Goal: Information Seeking & Learning: Learn about a topic

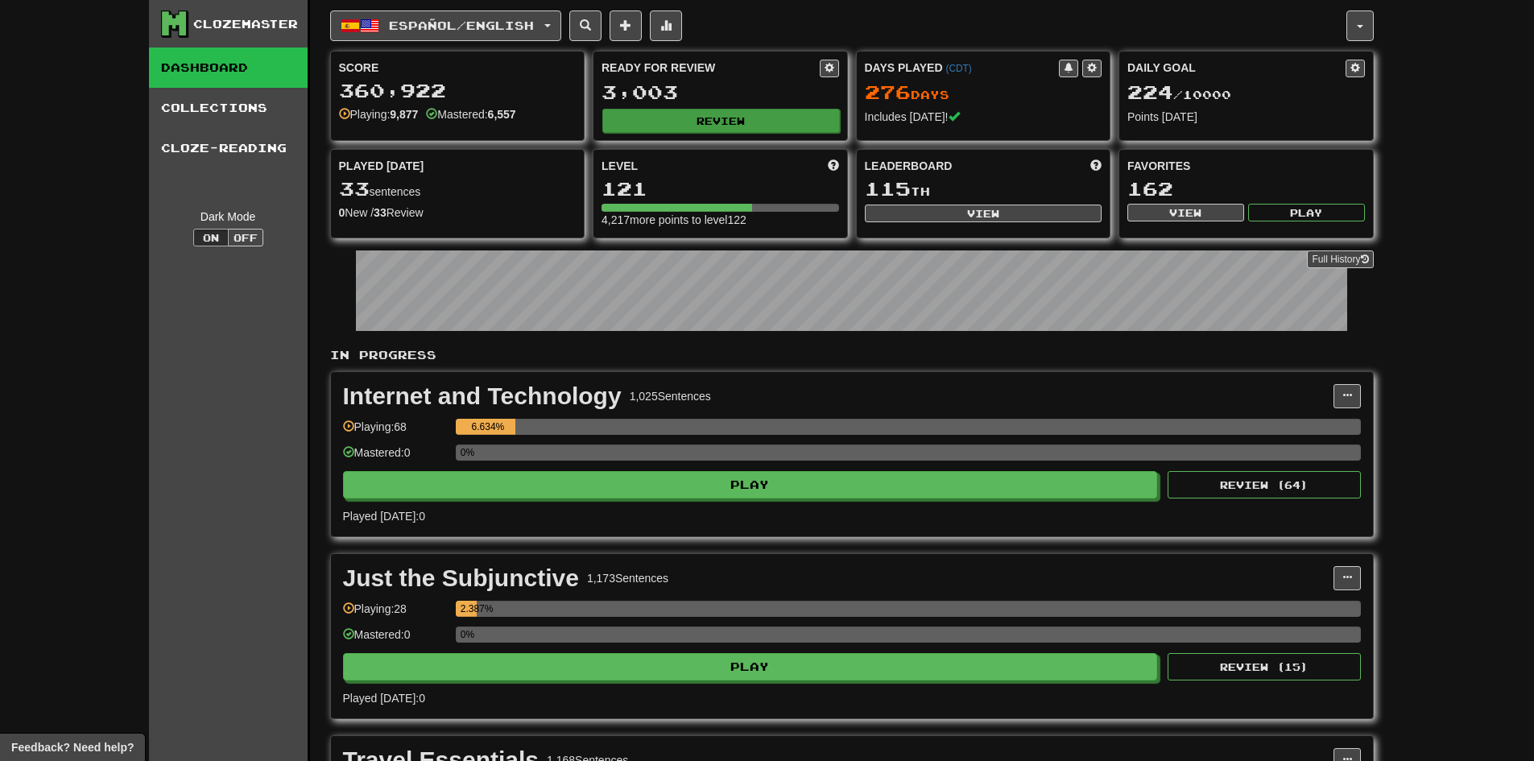
drag, startPoint x: 635, startPoint y: 135, endPoint x: 635, endPoint y: 126, distance: 8.9
click at [635, 134] on div "Ready for Review 3,003 Review" at bounding box center [720, 96] width 254 height 89
click at [635, 126] on button "Review" at bounding box center [720, 121] width 237 height 24
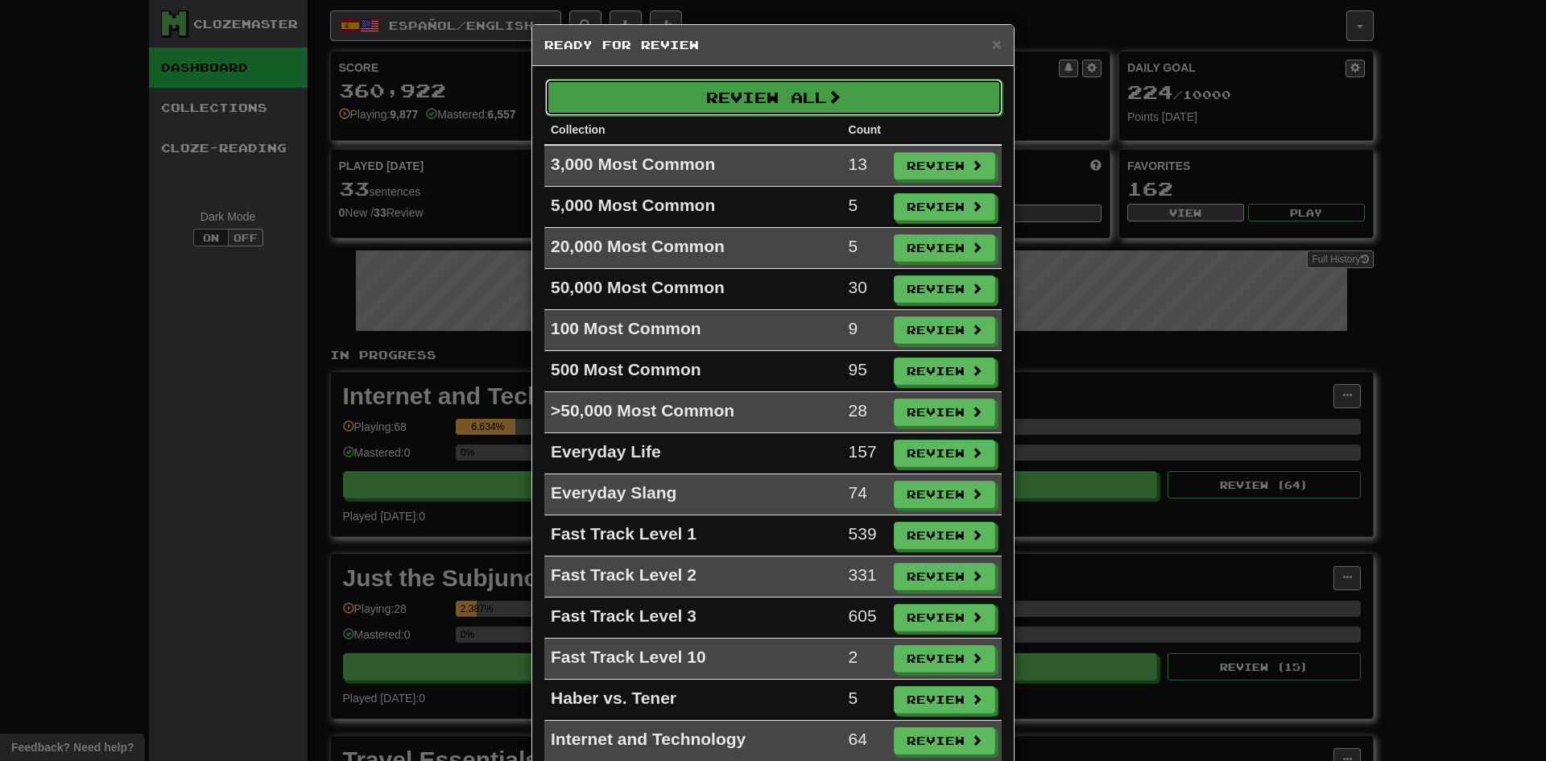
click at [694, 96] on button "Review All" at bounding box center [773, 97] width 457 height 37
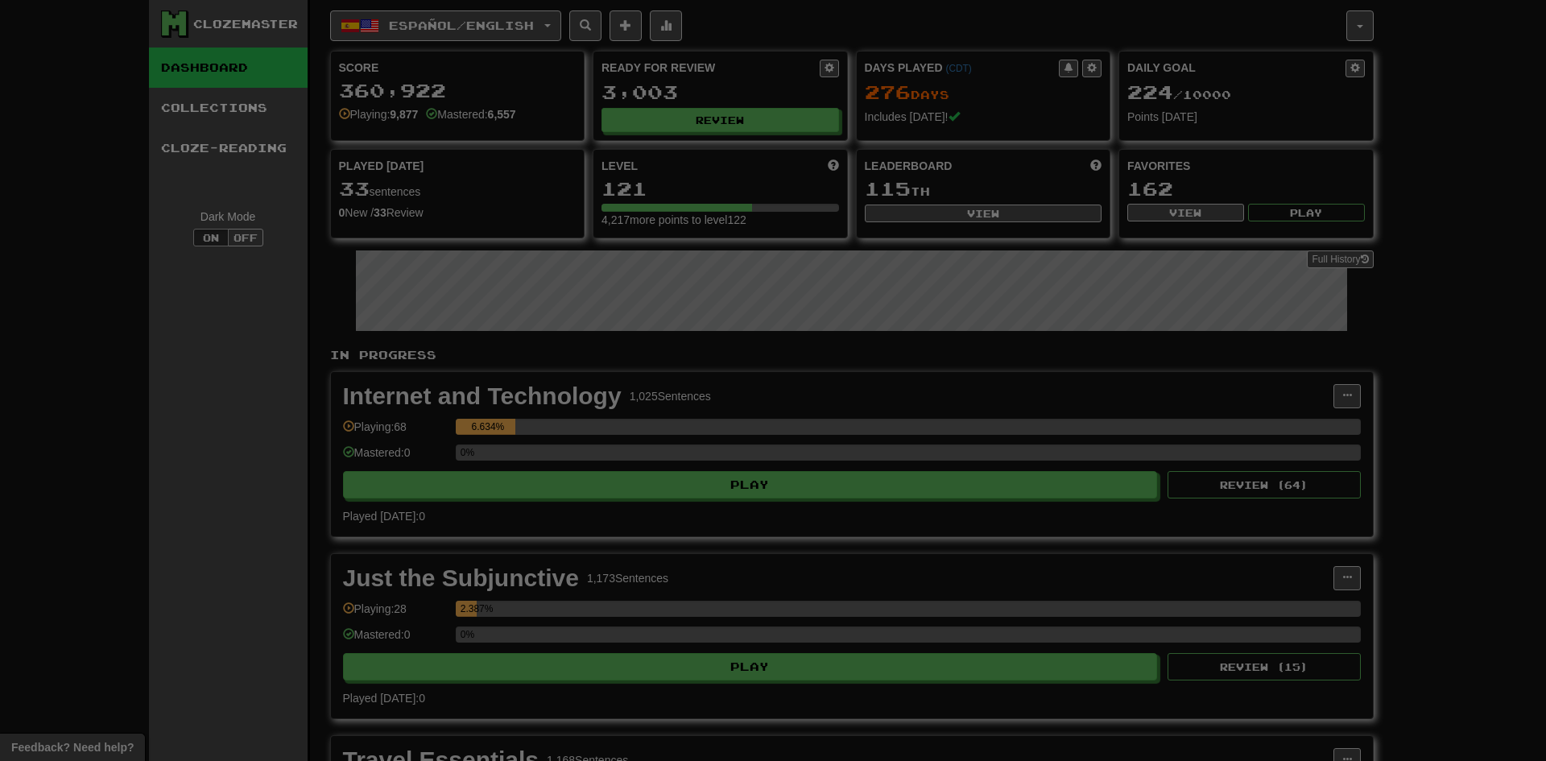
select select "***"
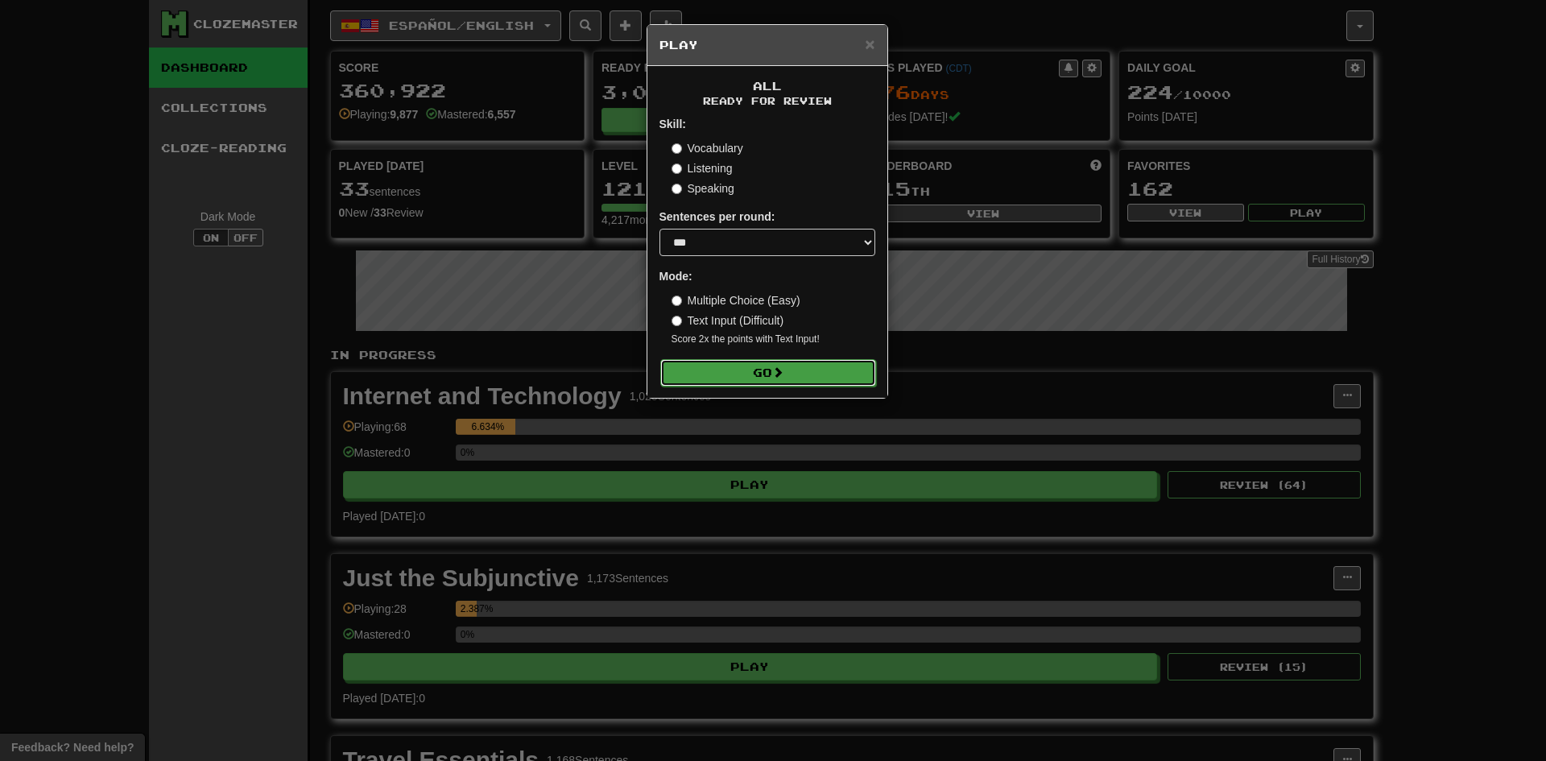
click at [758, 372] on button "Go" at bounding box center [768, 372] width 216 height 27
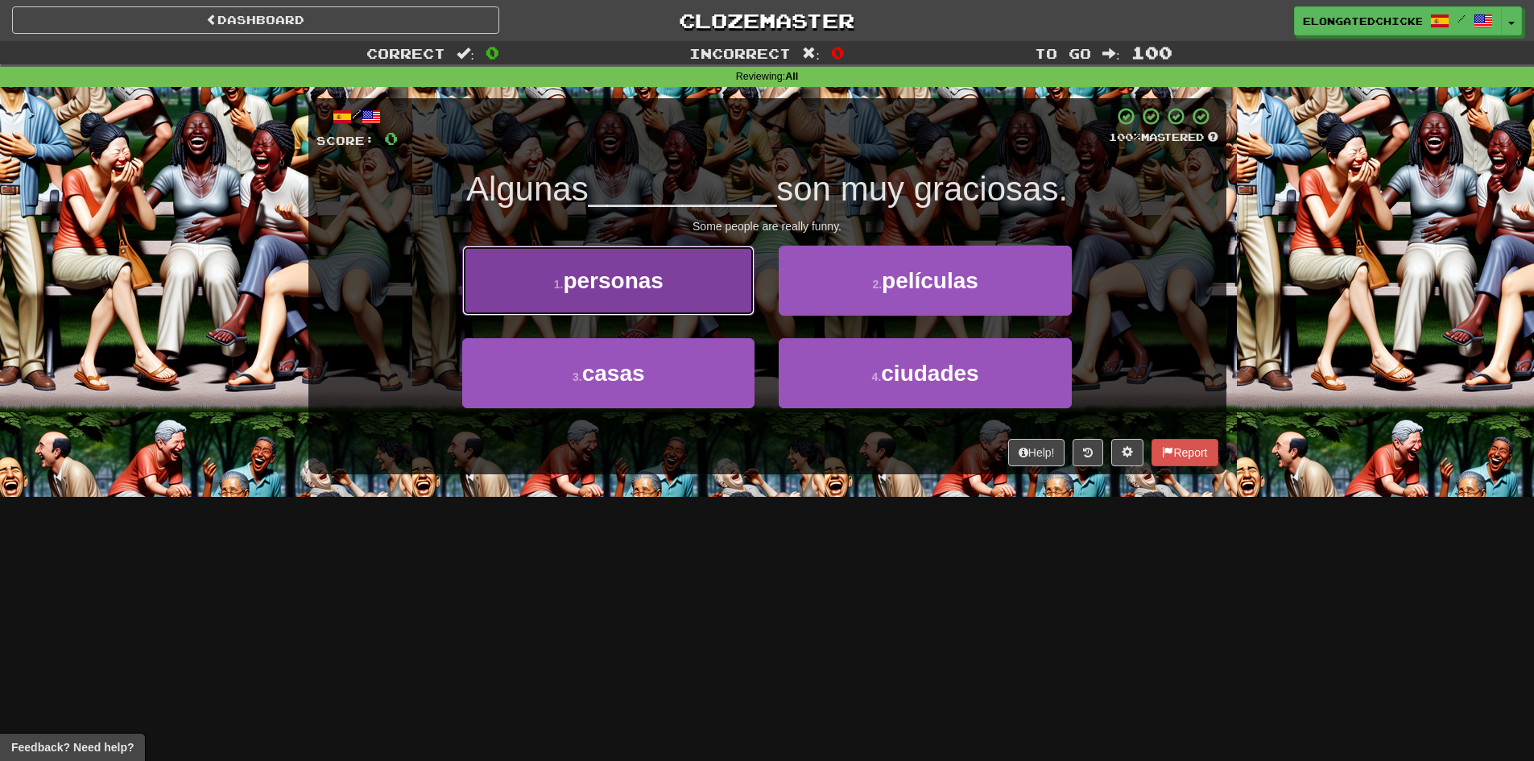
click at [635, 297] on button "1 . personas" at bounding box center [608, 281] width 292 height 70
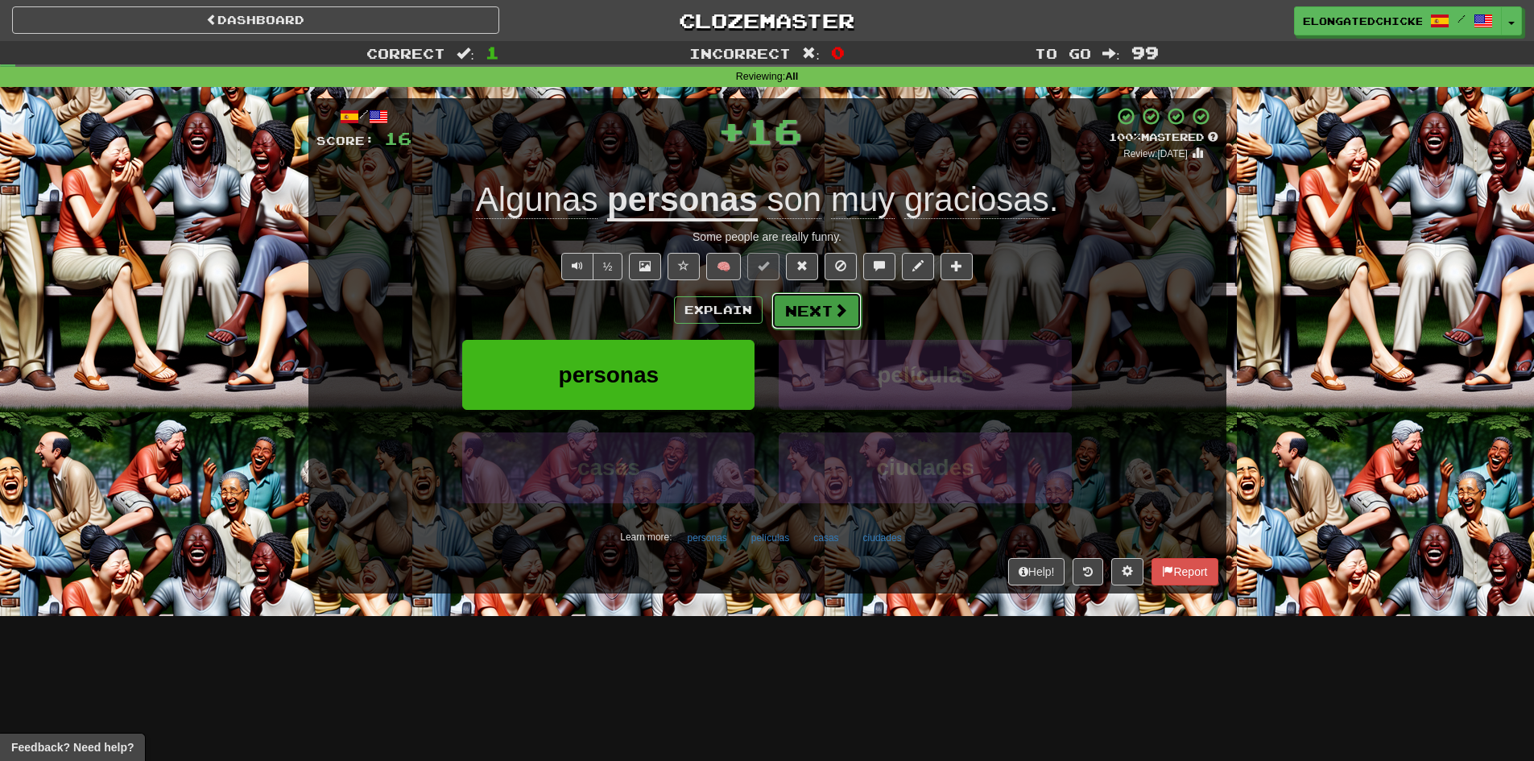
click at [852, 323] on button "Next" at bounding box center [816, 310] width 90 height 37
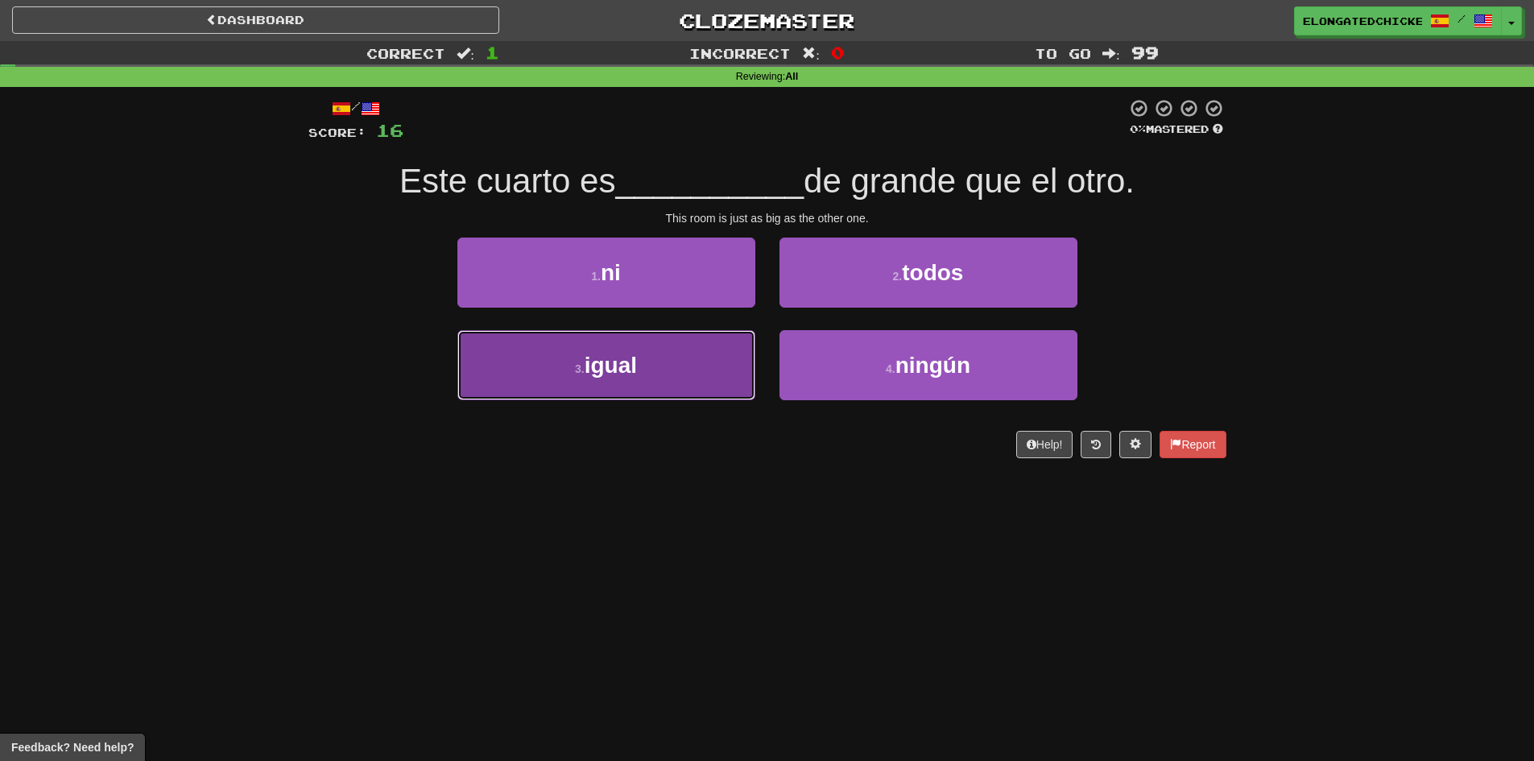
click at [698, 369] on button "3 . igual" at bounding box center [606, 365] width 298 height 70
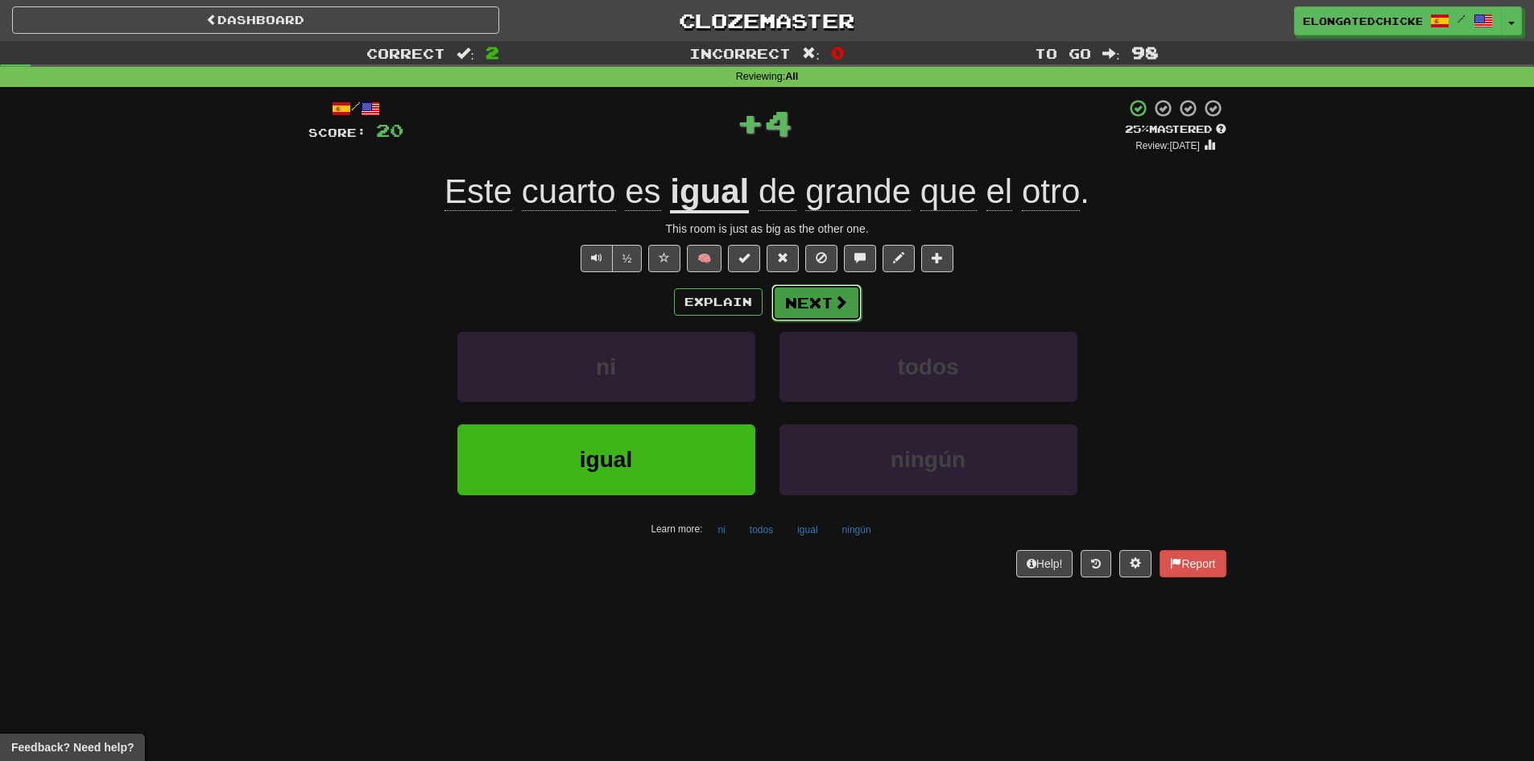
click at [833, 299] on span at bounding box center [840, 302] width 14 height 14
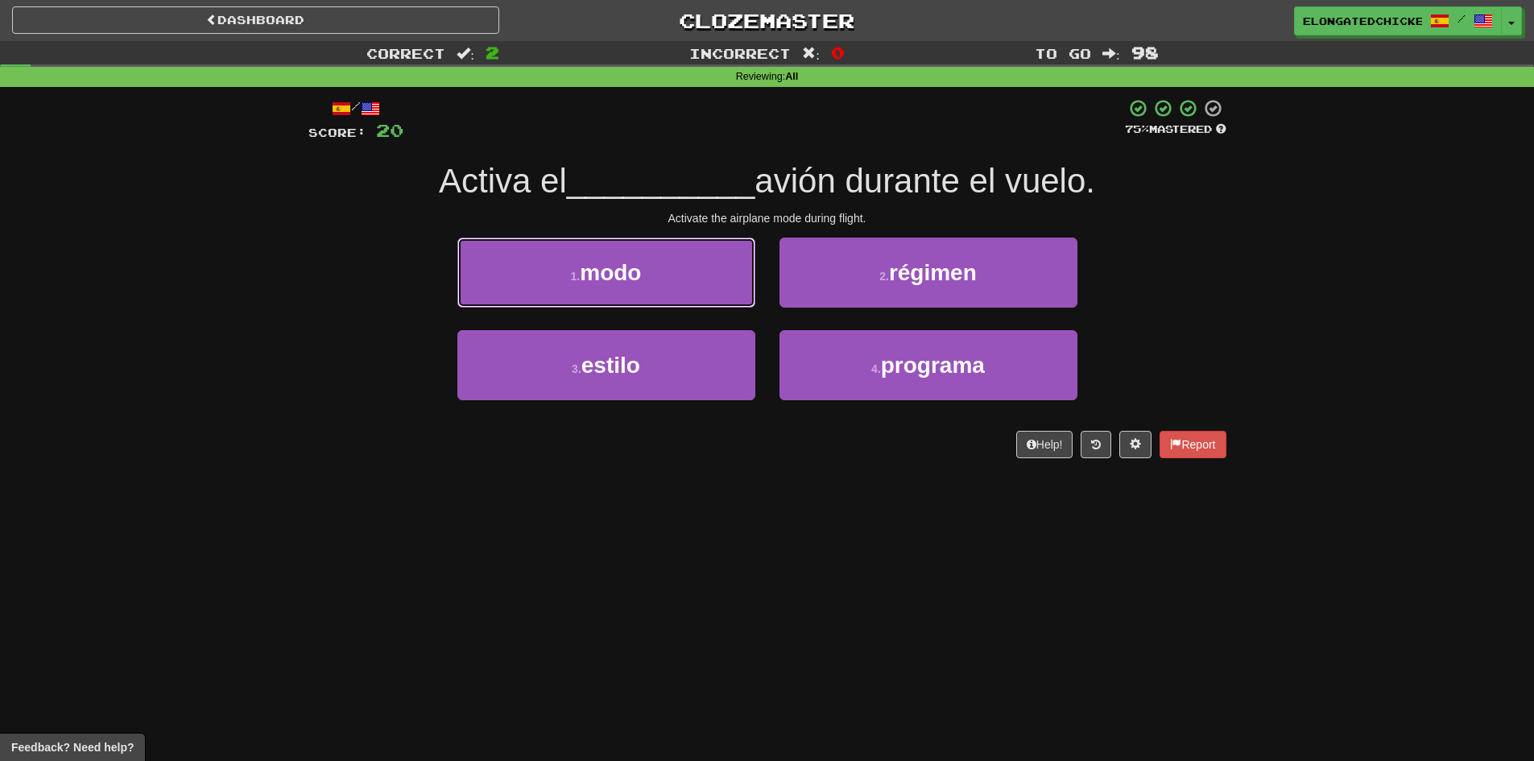
click at [671, 275] on button "1 . modo" at bounding box center [606, 272] width 298 height 70
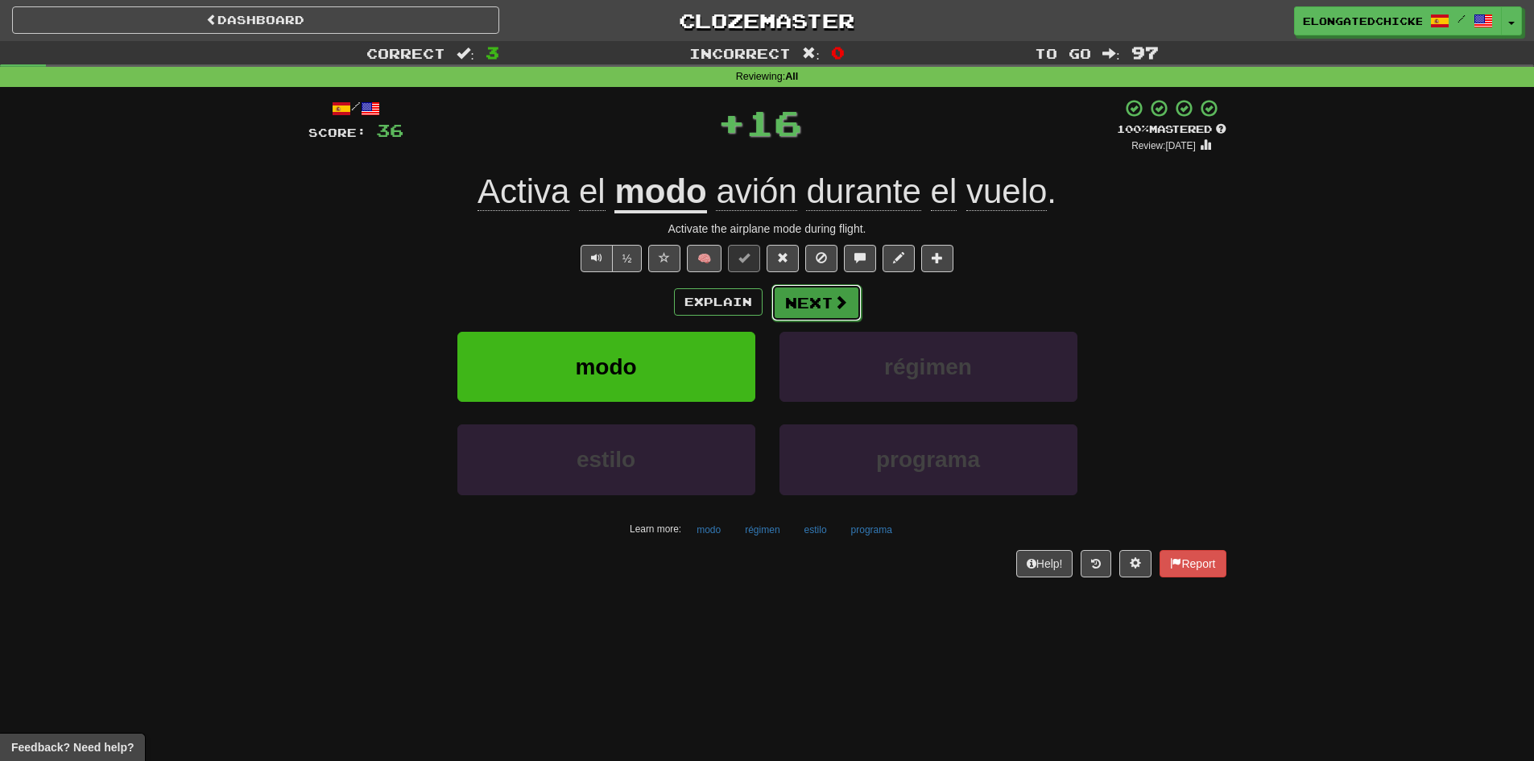
click at [839, 291] on button "Next" at bounding box center [816, 302] width 90 height 37
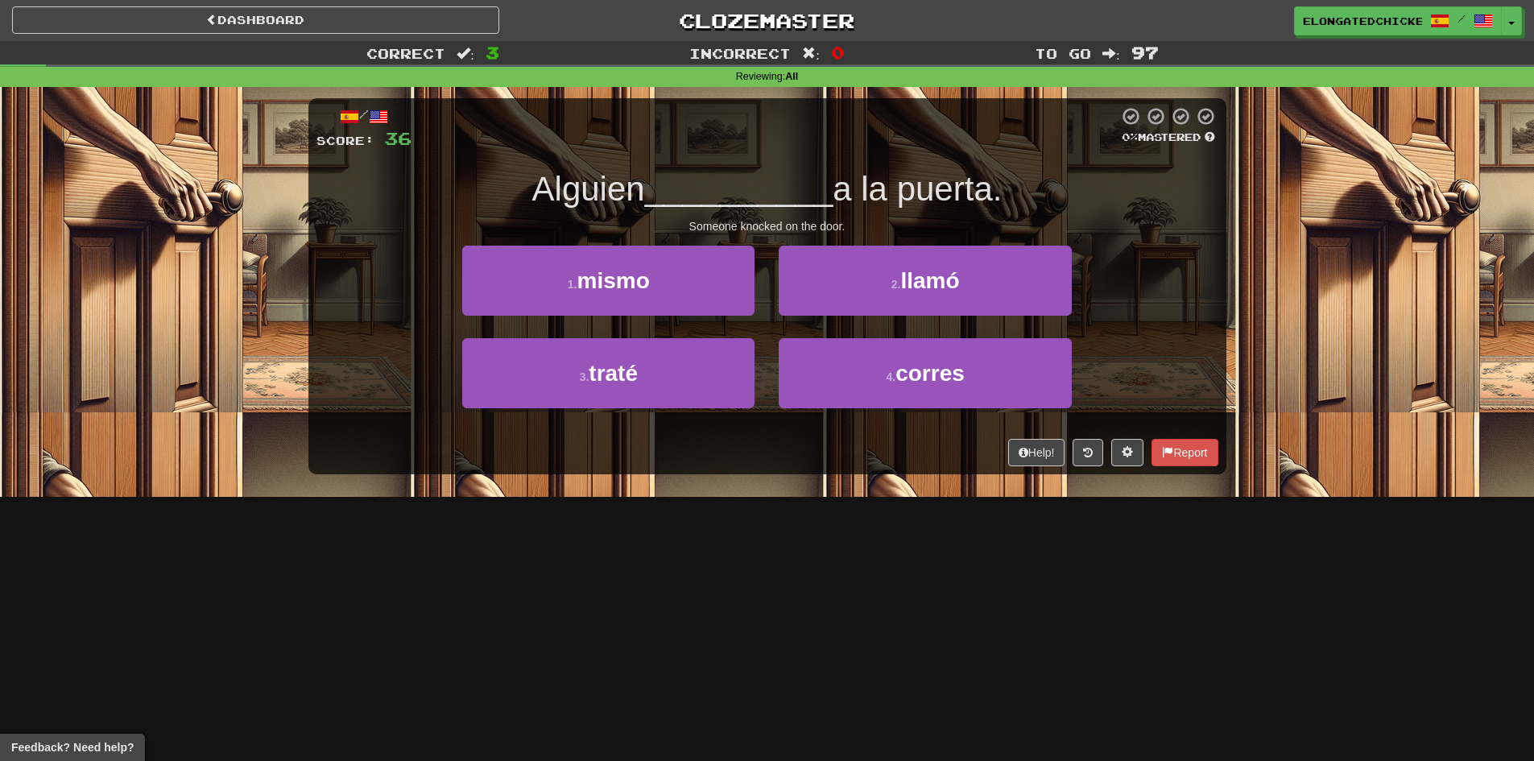
click at [669, 182] on span "__________" at bounding box center [739, 189] width 188 height 38
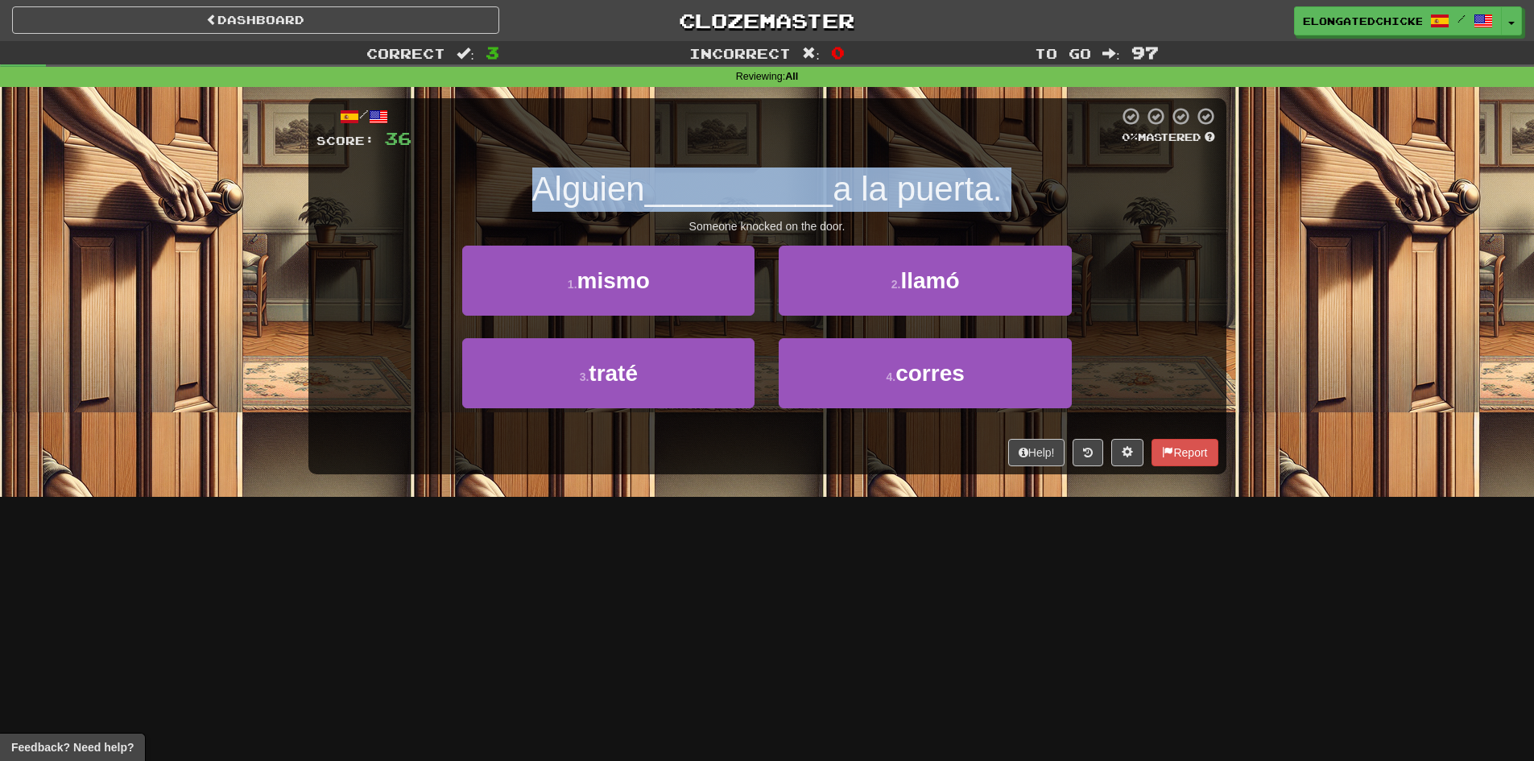
click at [669, 182] on span "__________" at bounding box center [739, 189] width 188 height 38
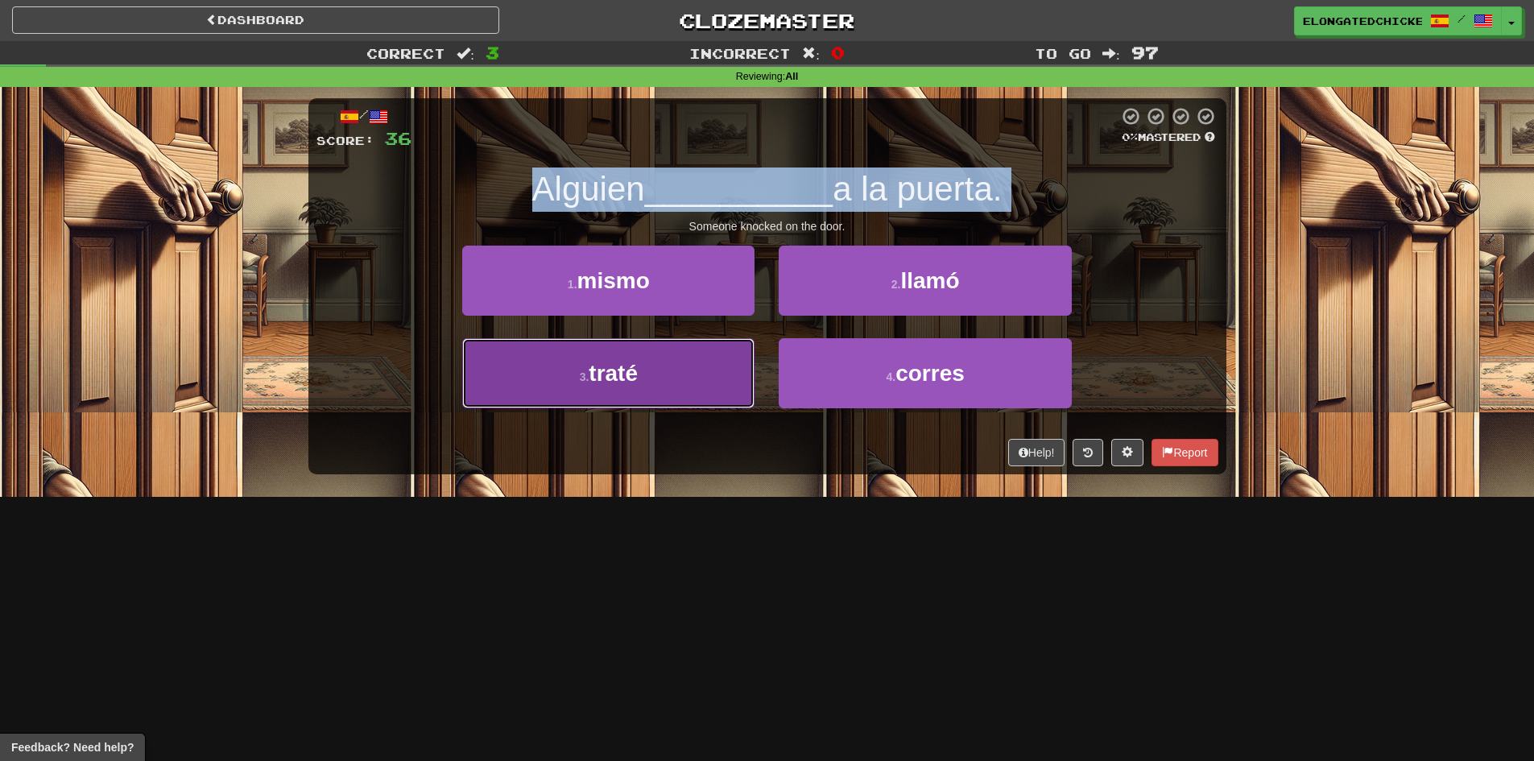
click at [662, 389] on button "3 . traté" at bounding box center [608, 373] width 292 height 70
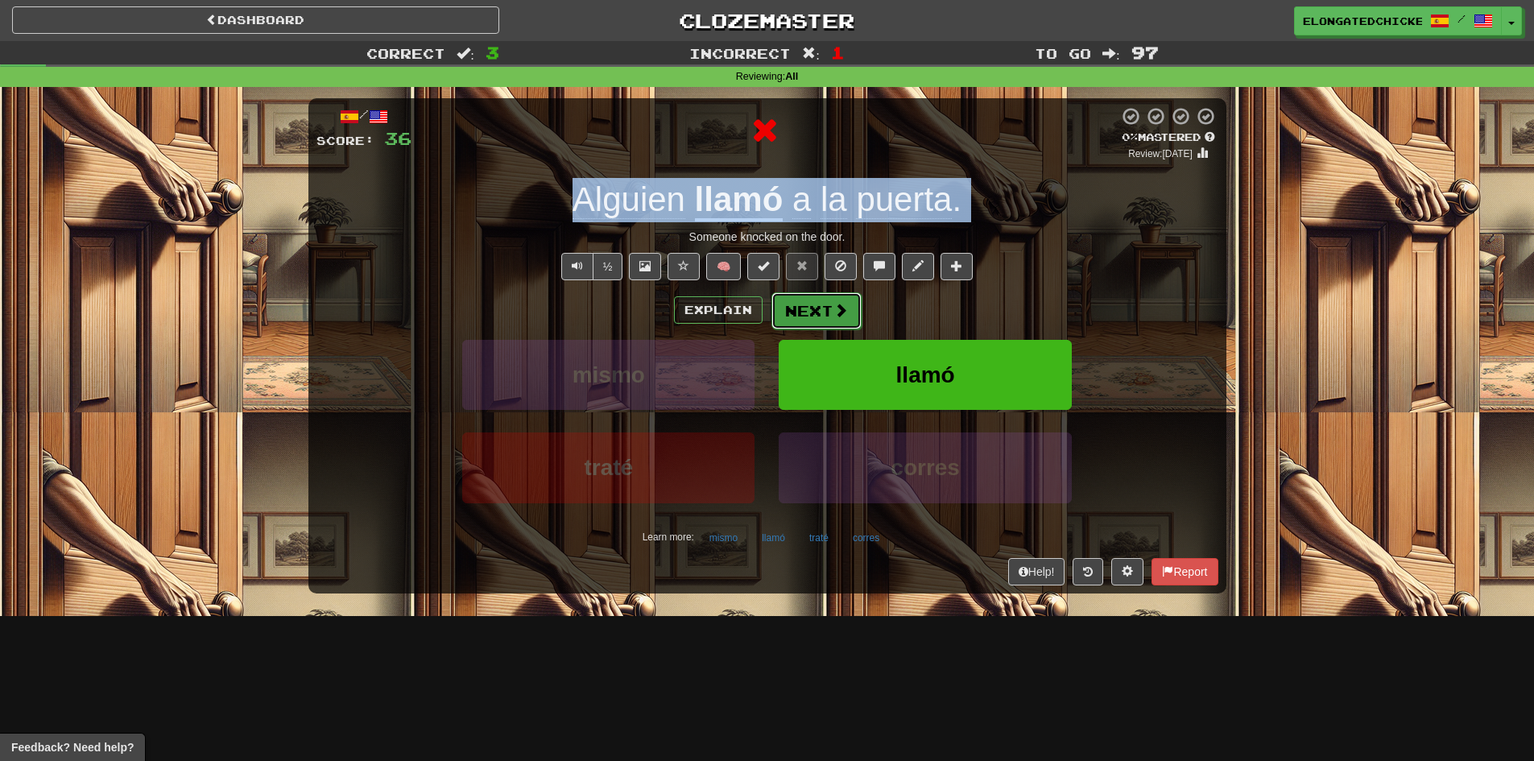
click at [821, 324] on button "Next" at bounding box center [816, 310] width 90 height 37
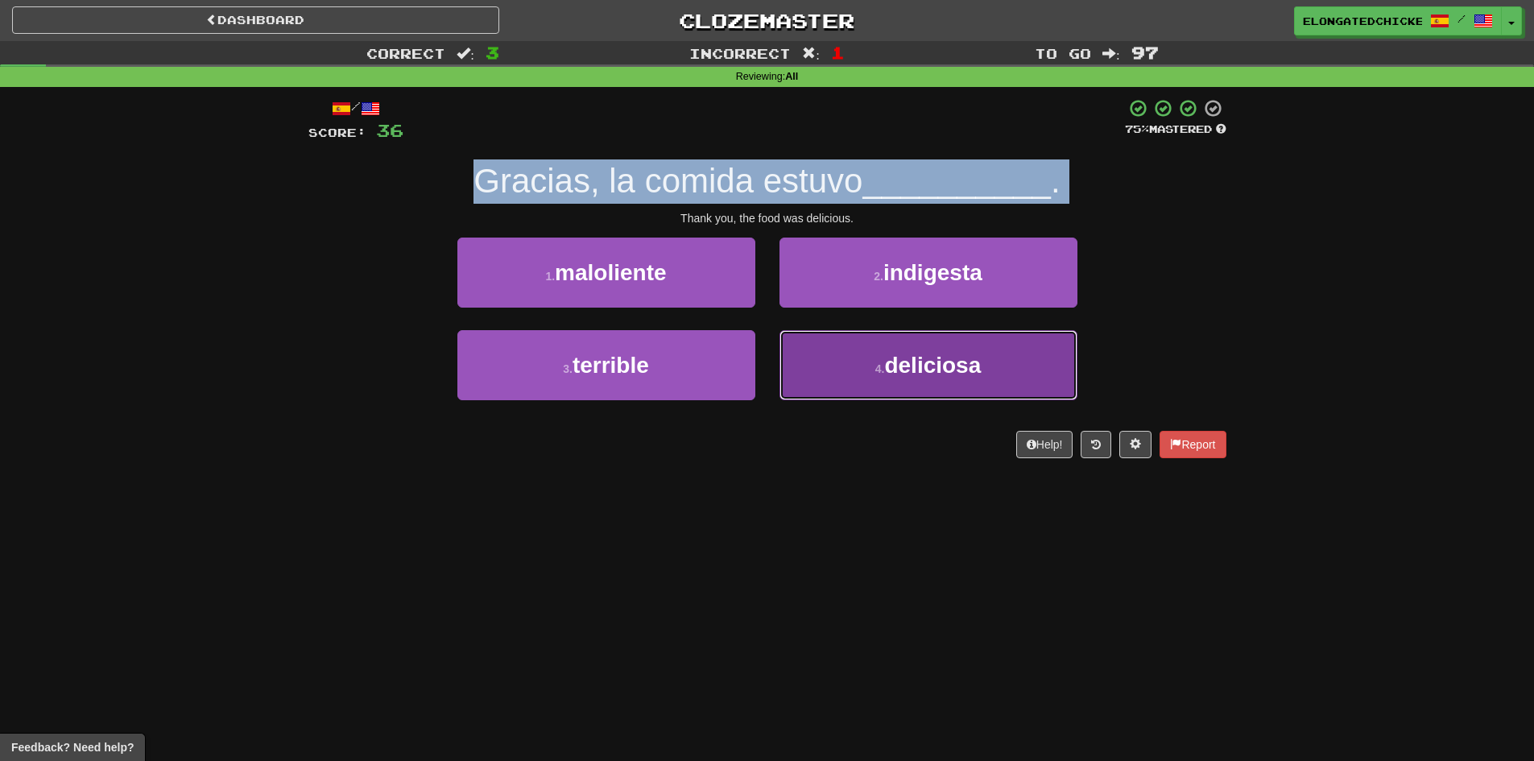
click at [898, 372] on span "deliciosa" at bounding box center [932, 365] width 97 height 25
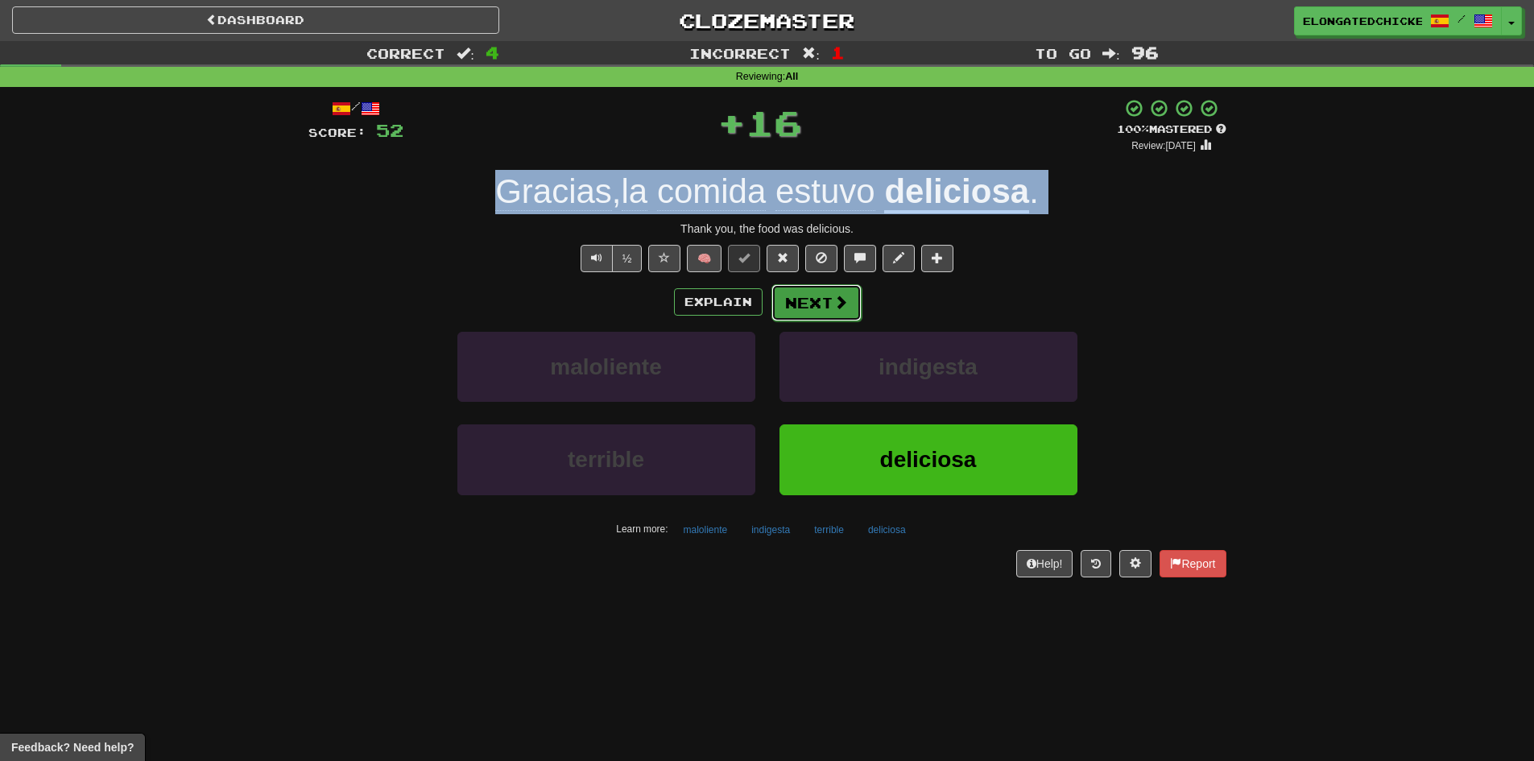
click at [788, 306] on button "Next" at bounding box center [816, 302] width 90 height 37
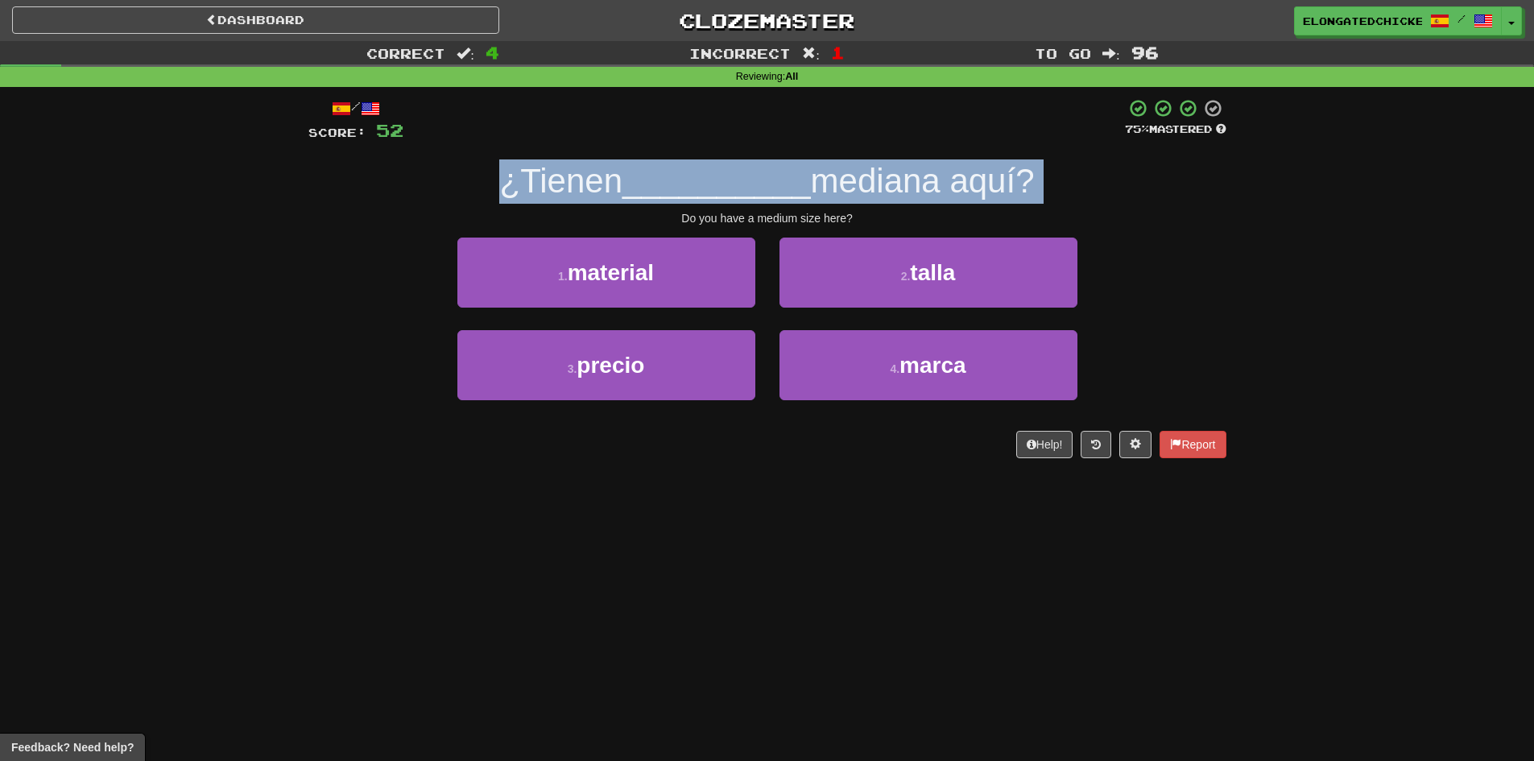
click at [727, 171] on span "__________" at bounding box center [716, 181] width 188 height 38
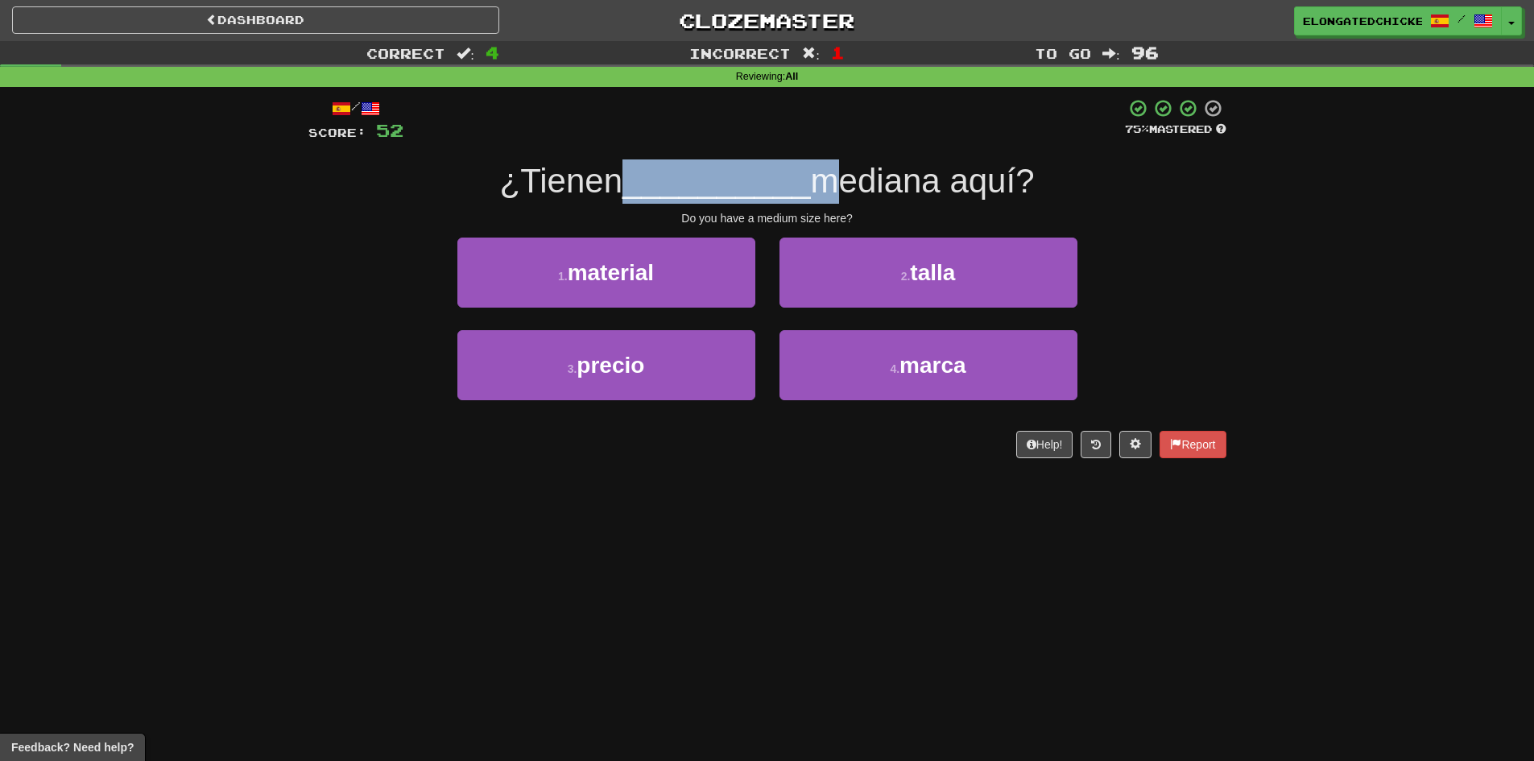
click at [727, 171] on span "__________" at bounding box center [716, 181] width 188 height 38
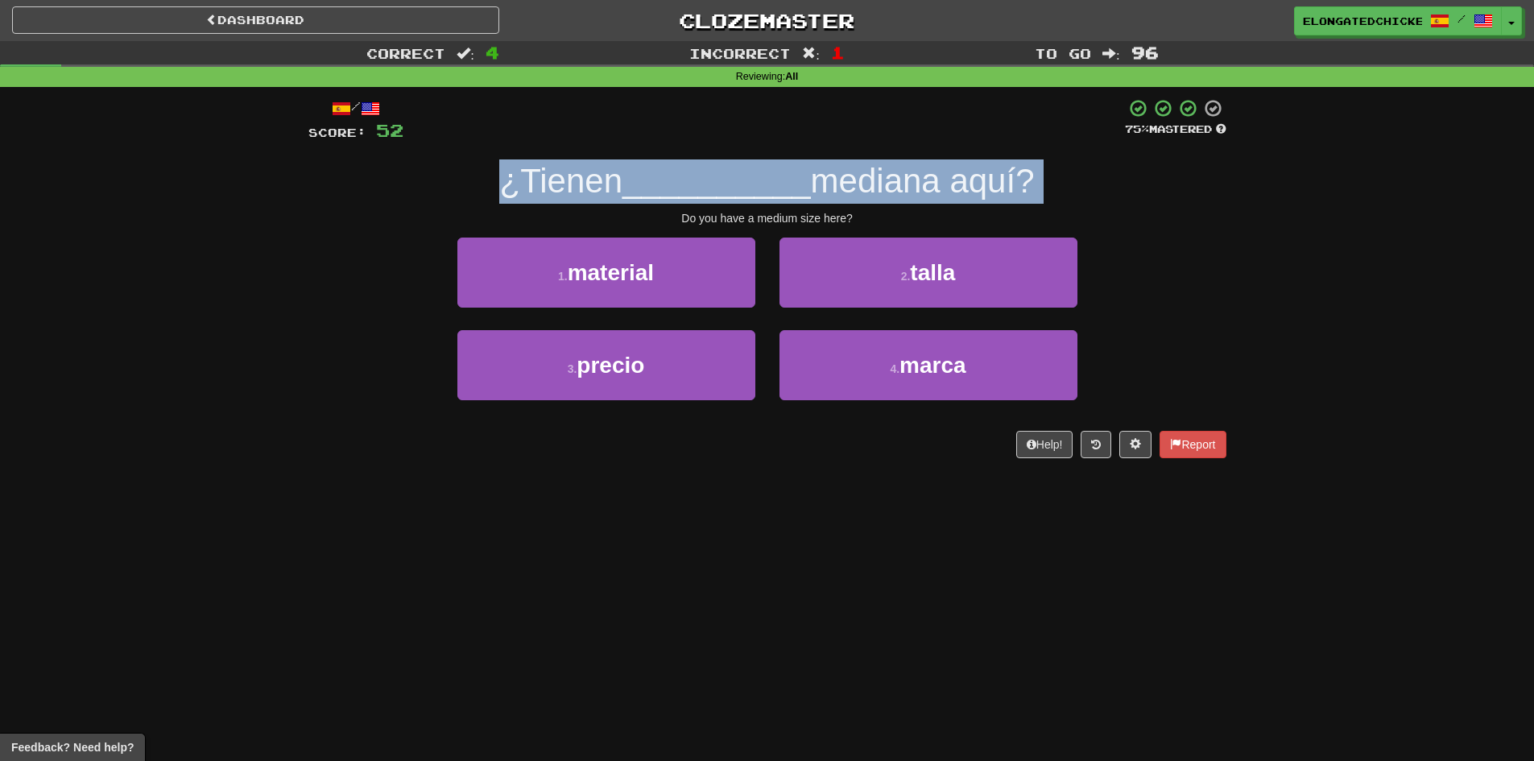
click at [727, 171] on span "__________" at bounding box center [716, 181] width 188 height 38
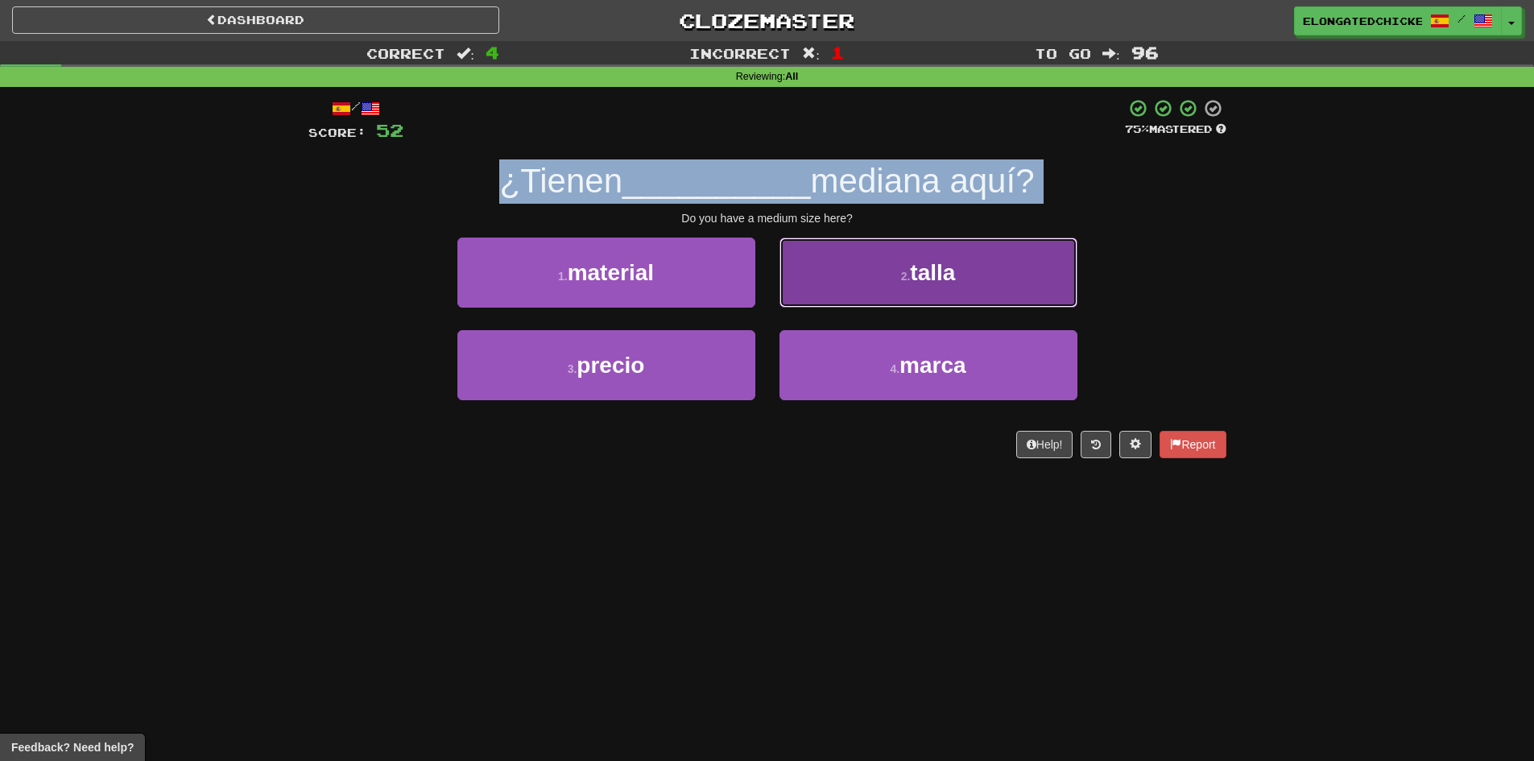
click at [964, 274] on button "2 . talla" at bounding box center [928, 272] width 298 height 70
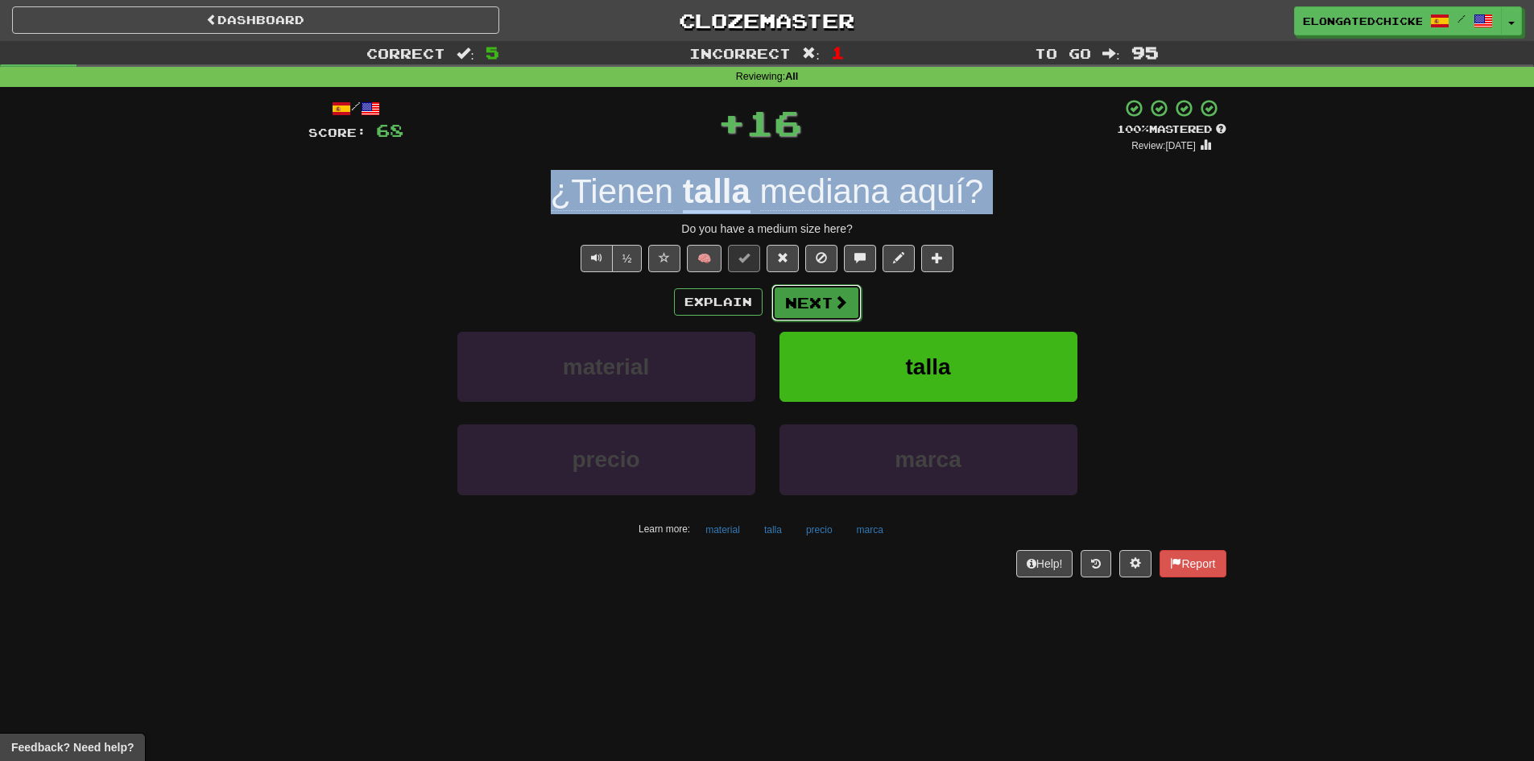
click at [843, 297] on span at bounding box center [840, 302] width 14 height 14
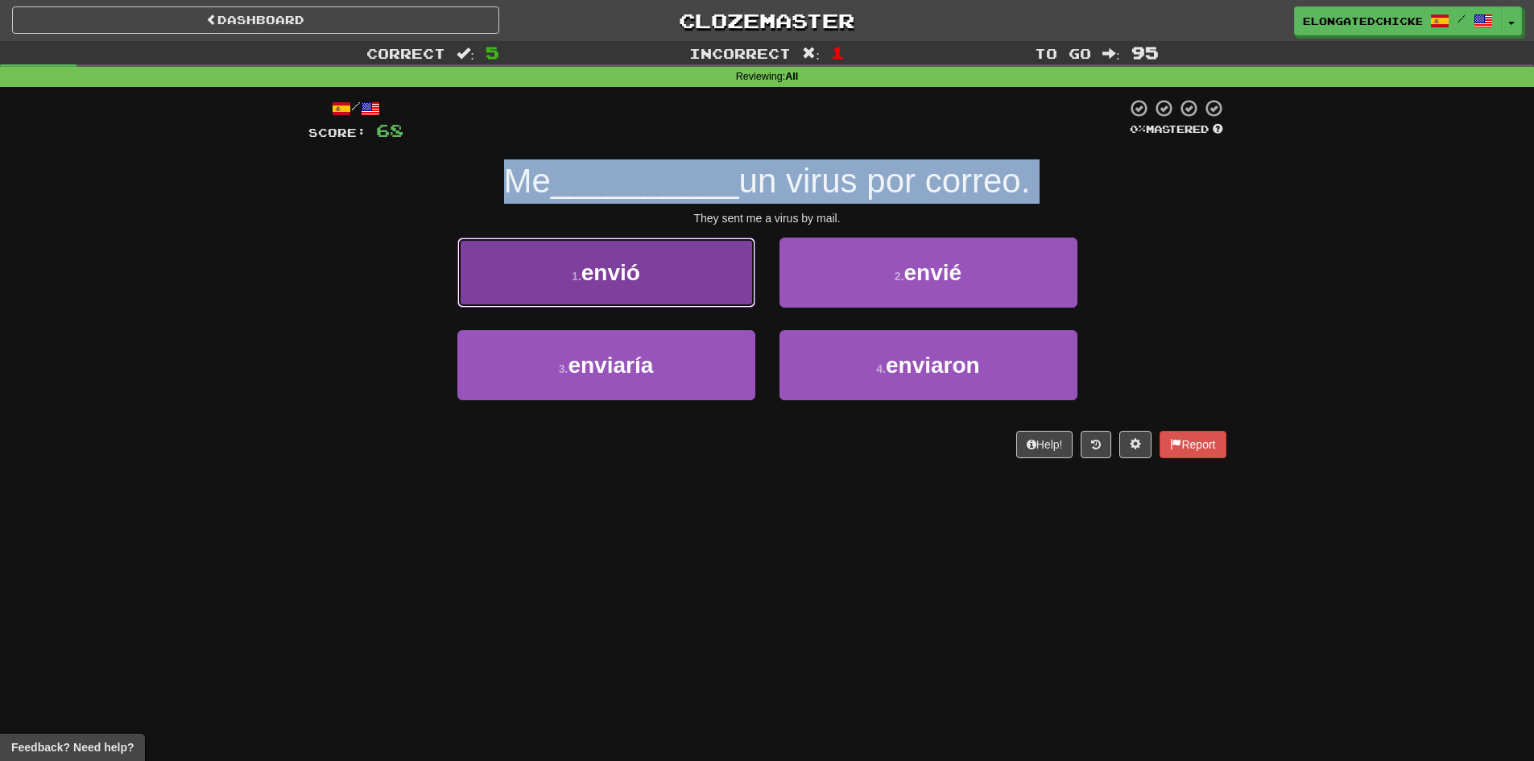
click at [662, 257] on button "1 . envió" at bounding box center [606, 272] width 298 height 70
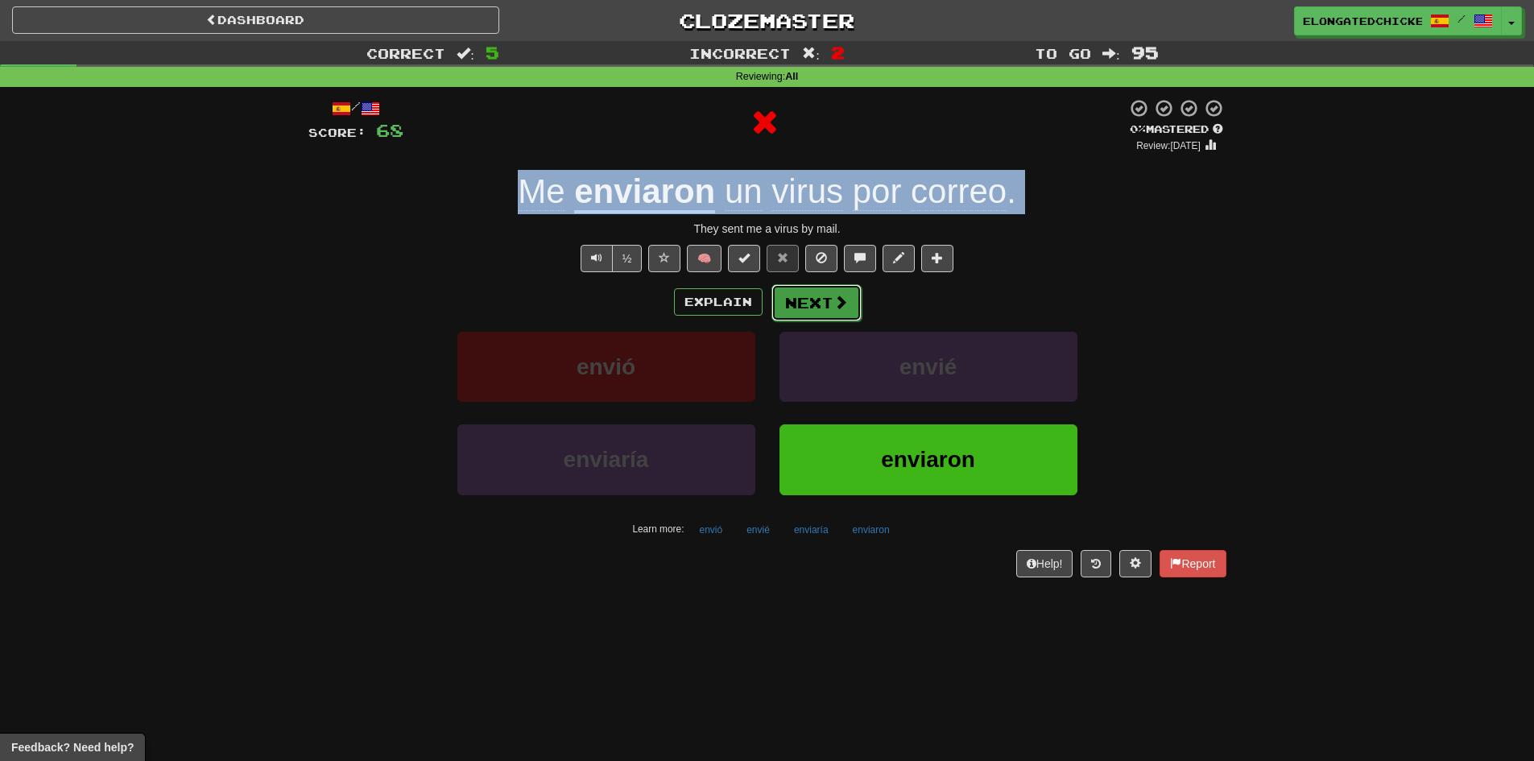
click at [796, 296] on button "Next" at bounding box center [816, 302] width 90 height 37
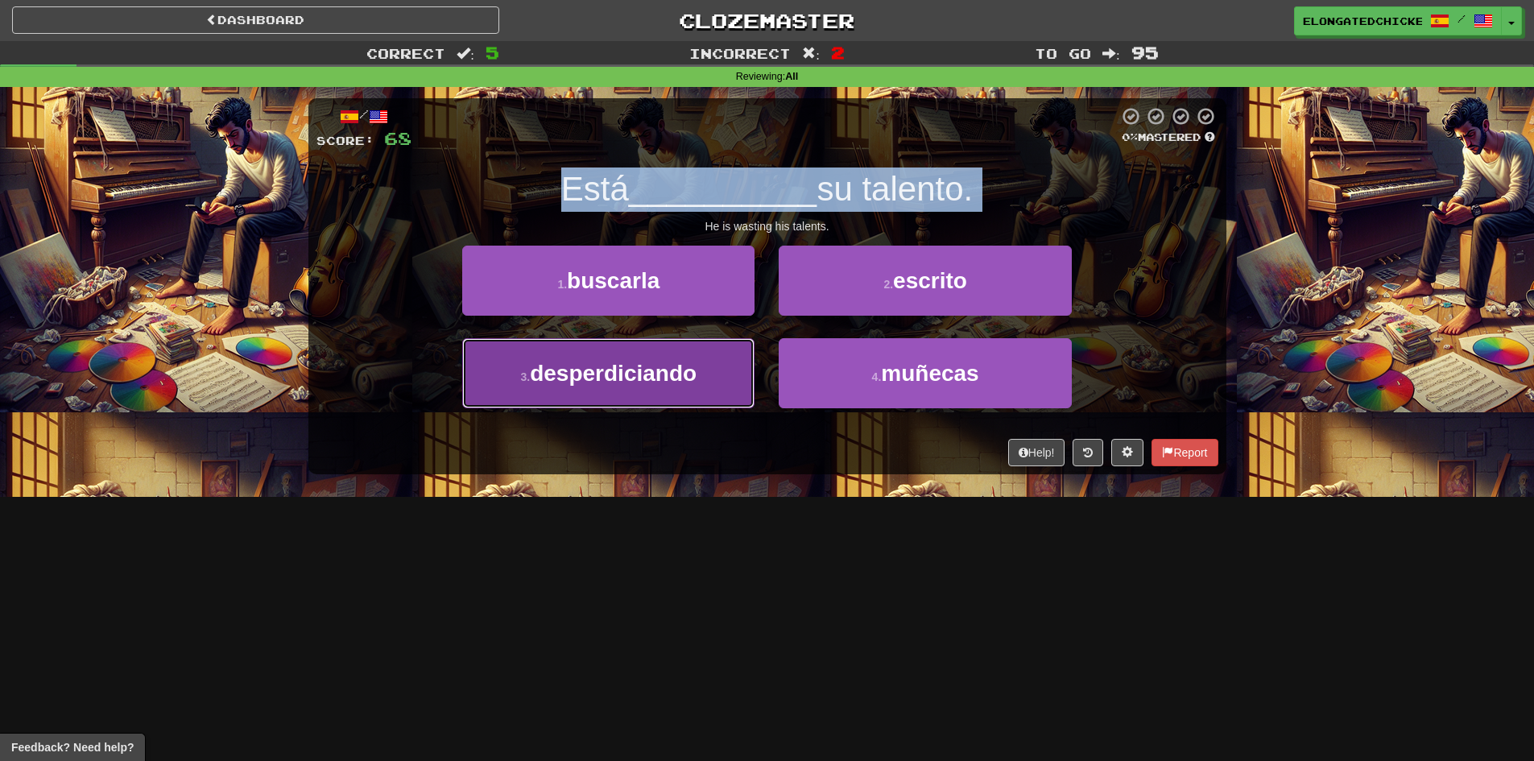
click at [667, 377] on span "desperdiciando" at bounding box center [613, 373] width 167 height 25
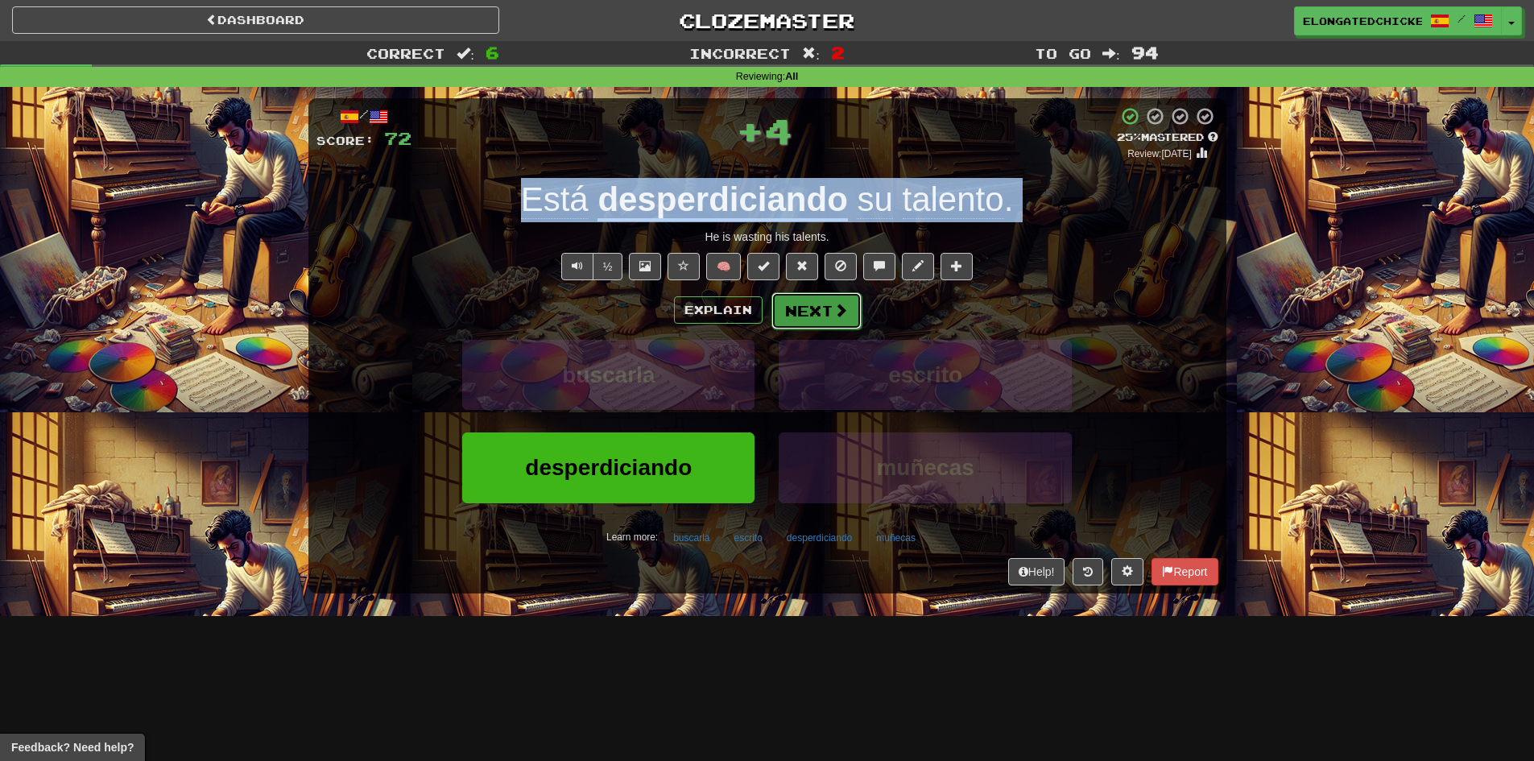
click at [788, 302] on button "Next" at bounding box center [816, 310] width 90 height 37
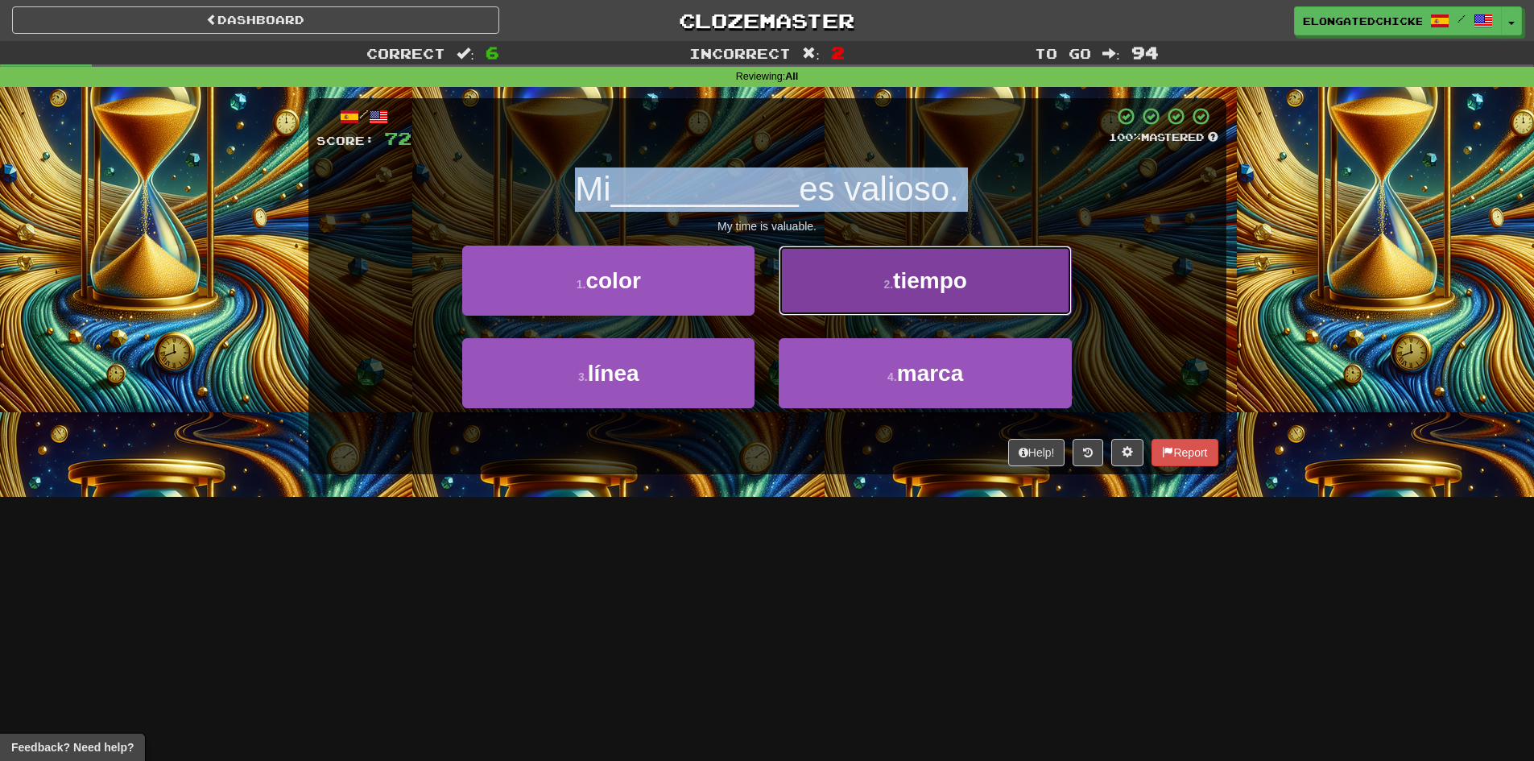
click at [857, 299] on button "2 . tiempo" at bounding box center [924, 281] width 292 height 70
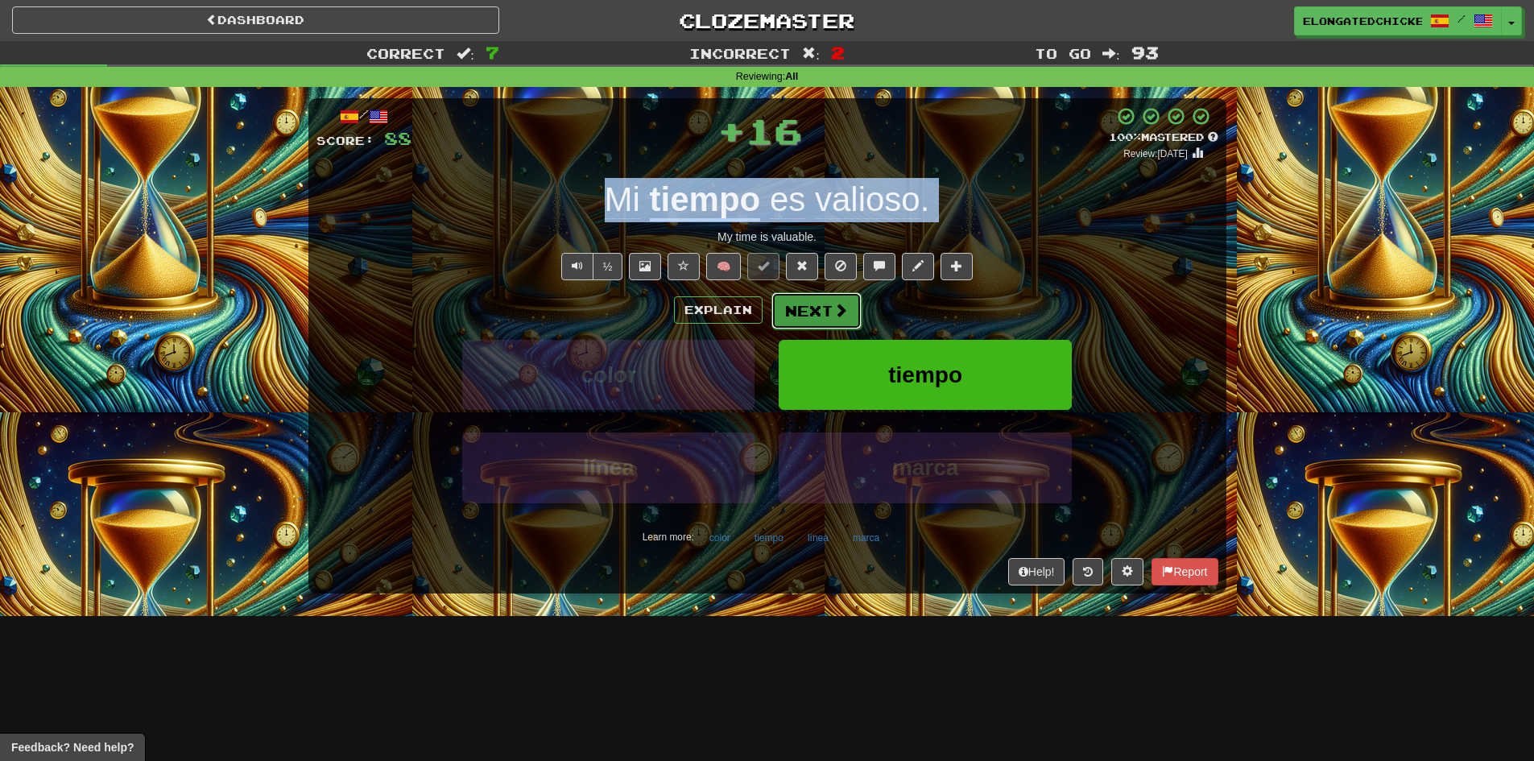
click at [811, 316] on button "Next" at bounding box center [816, 310] width 90 height 37
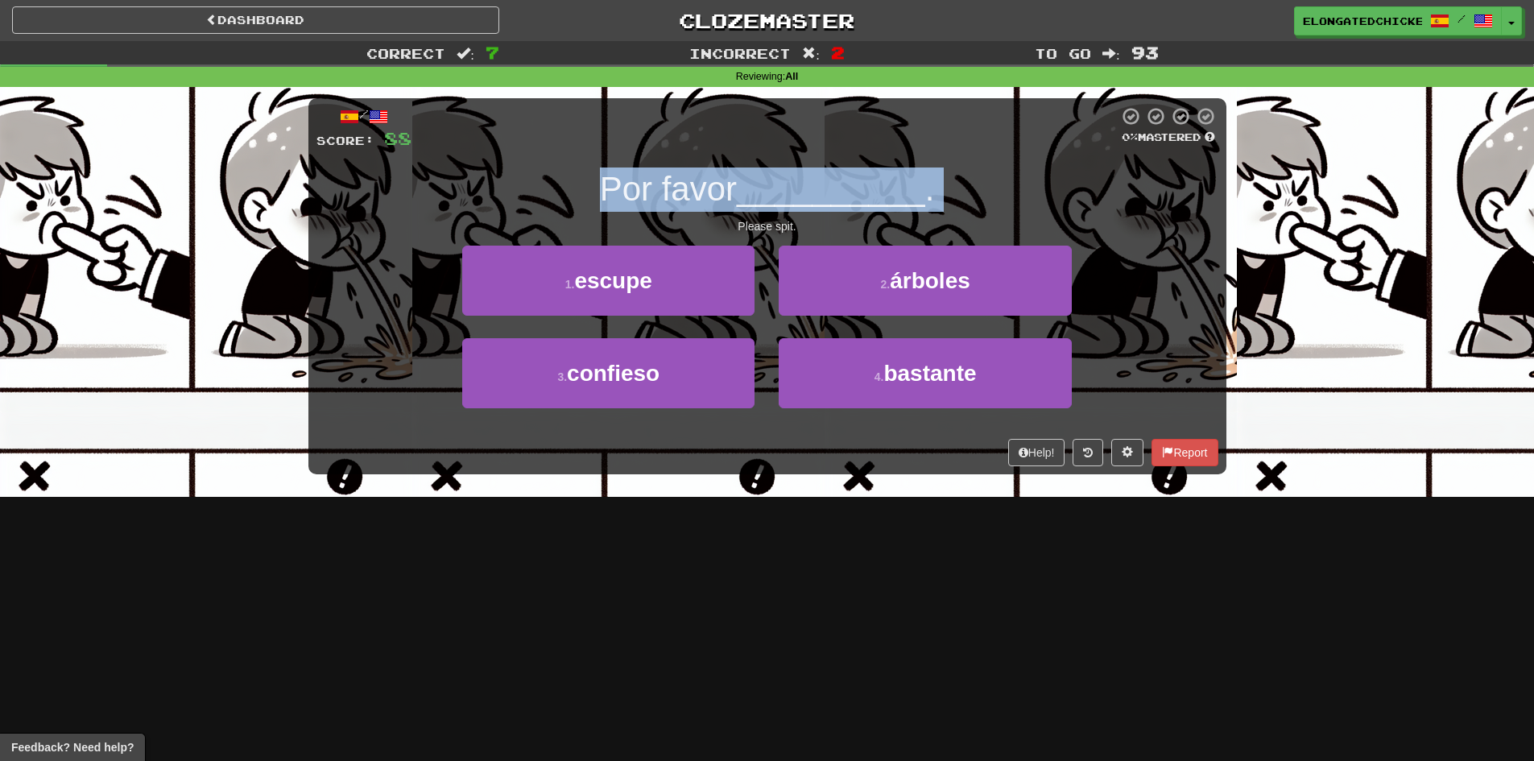
click at [1056, 198] on div "Por favor __________ ." at bounding box center [767, 189] width 902 height 44
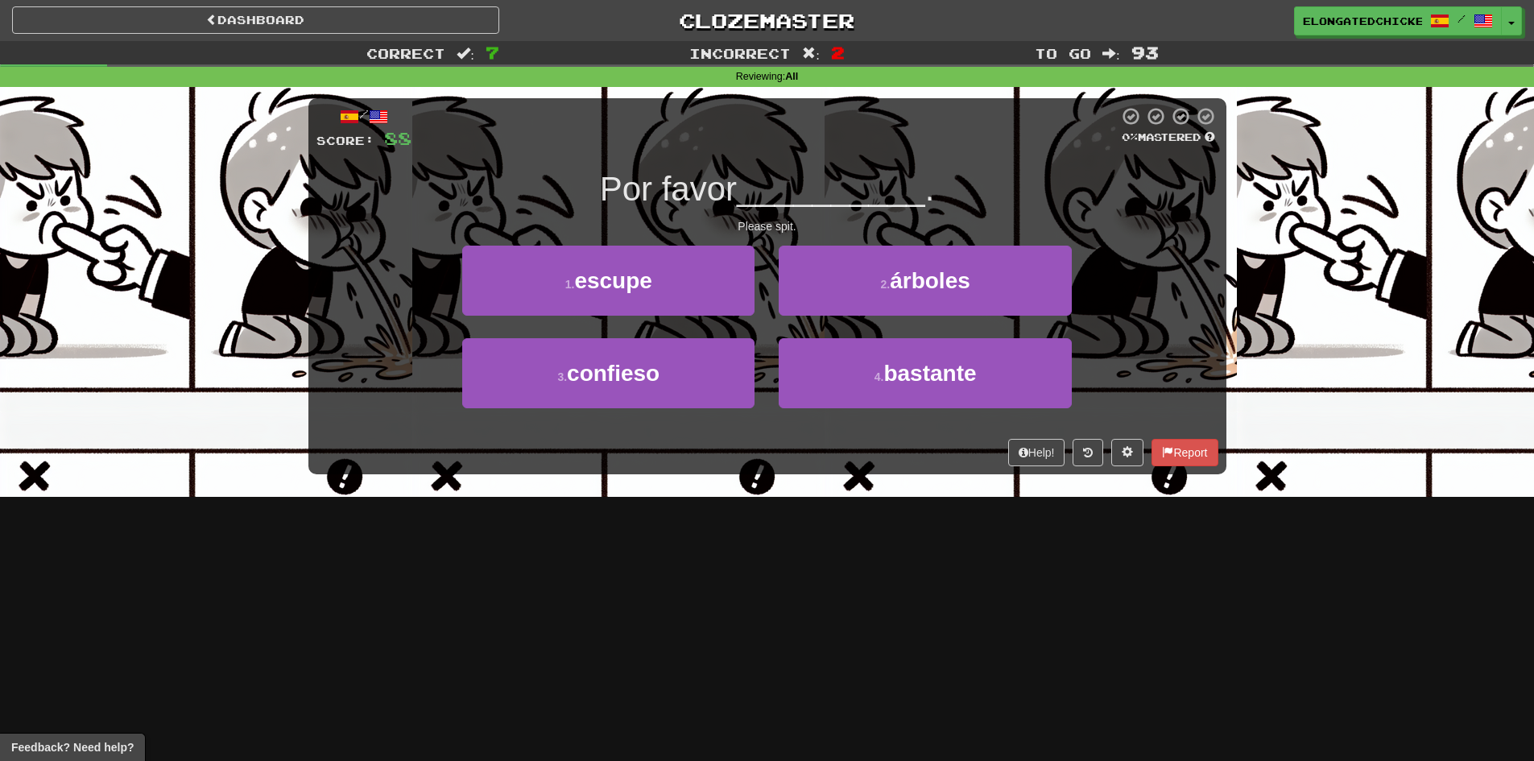
click at [1056, 198] on div "Por favor __________ ." at bounding box center [767, 189] width 902 height 44
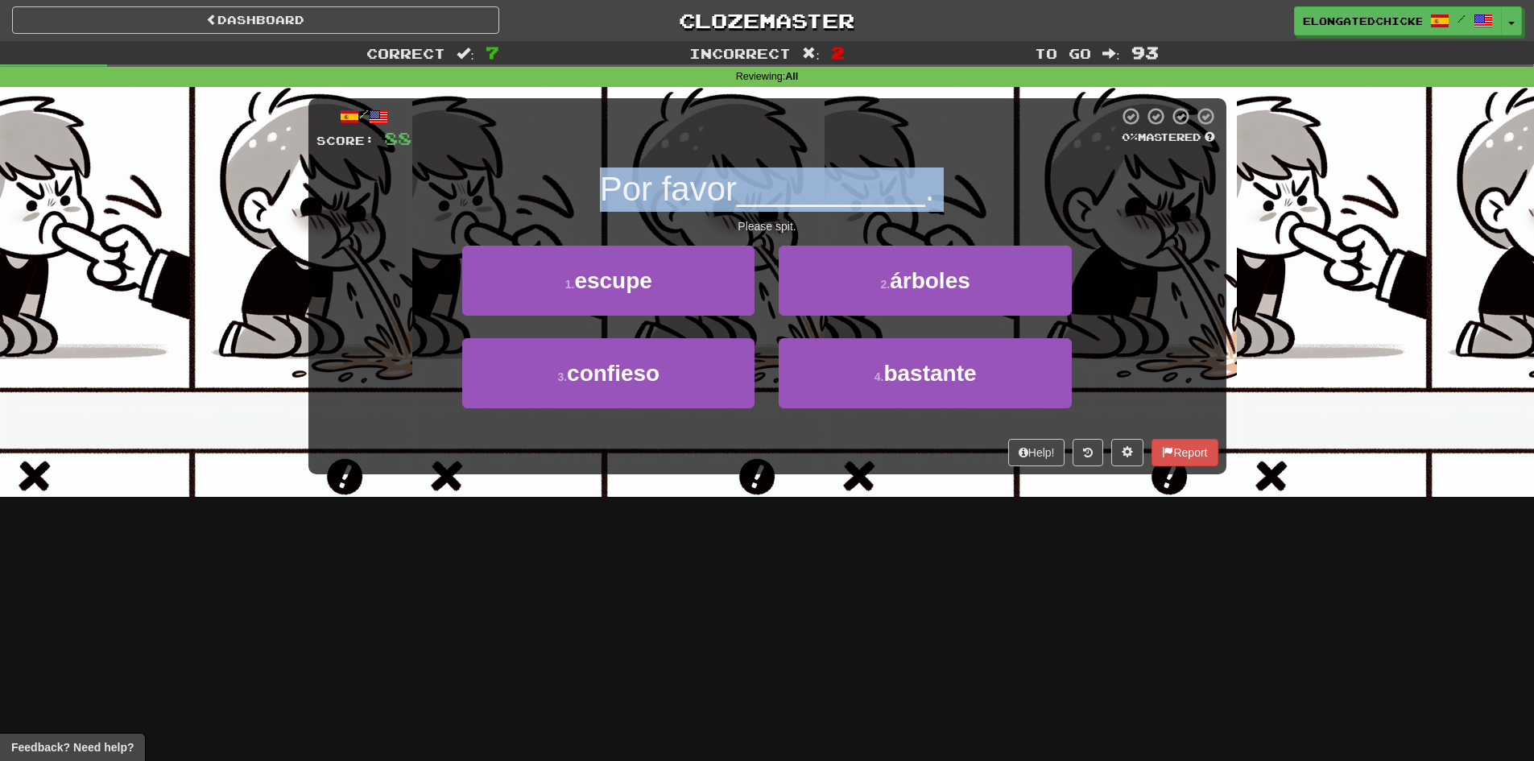
click at [1056, 198] on div "Por favor __________ ." at bounding box center [767, 189] width 902 height 44
click at [857, 168] on div "Por favor __________ ." at bounding box center [767, 189] width 902 height 44
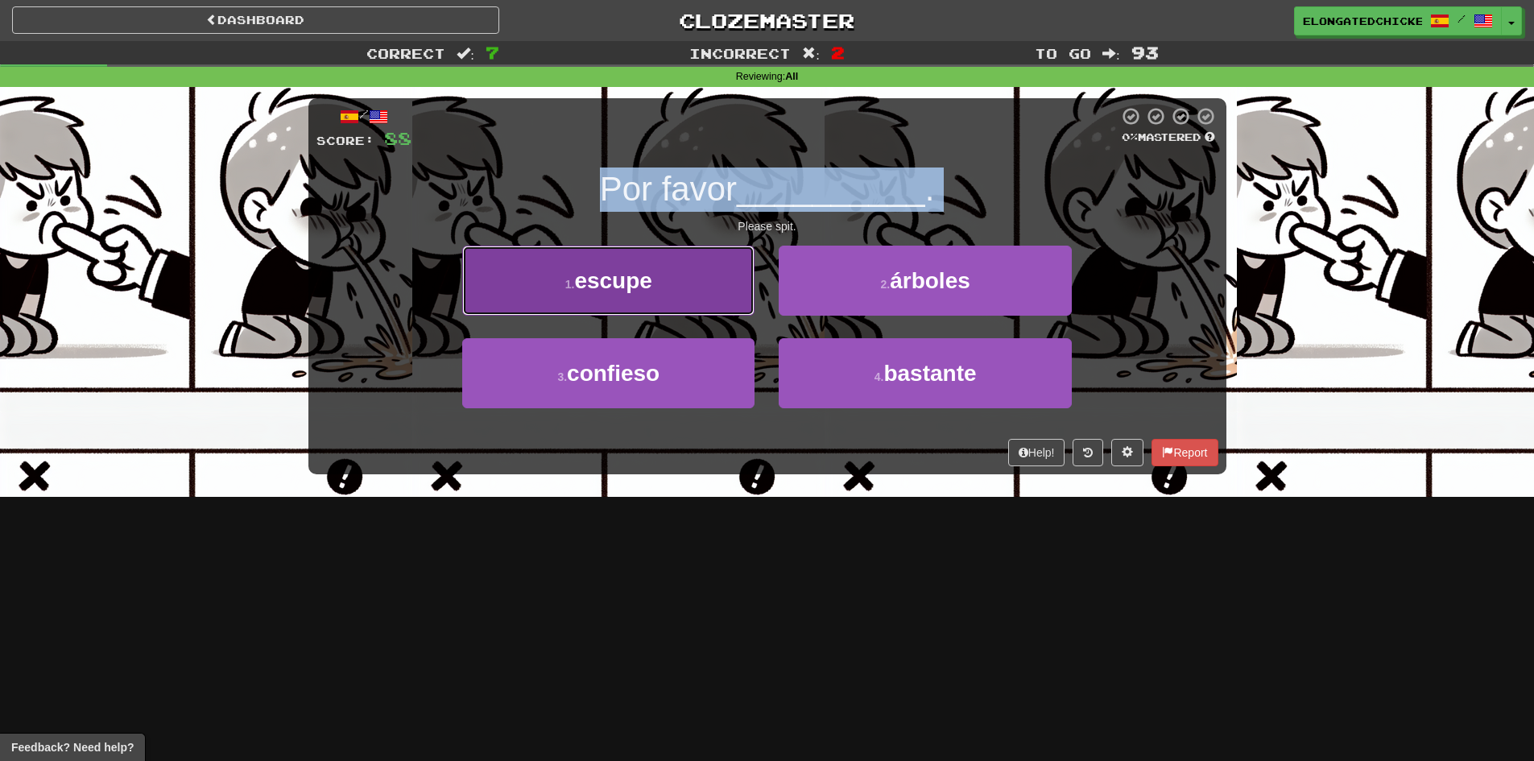
click at [679, 299] on button "1 . escupe" at bounding box center [608, 281] width 292 height 70
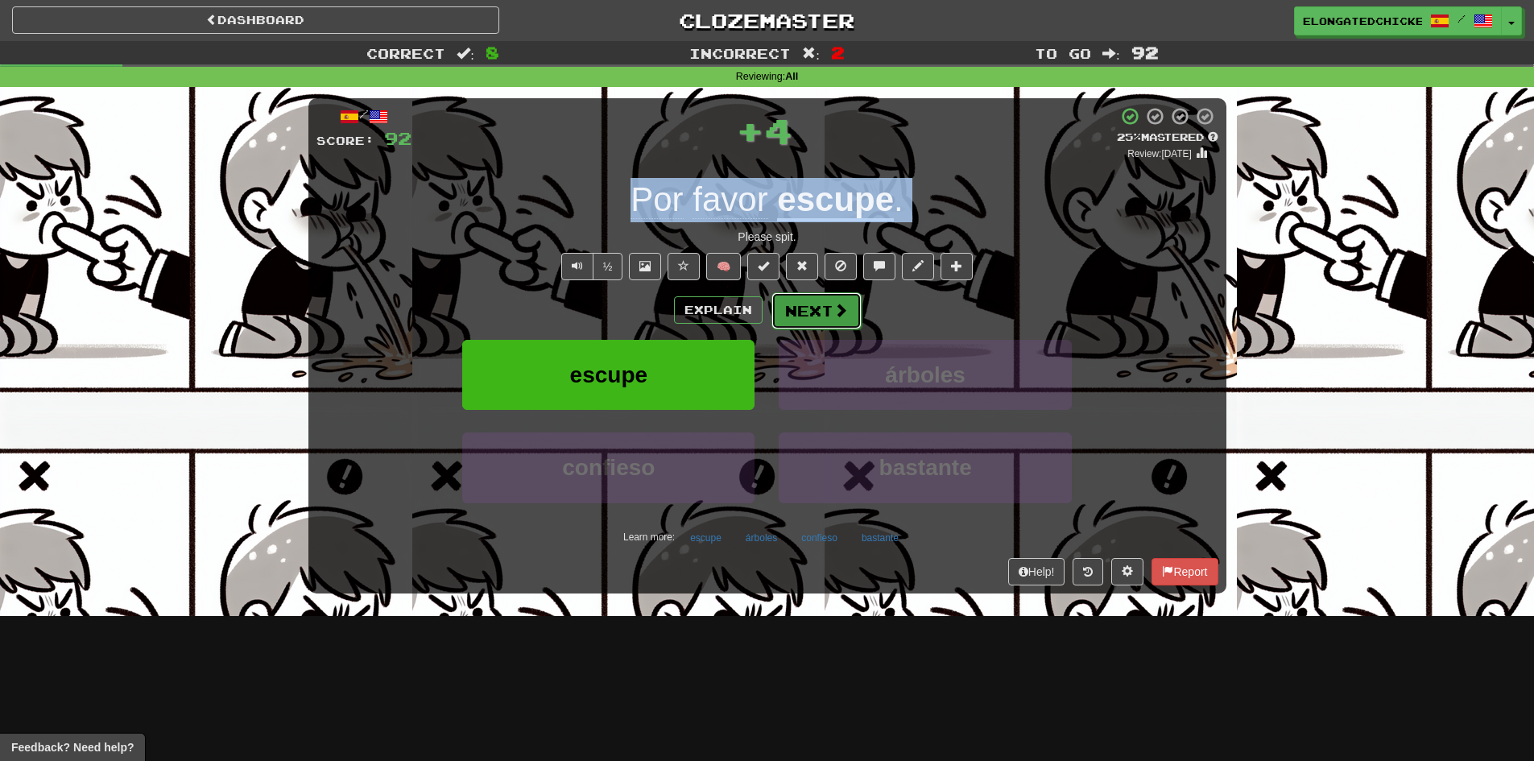
click at [831, 299] on button "Next" at bounding box center [816, 310] width 90 height 37
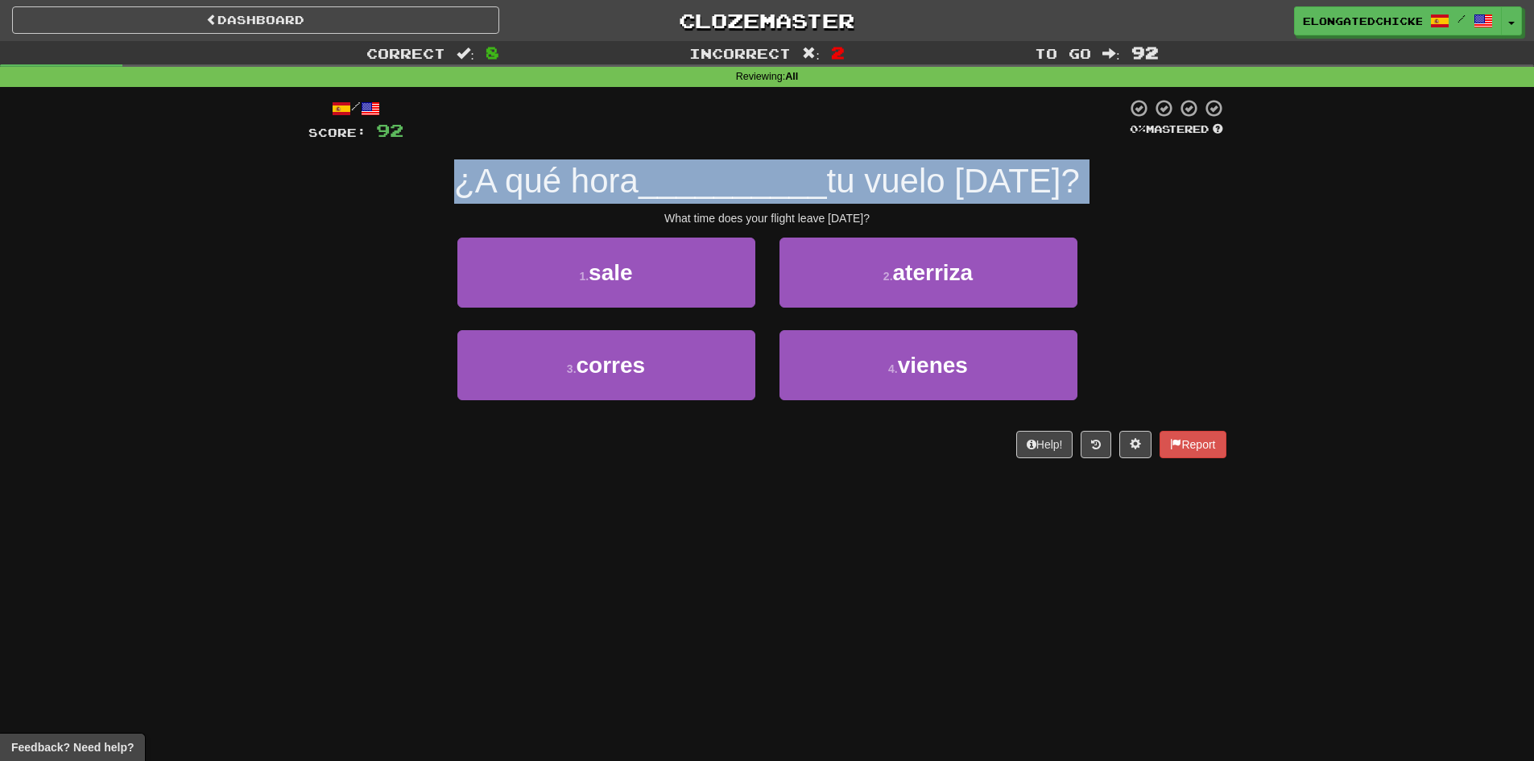
click at [687, 181] on span "__________" at bounding box center [732, 181] width 188 height 38
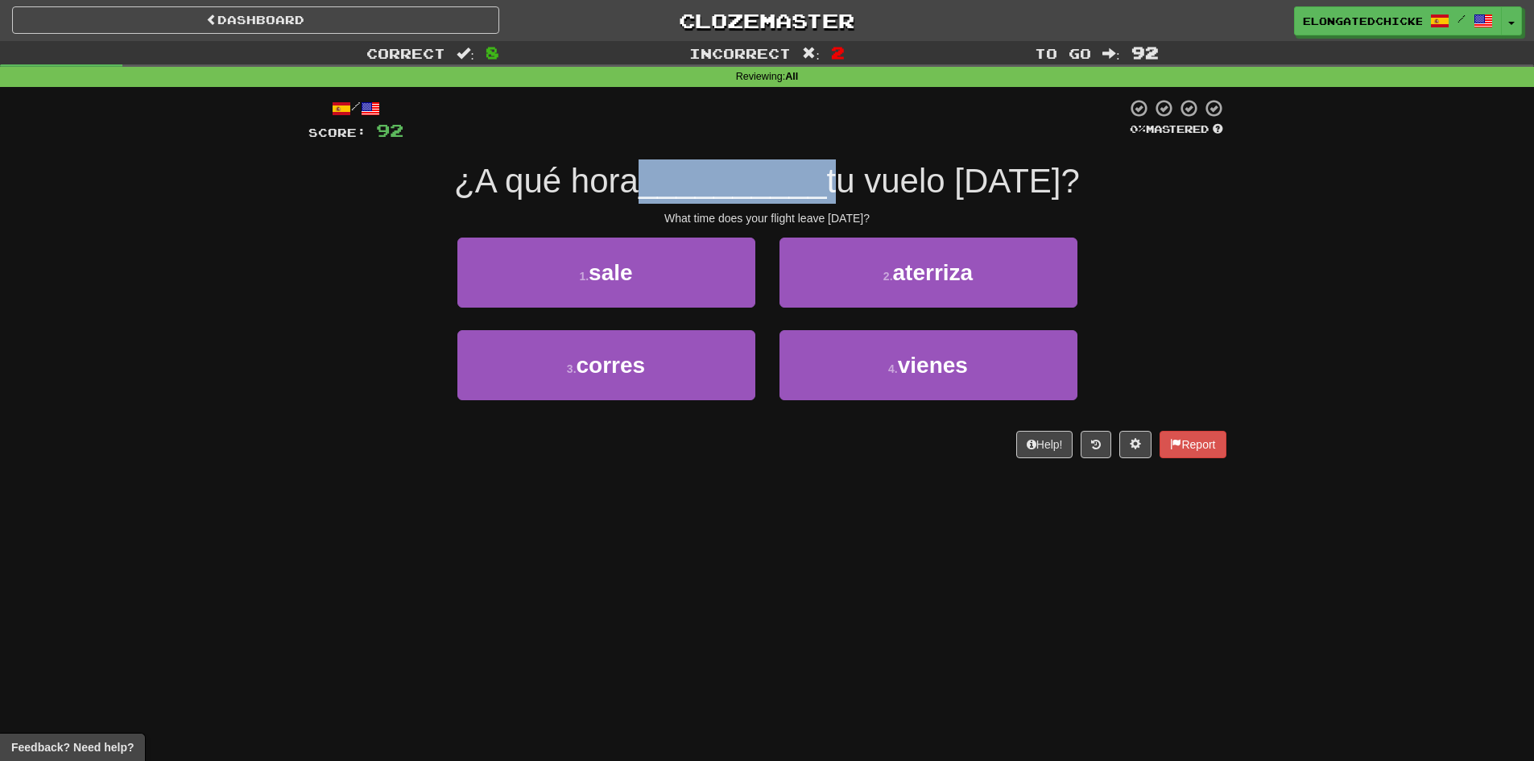
click at [686, 181] on span "__________" at bounding box center [732, 181] width 188 height 38
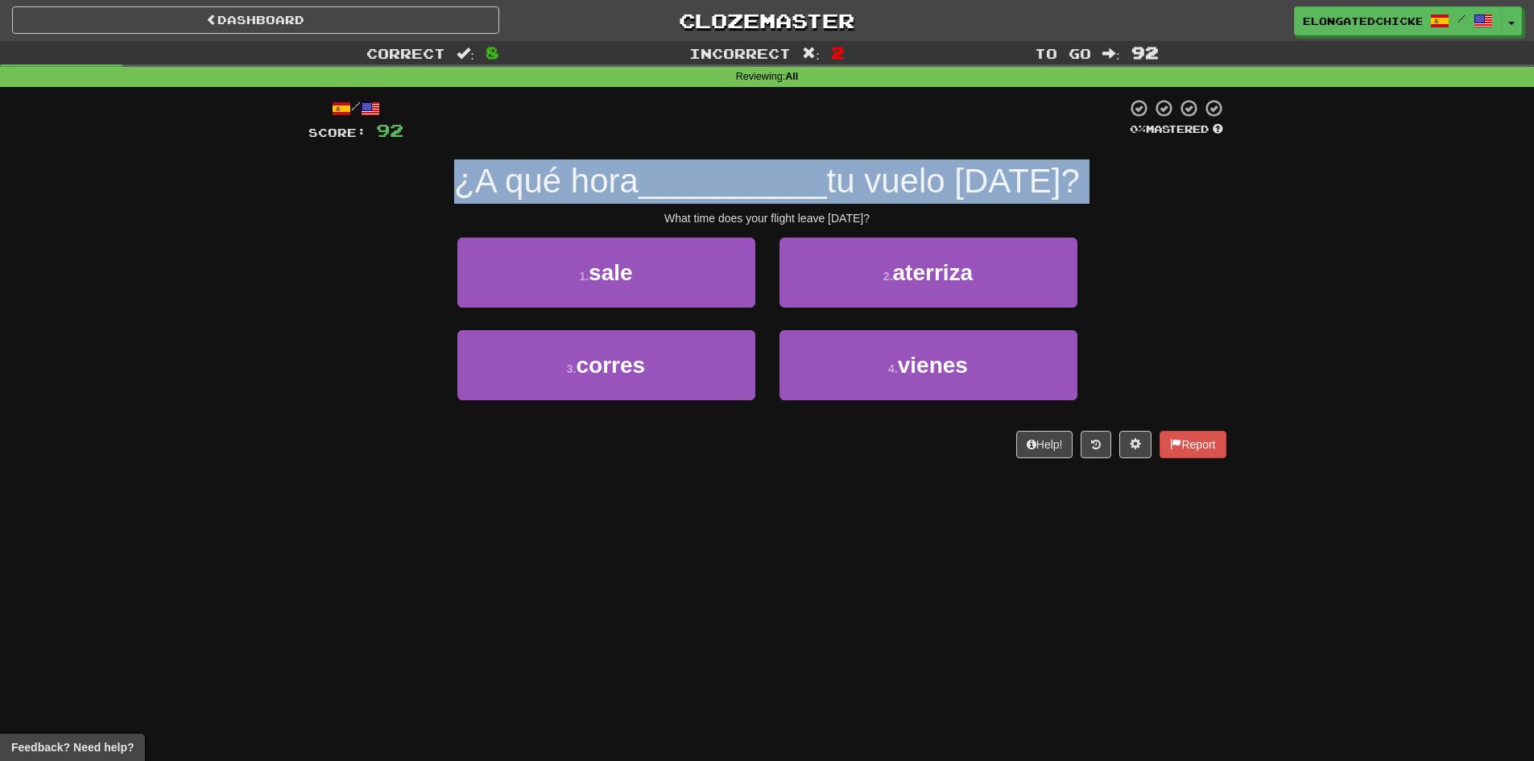
click at [686, 181] on span "__________" at bounding box center [732, 181] width 188 height 38
click at [682, 181] on span "__________" at bounding box center [732, 181] width 188 height 38
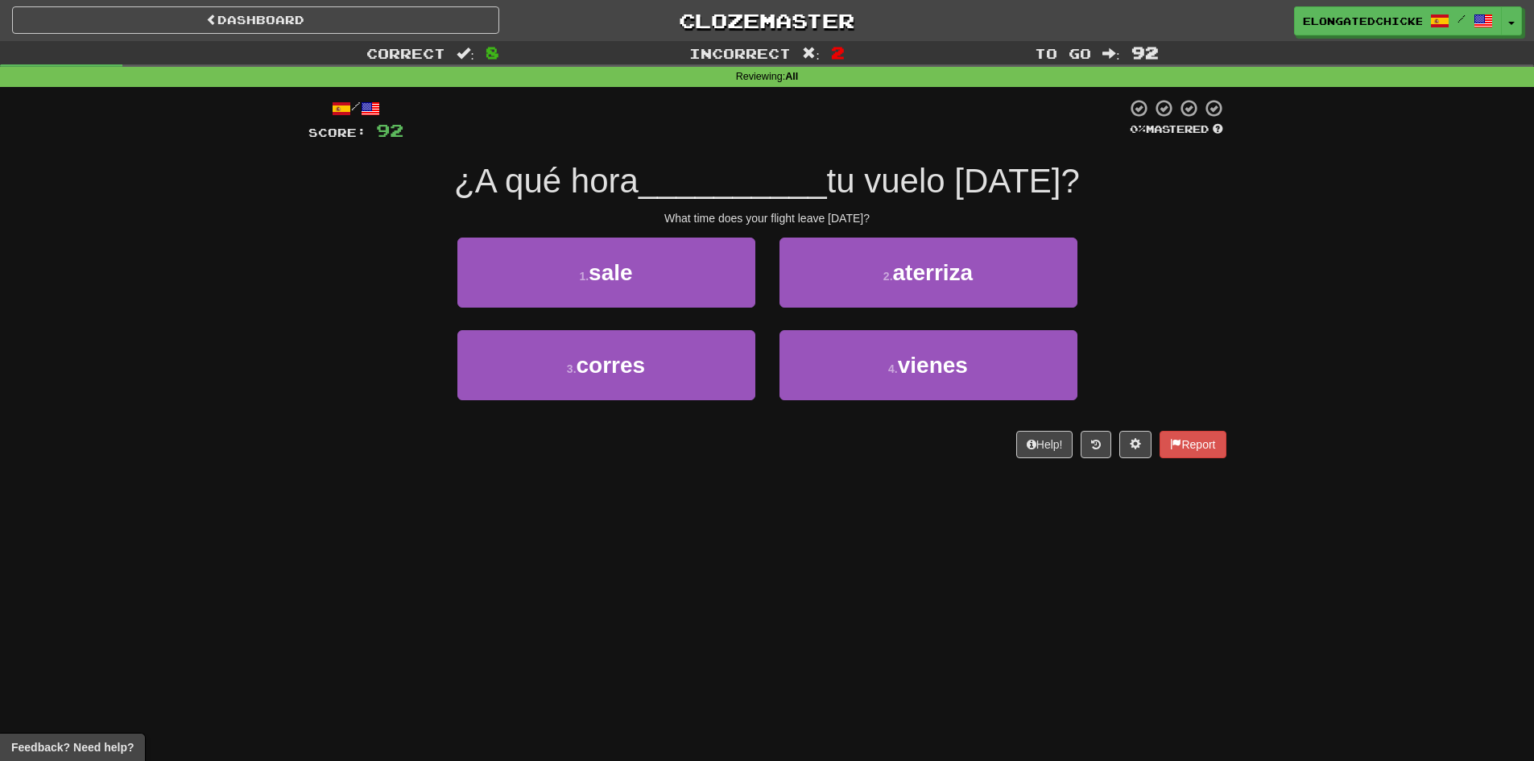
click at [682, 181] on span "__________" at bounding box center [732, 181] width 188 height 38
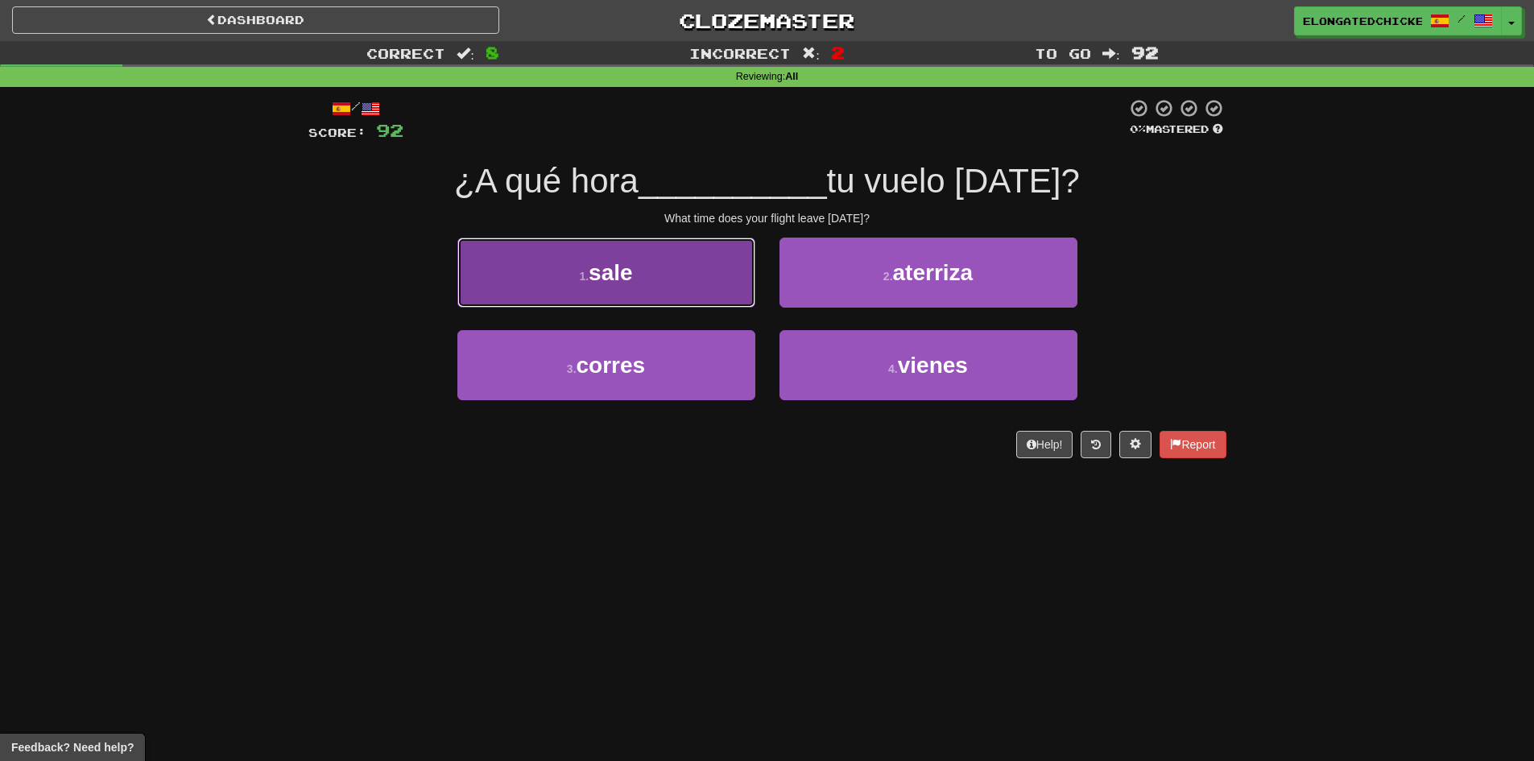
click at [638, 269] on button "1 . sale" at bounding box center [606, 272] width 298 height 70
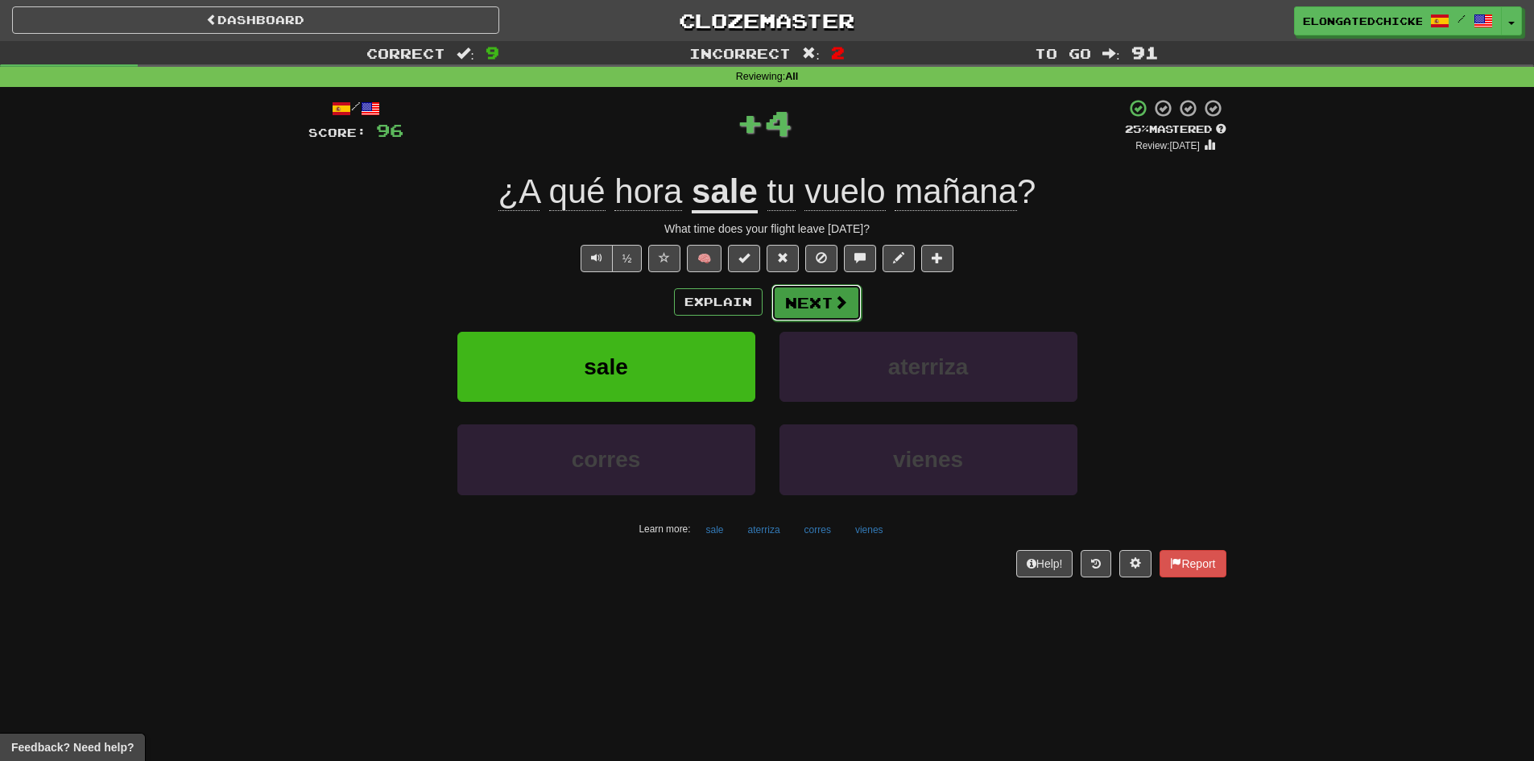
click at [794, 290] on button "Next" at bounding box center [816, 302] width 90 height 37
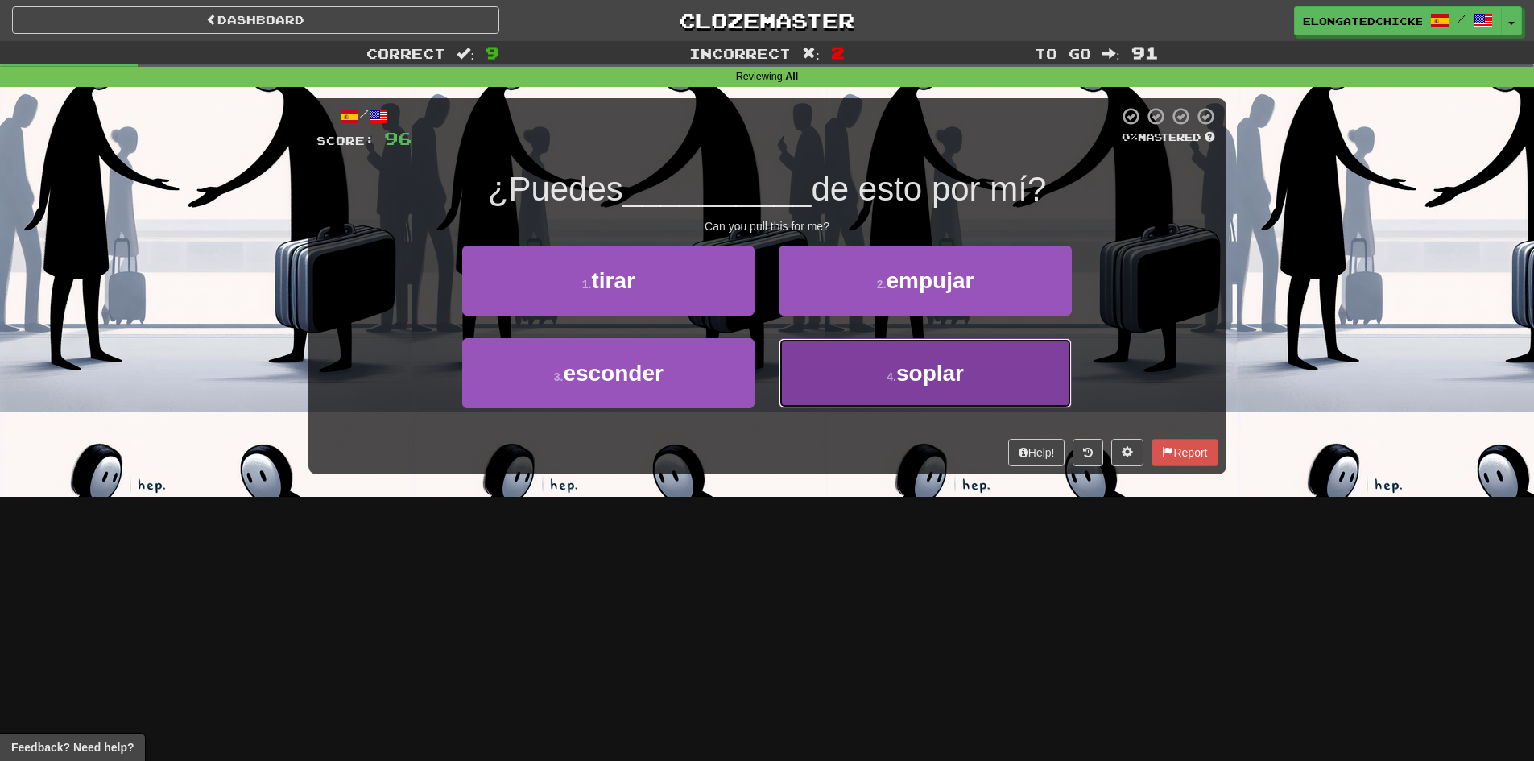
click at [879, 362] on button "4 . soplar" at bounding box center [924, 373] width 292 height 70
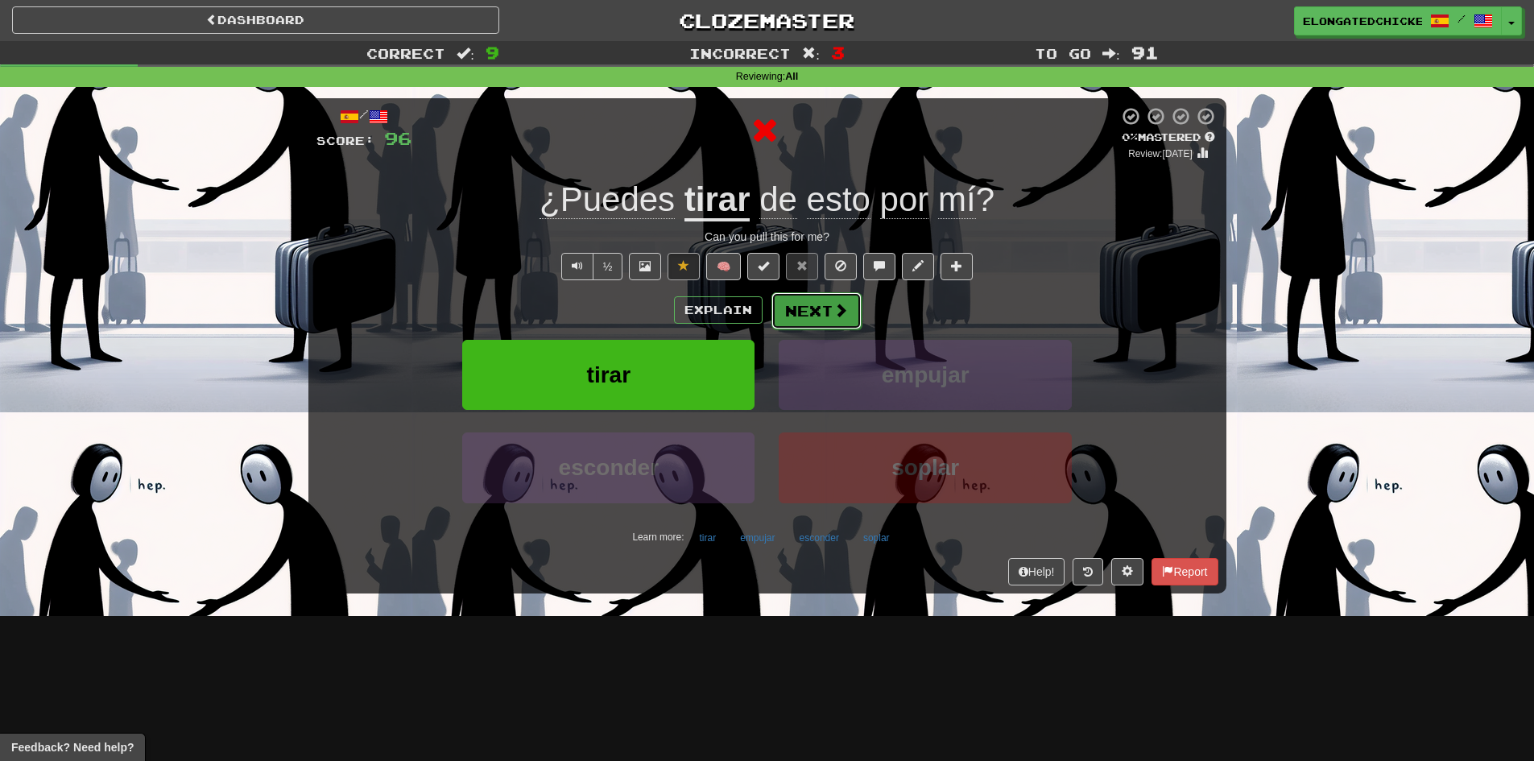
click at [806, 312] on button "Next" at bounding box center [816, 310] width 90 height 37
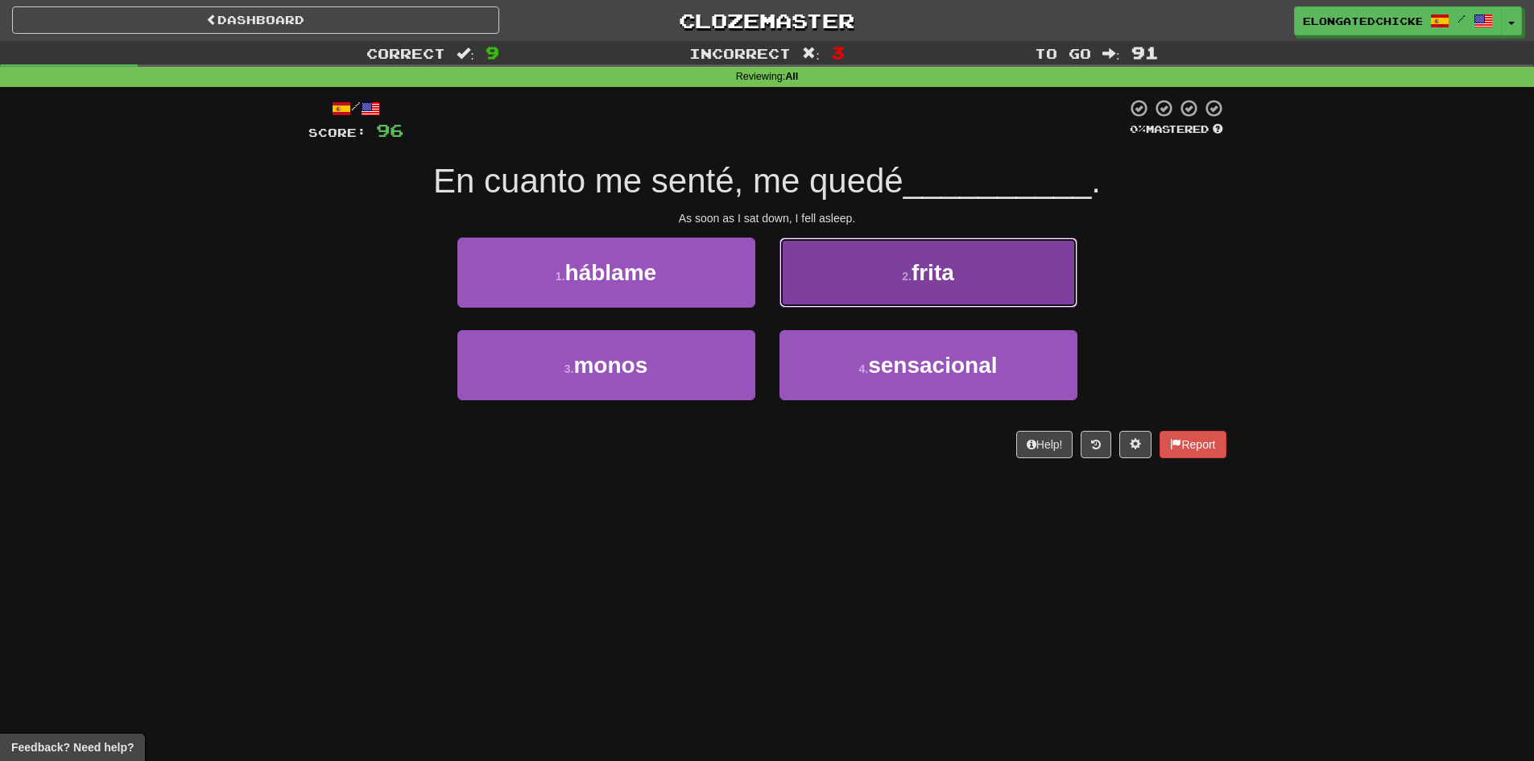
click at [849, 268] on button "2 . frita" at bounding box center [928, 272] width 298 height 70
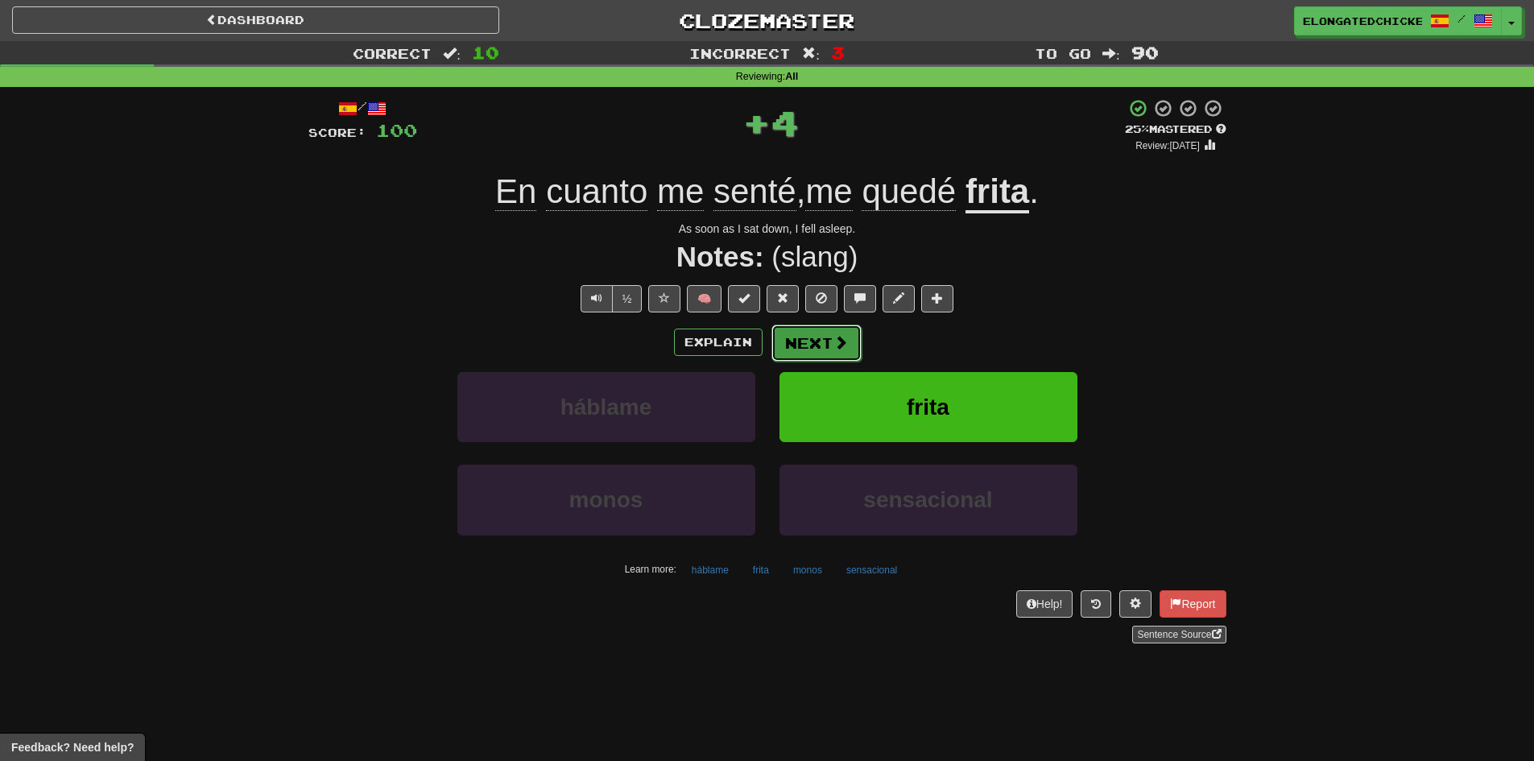
click at [774, 334] on button "Next" at bounding box center [816, 342] width 90 height 37
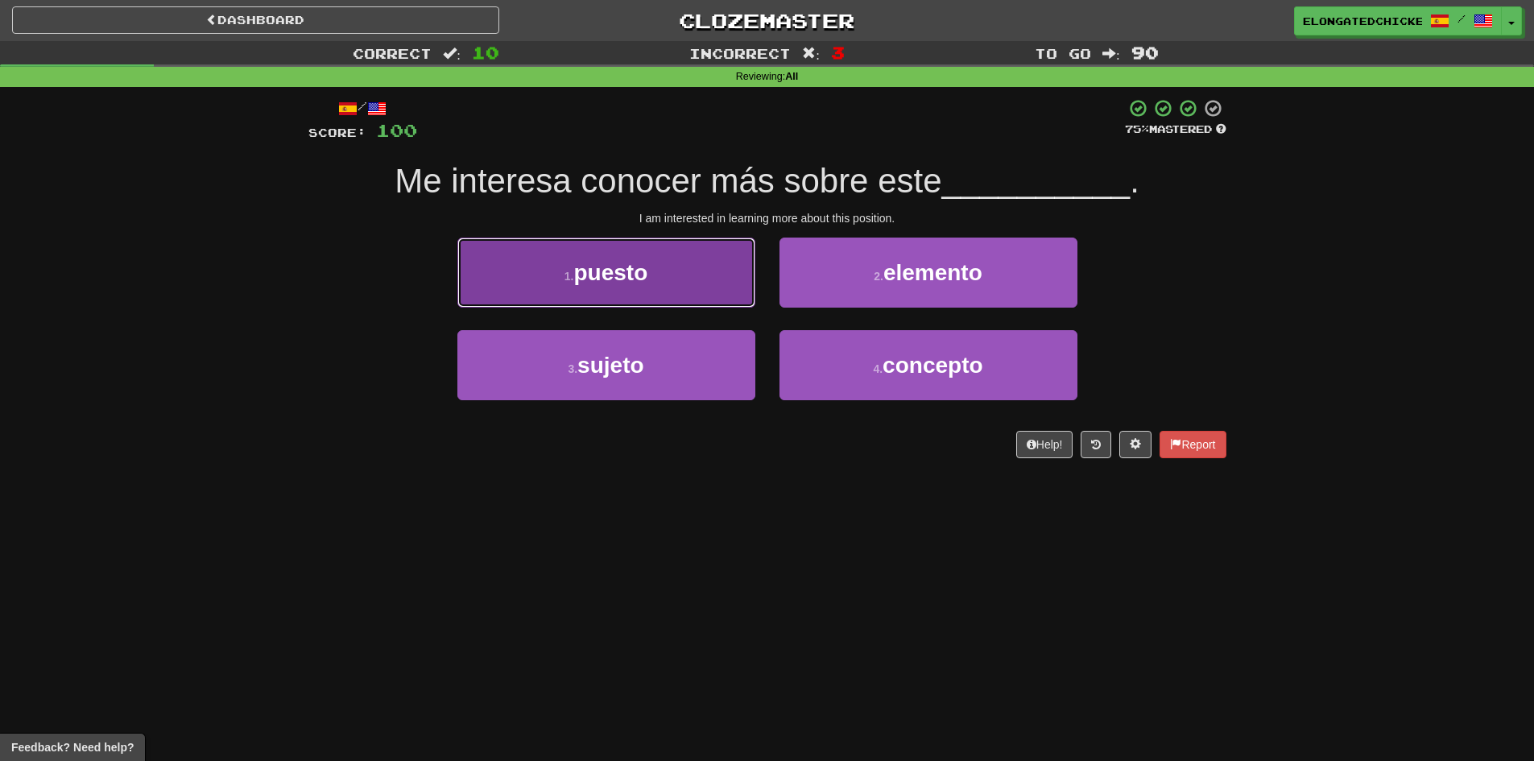
click at [688, 275] on button "1 . puesto" at bounding box center [606, 272] width 298 height 70
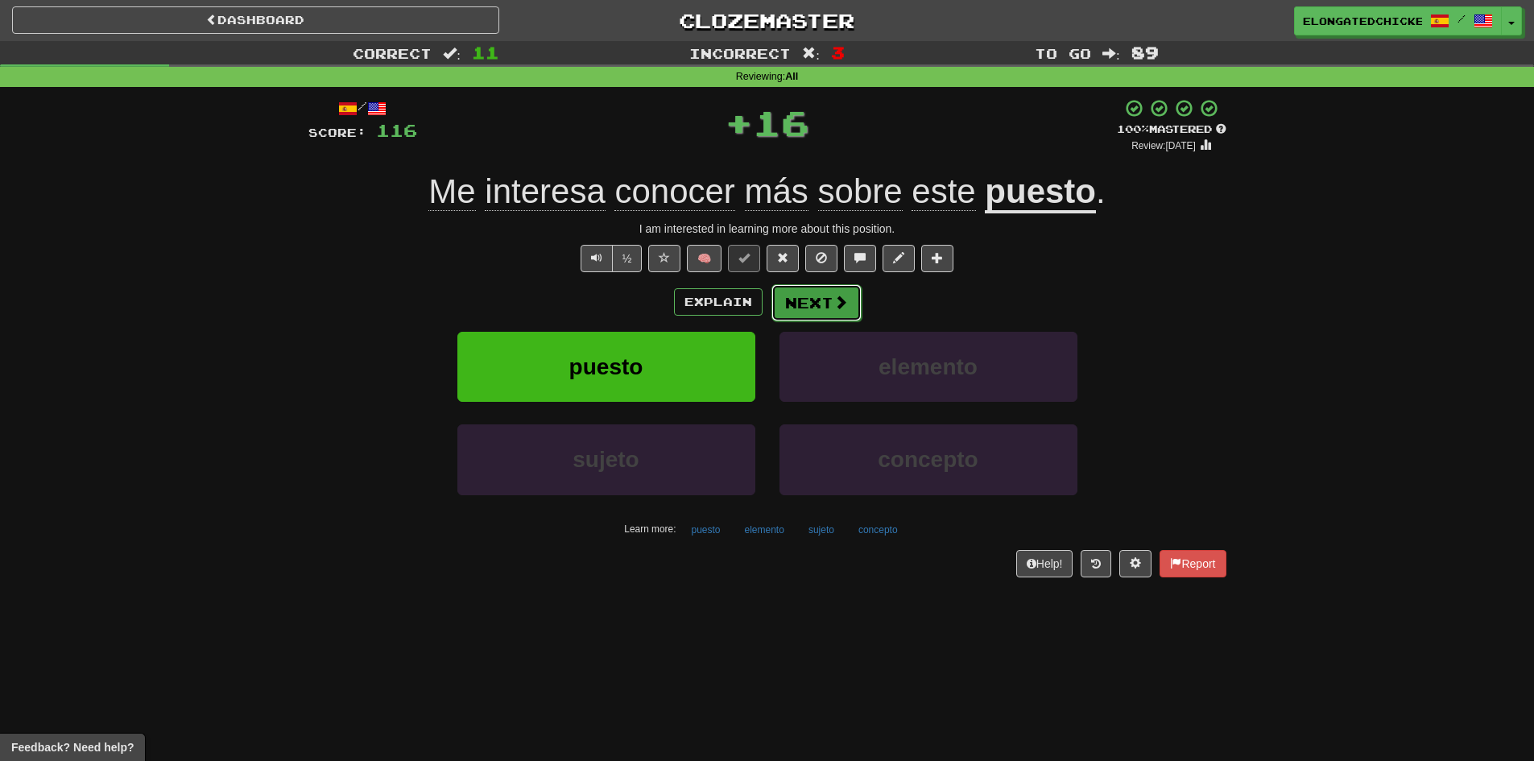
click at [834, 301] on span at bounding box center [840, 302] width 14 height 14
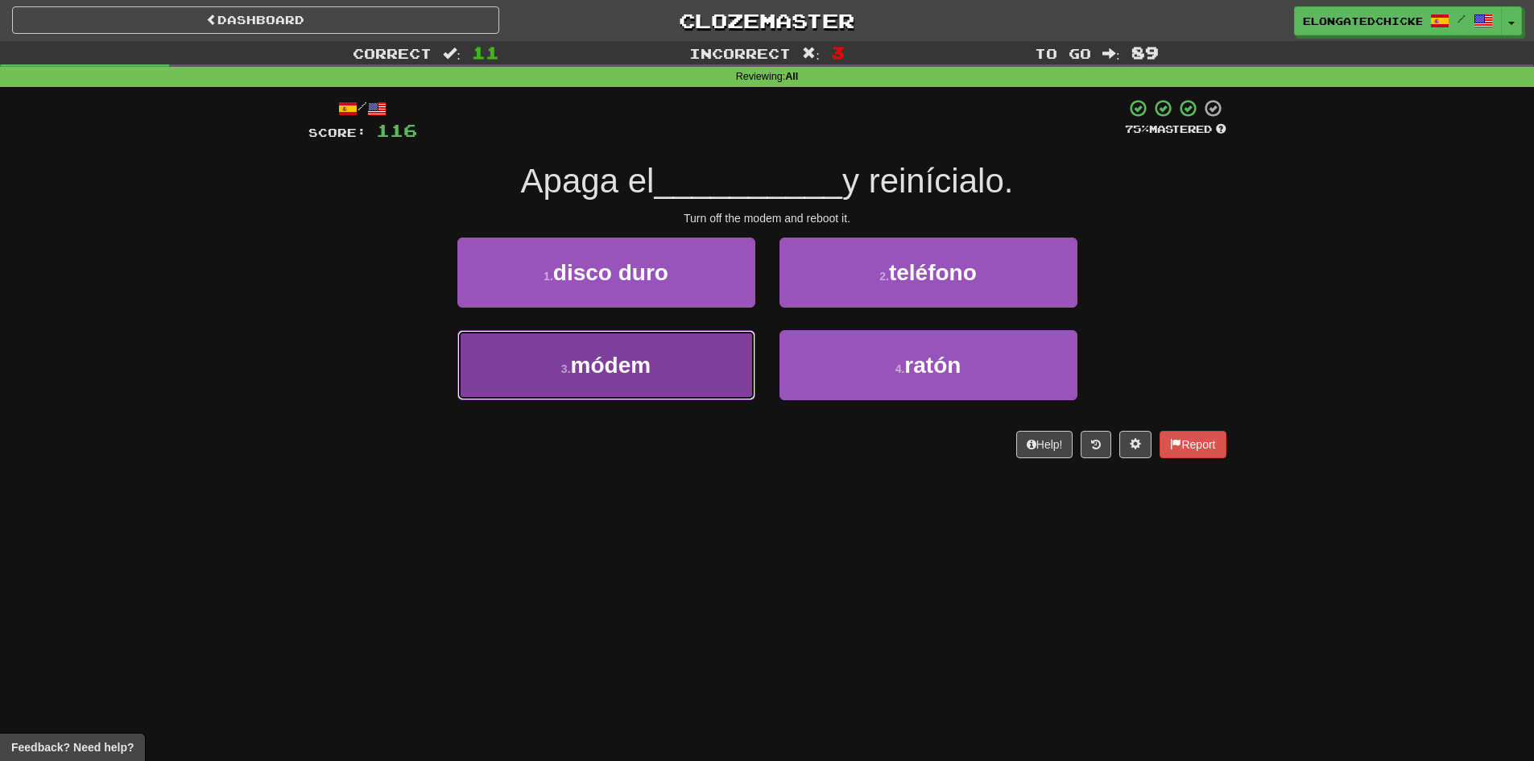
click at [702, 361] on button "3 . módem" at bounding box center [606, 365] width 298 height 70
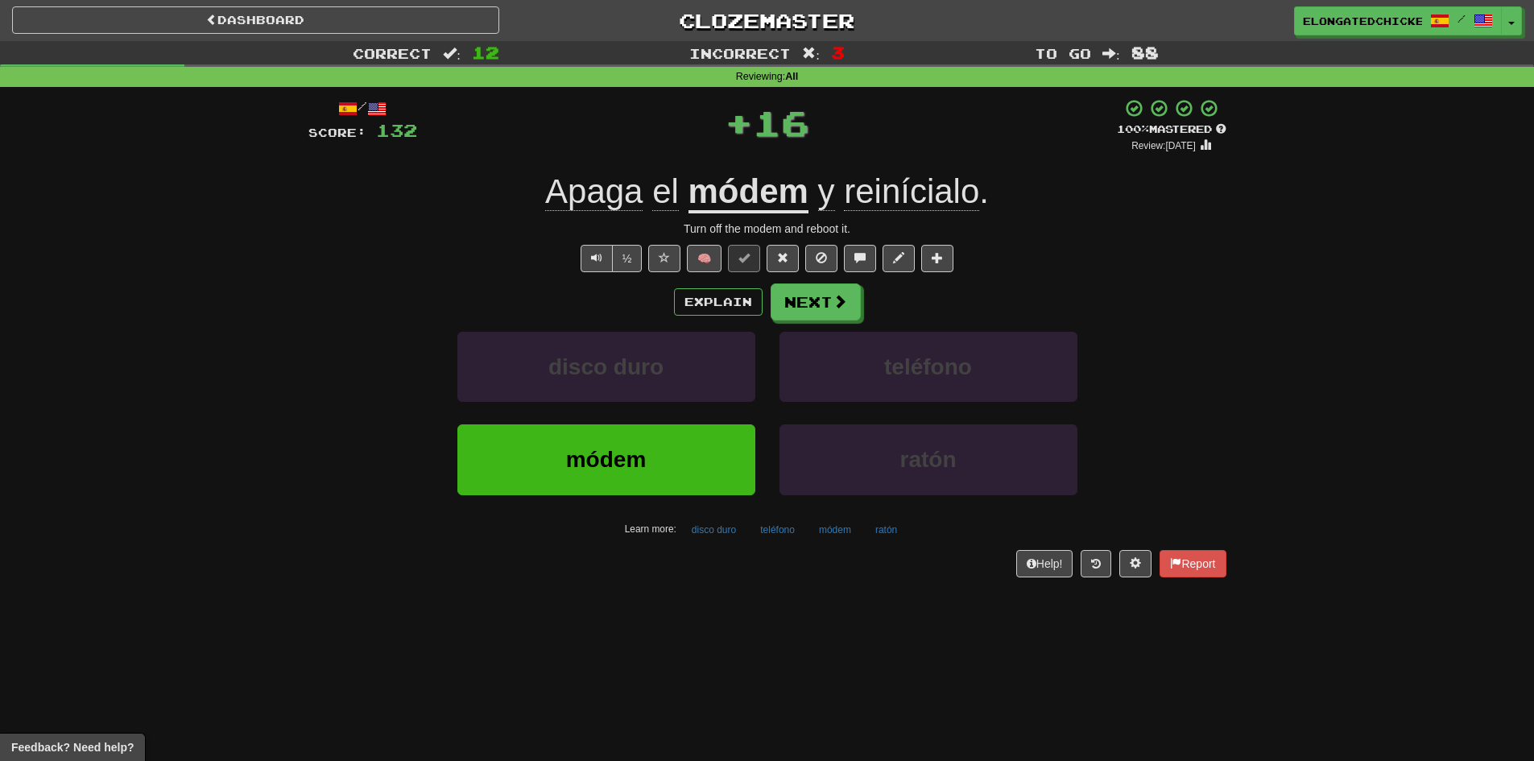
click at [800, 320] on div "Explain Next disco duro teléfono módem ratón Learn more: disco duro teléfono mó…" at bounding box center [767, 412] width 918 height 258
click at [800, 314] on button "Next" at bounding box center [816, 302] width 90 height 37
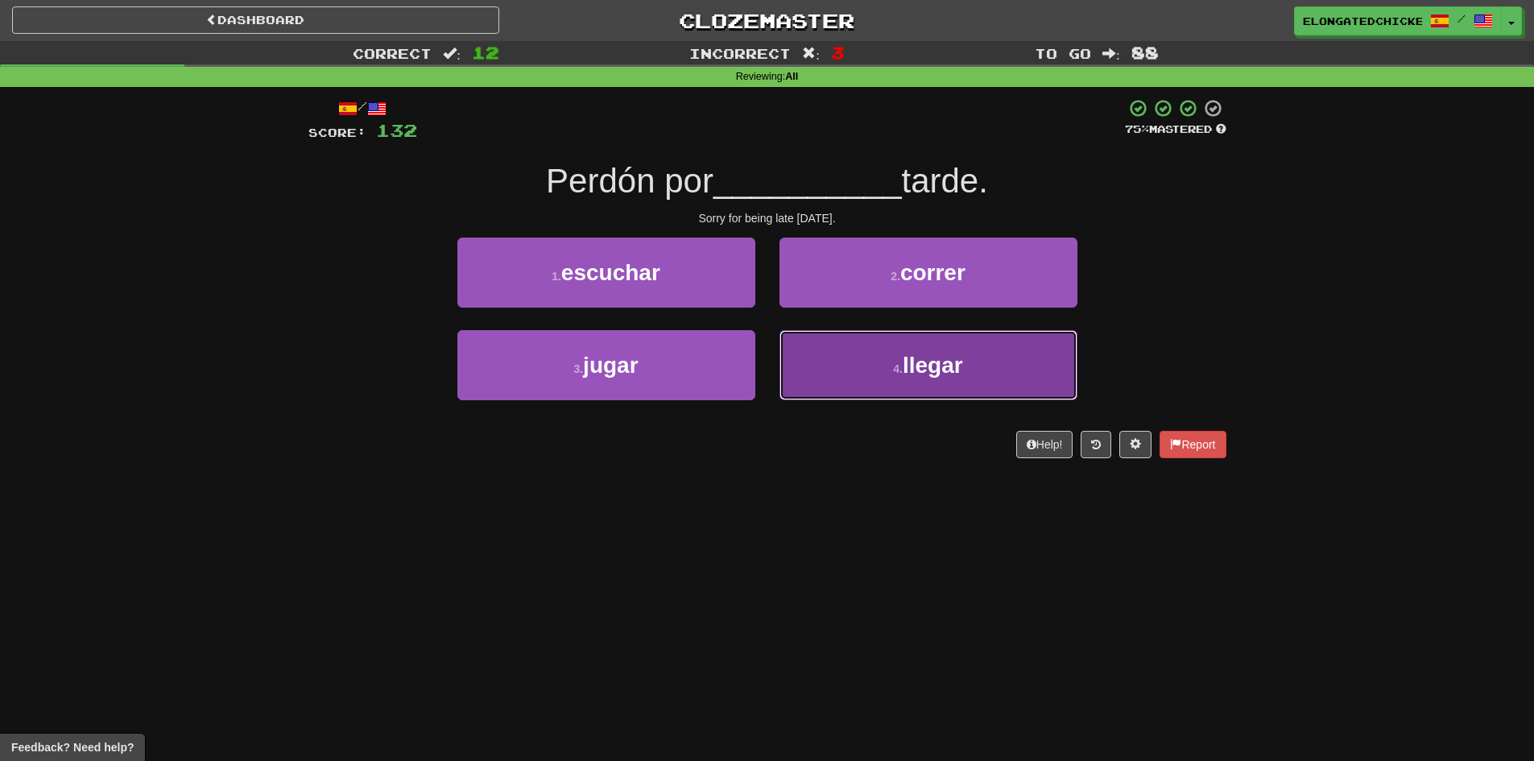
click at [923, 345] on button "4 . llegar" at bounding box center [928, 365] width 298 height 70
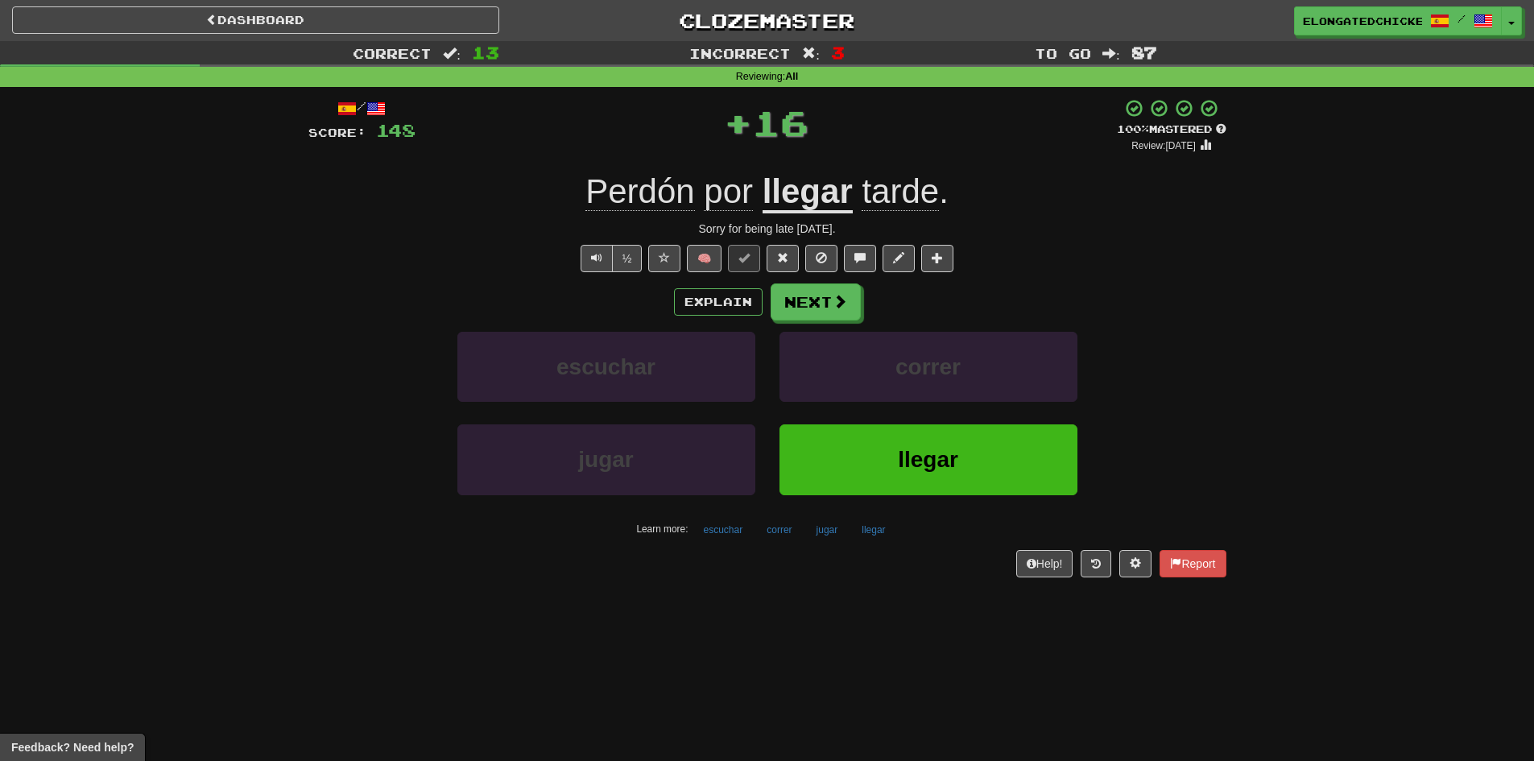
click at [806, 324] on div "Explain Next escuchar correr jugar llegar Learn more: escuchar correr jugar lle…" at bounding box center [767, 412] width 918 height 258
click at [805, 305] on button "Next" at bounding box center [816, 302] width 90 height 37
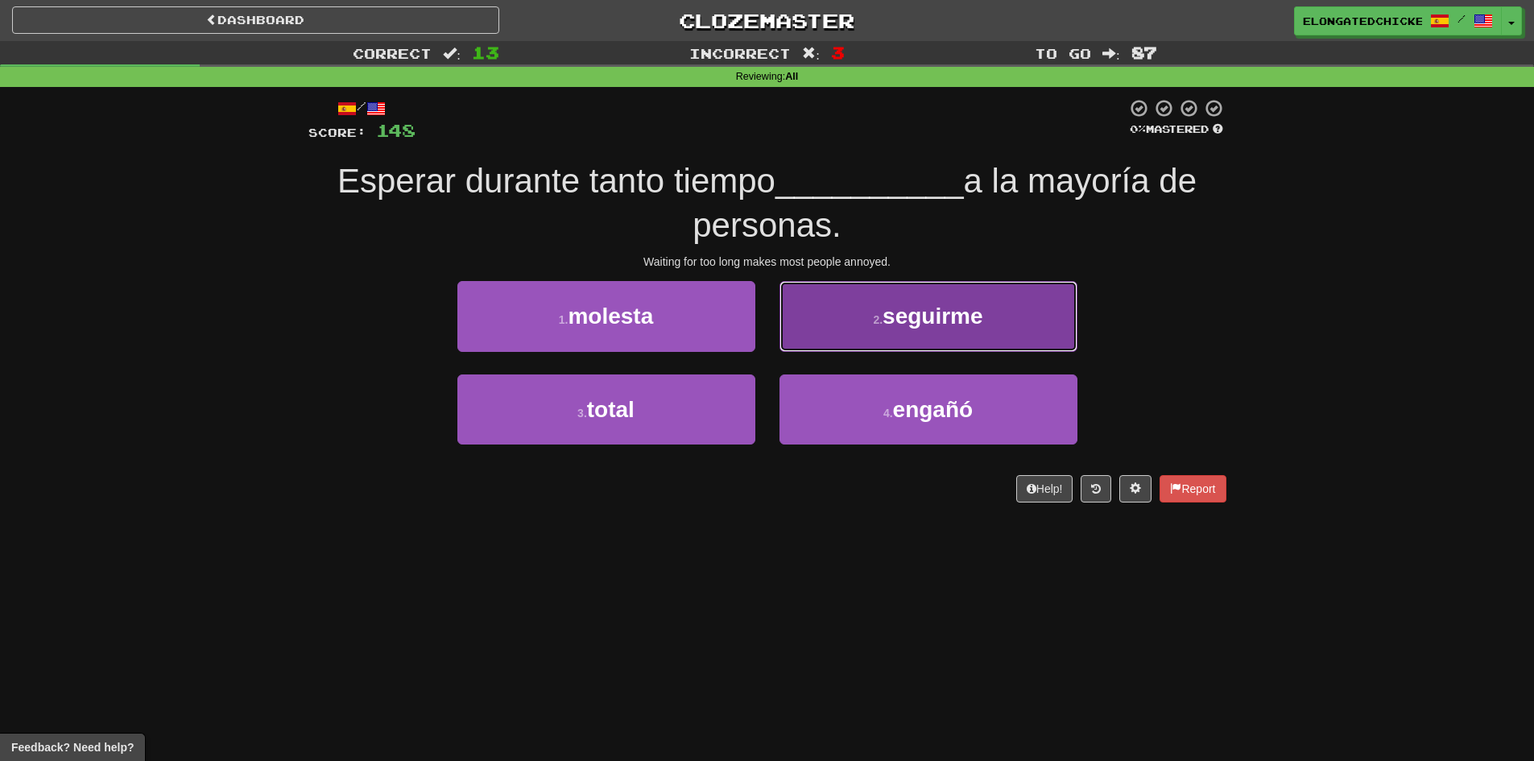
click at [835, 319] on button "2 . seguirme" at bounding box center [928, 316] width 298 height 70
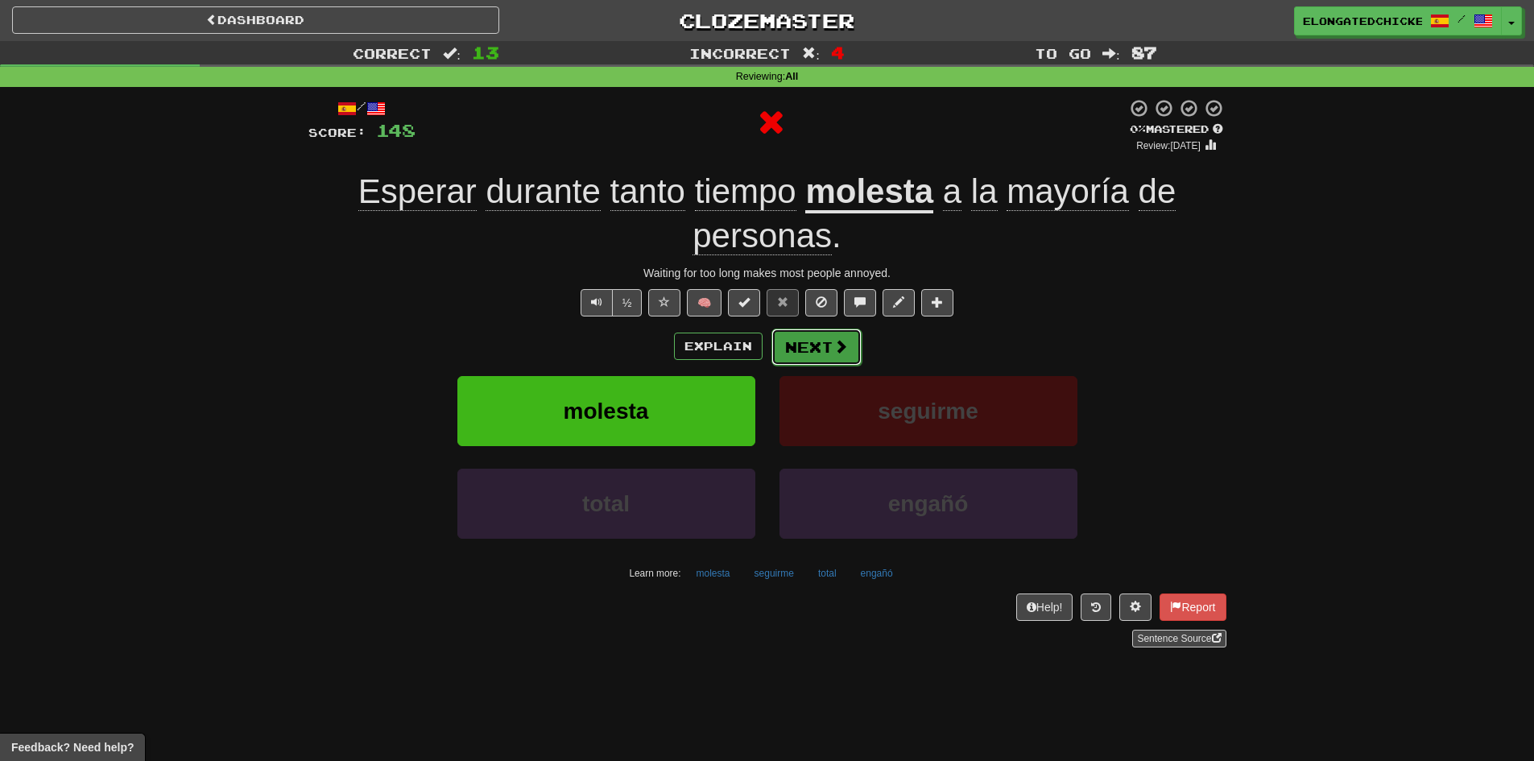
click at [824, 334] on button "Next" at bounding box center [816, 346] width 90 height 37
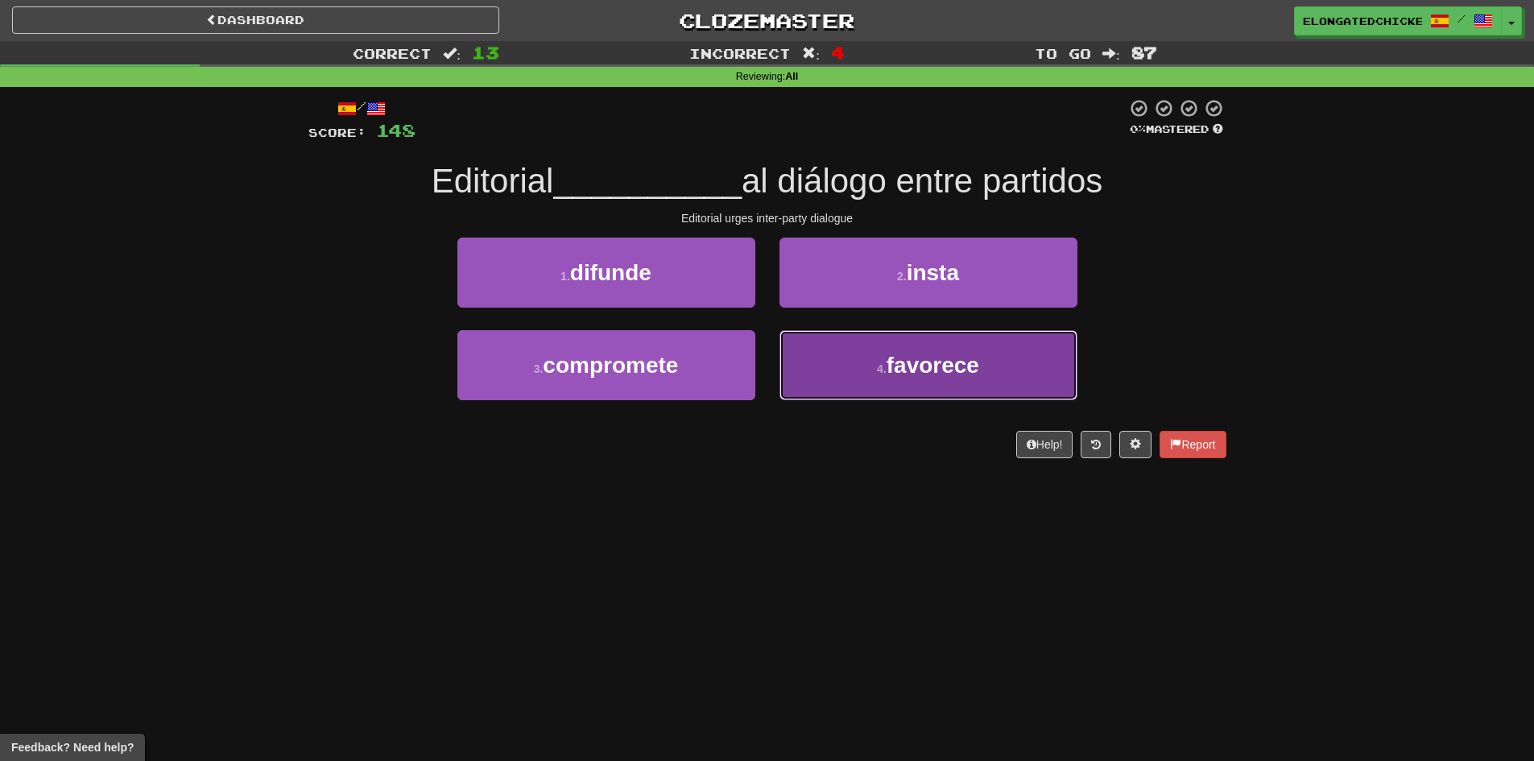
click at [827, 364] on button "4 . favorece" at bounding box center [928, 365] width 298 height 70
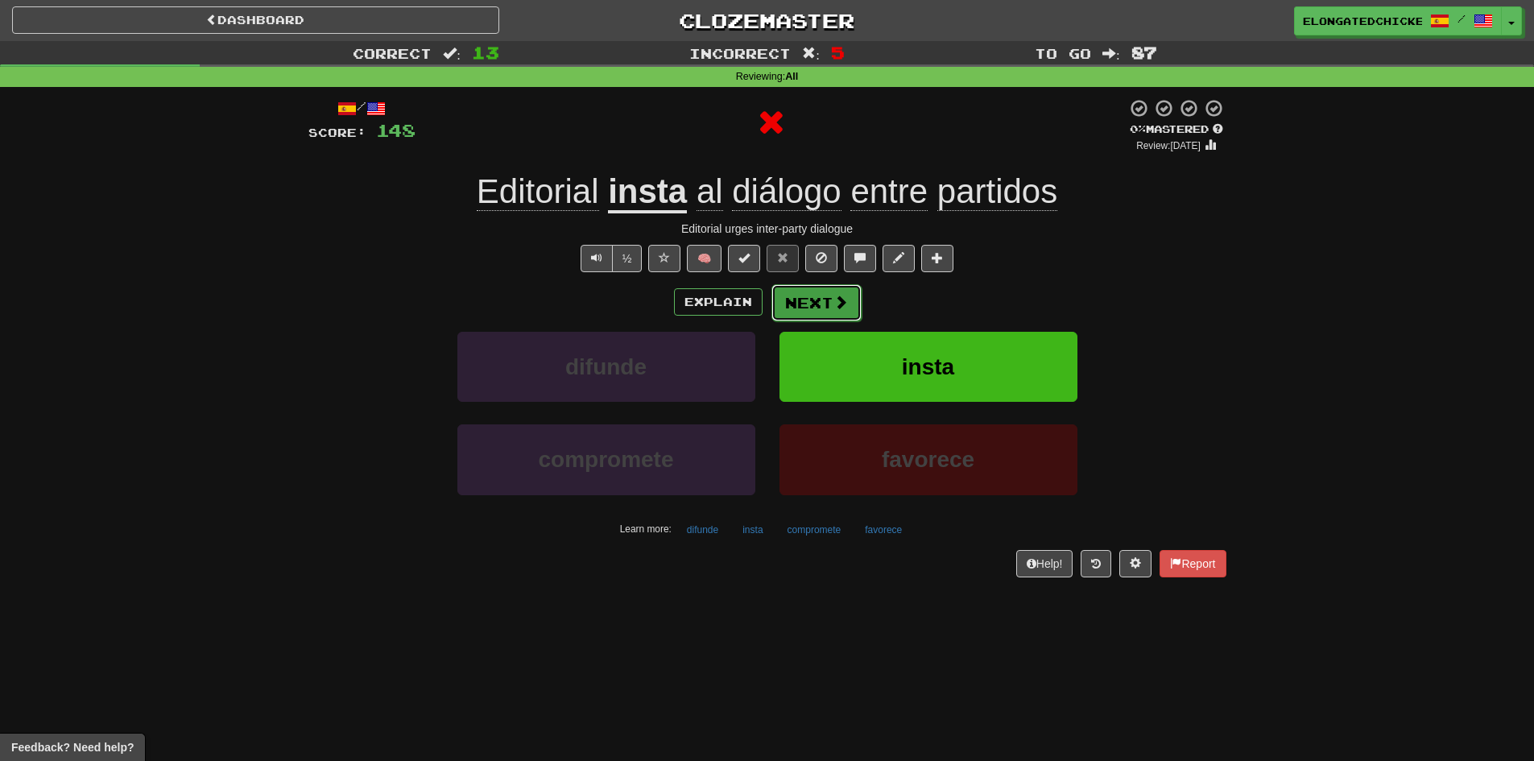
click at [798, 297] on button "Next" at bounding box center [816, 302] width 90 height 37
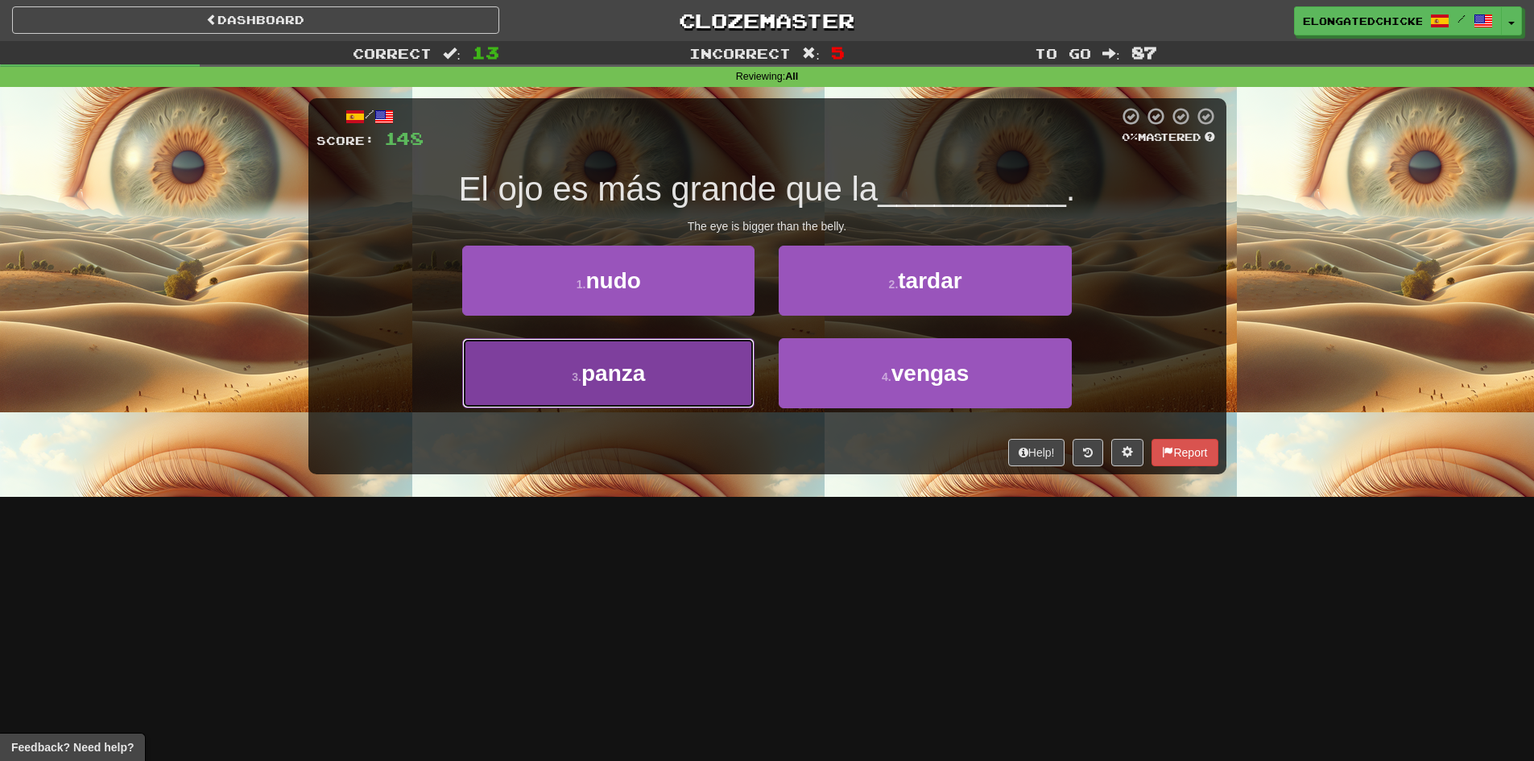
click at [683, 349] on button "3 . panza" at bounding box center [608, 373] width 292 height 70
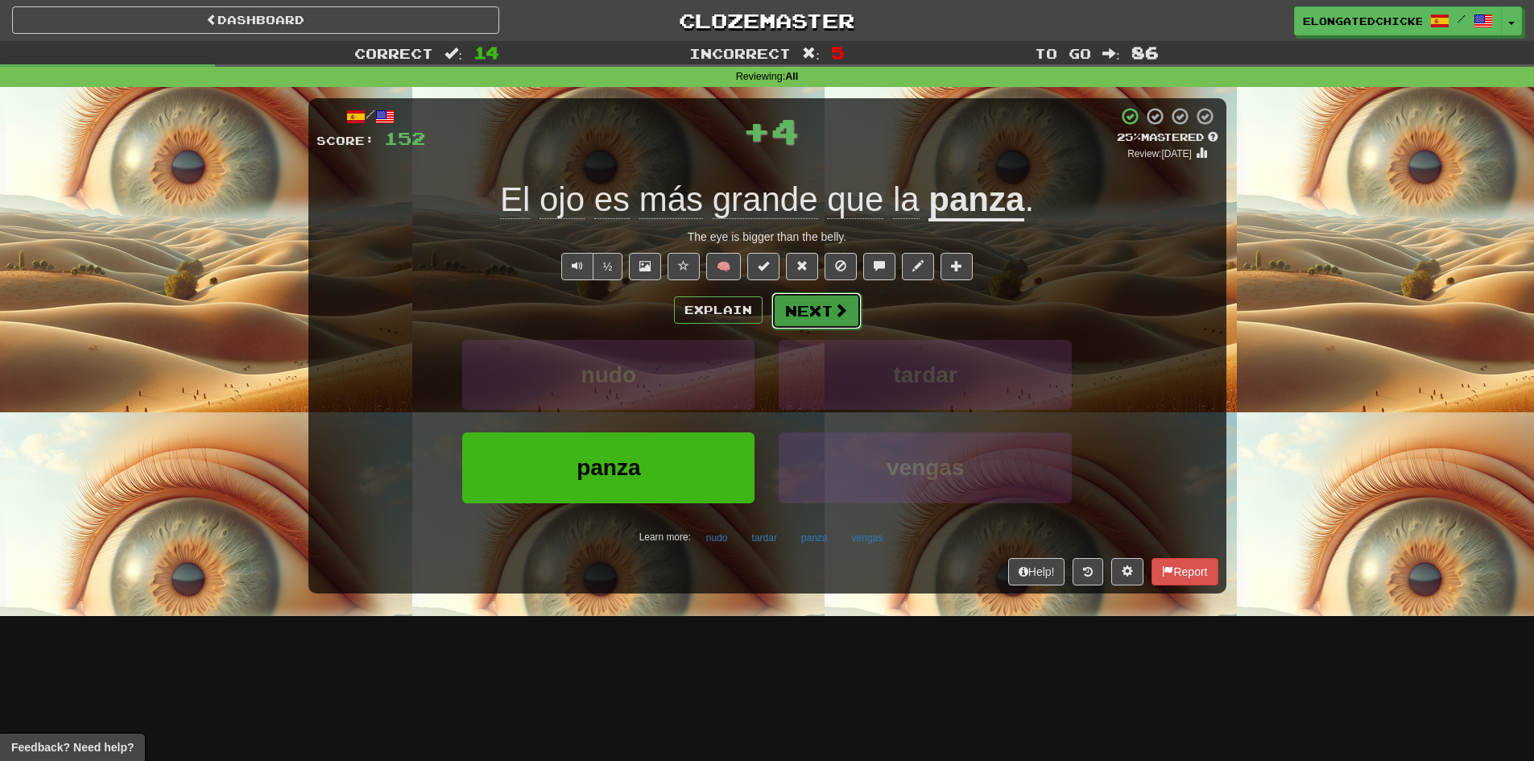
click at [849, 307] on button "Next" at bounding box center [816, 310] width 90 height 37
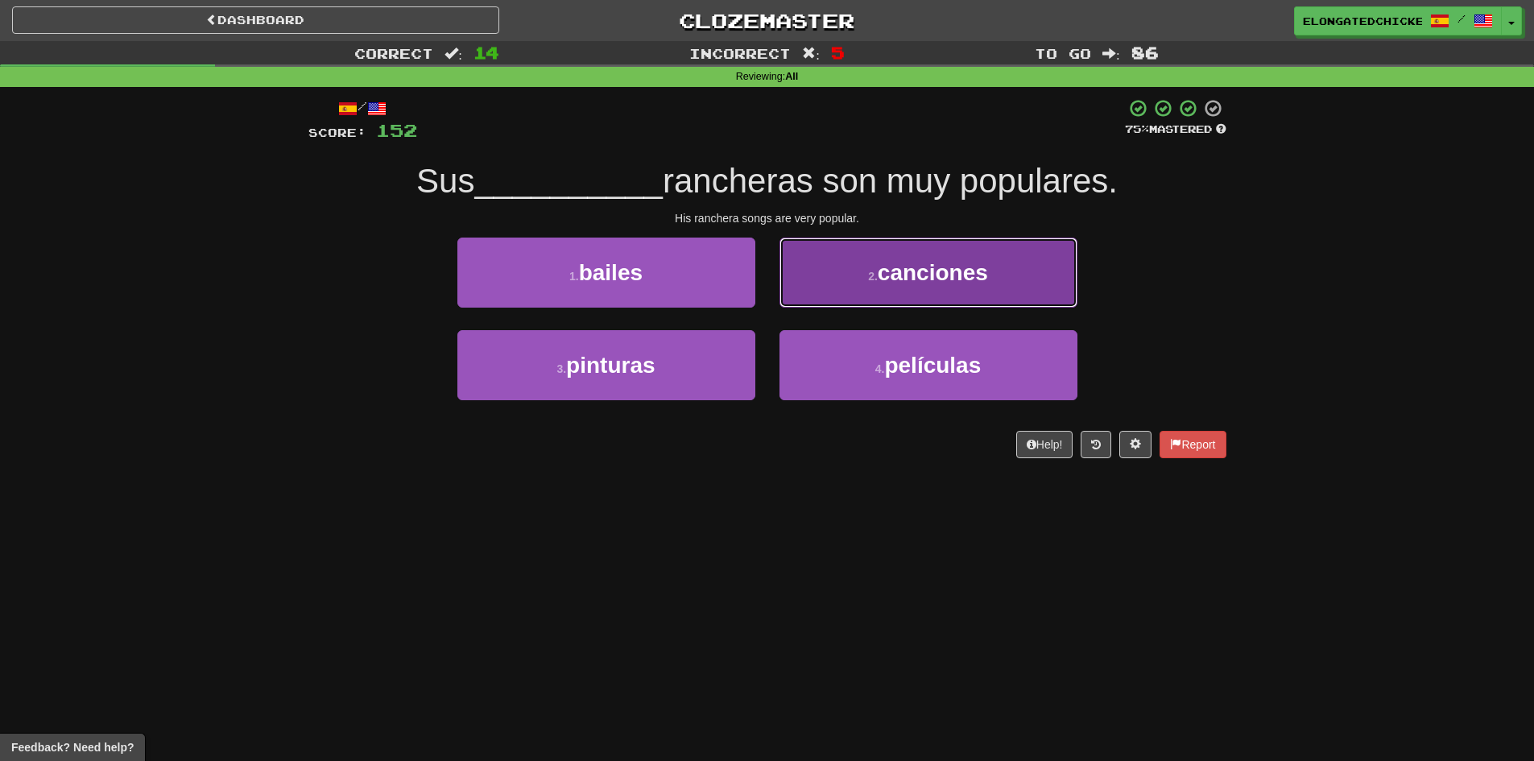
click at [842, 273] on button "2 . canciones" at bounding box center [928, 272] width 298 height 70
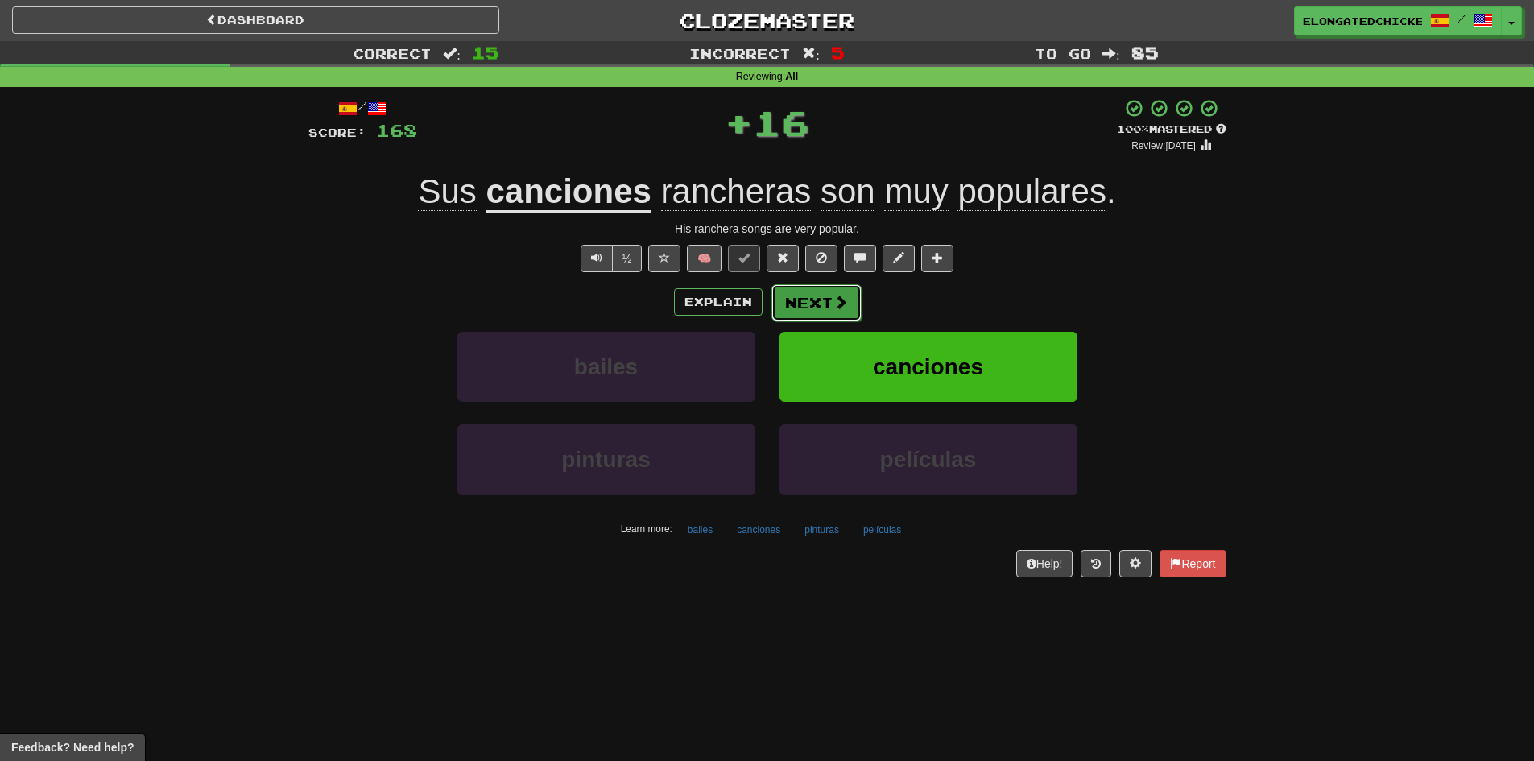
click at [786, 301] on button "Next" at bounding box center [816, 302] width 90 height 37
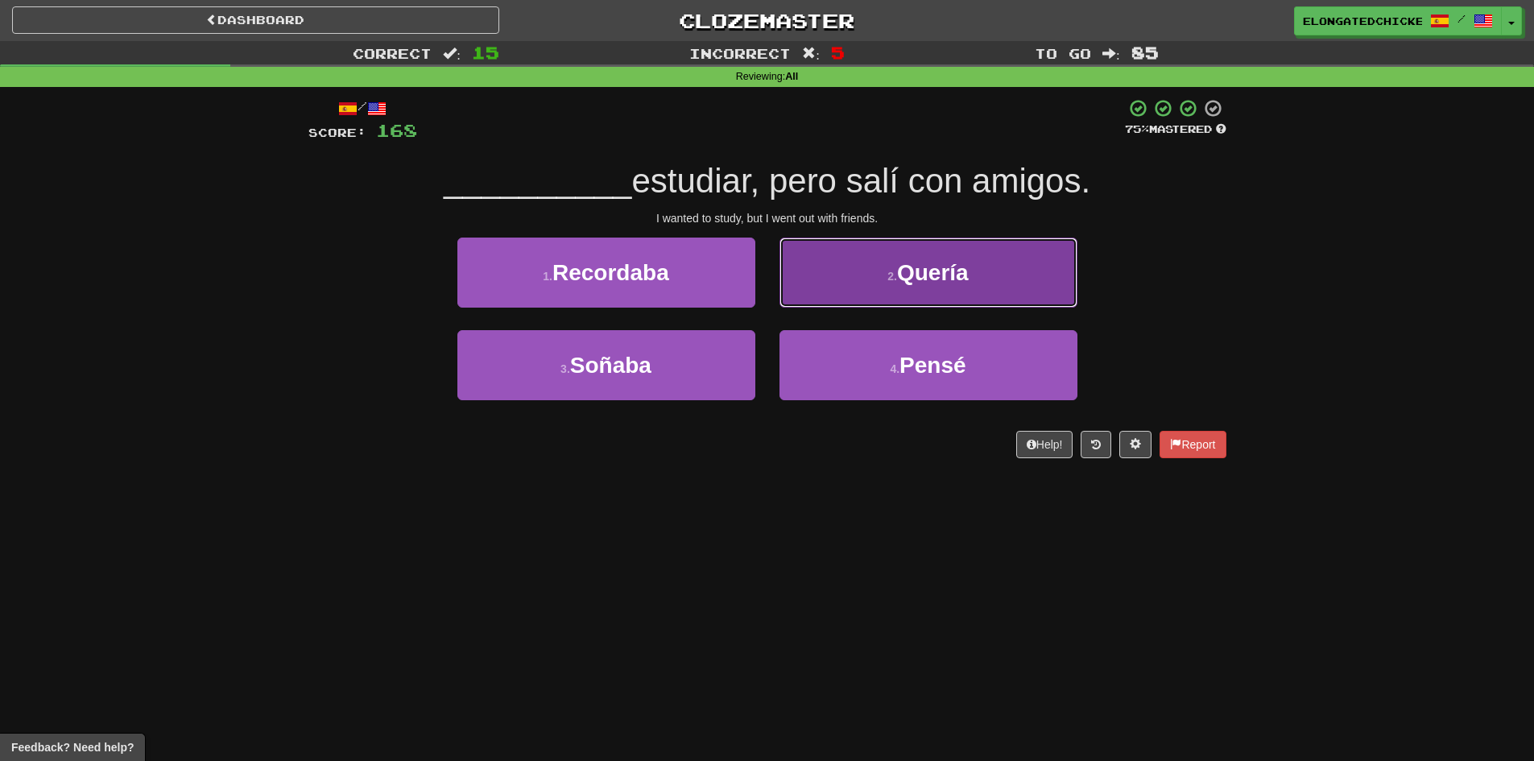
click at [1015, 279] on button "2 . Quería" at bounding box center [928, 272] width 298 height 70
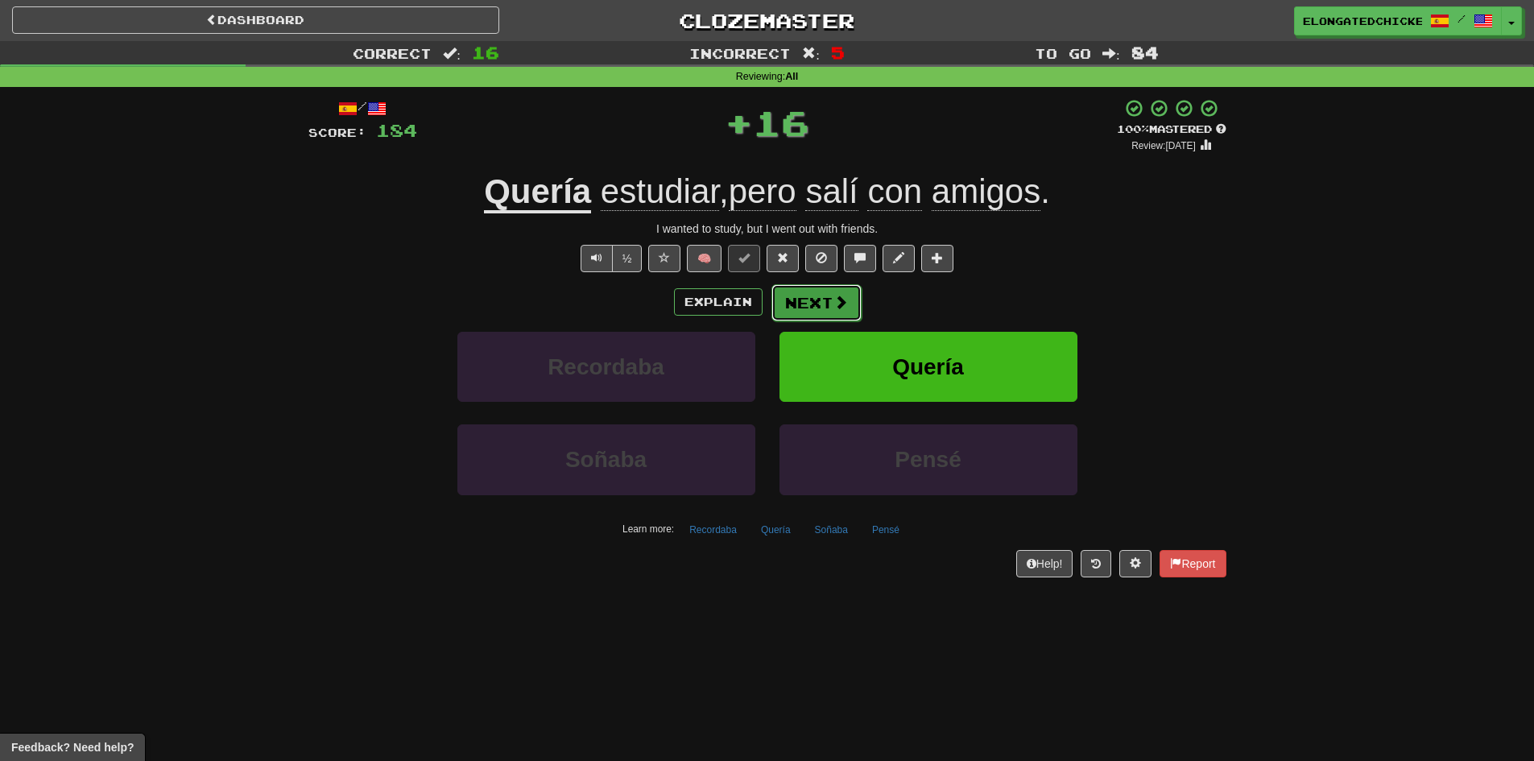
click at [832, 311] on button "Next" at bounding box center [816, 302] width 90 height 37
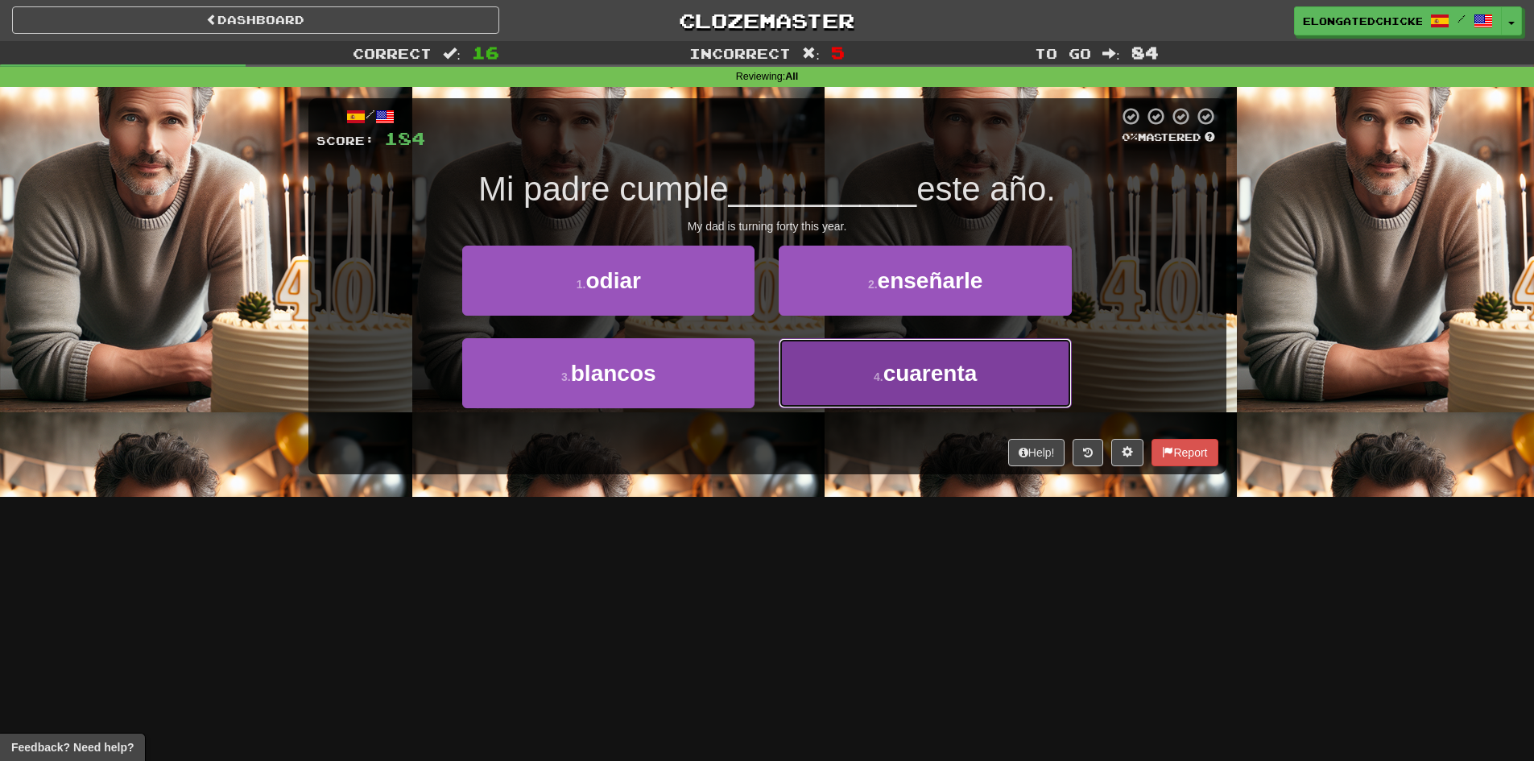
click at [862, 377] on button "4 . cuarenta" at bounding box center [924, 373] width 292 height 70
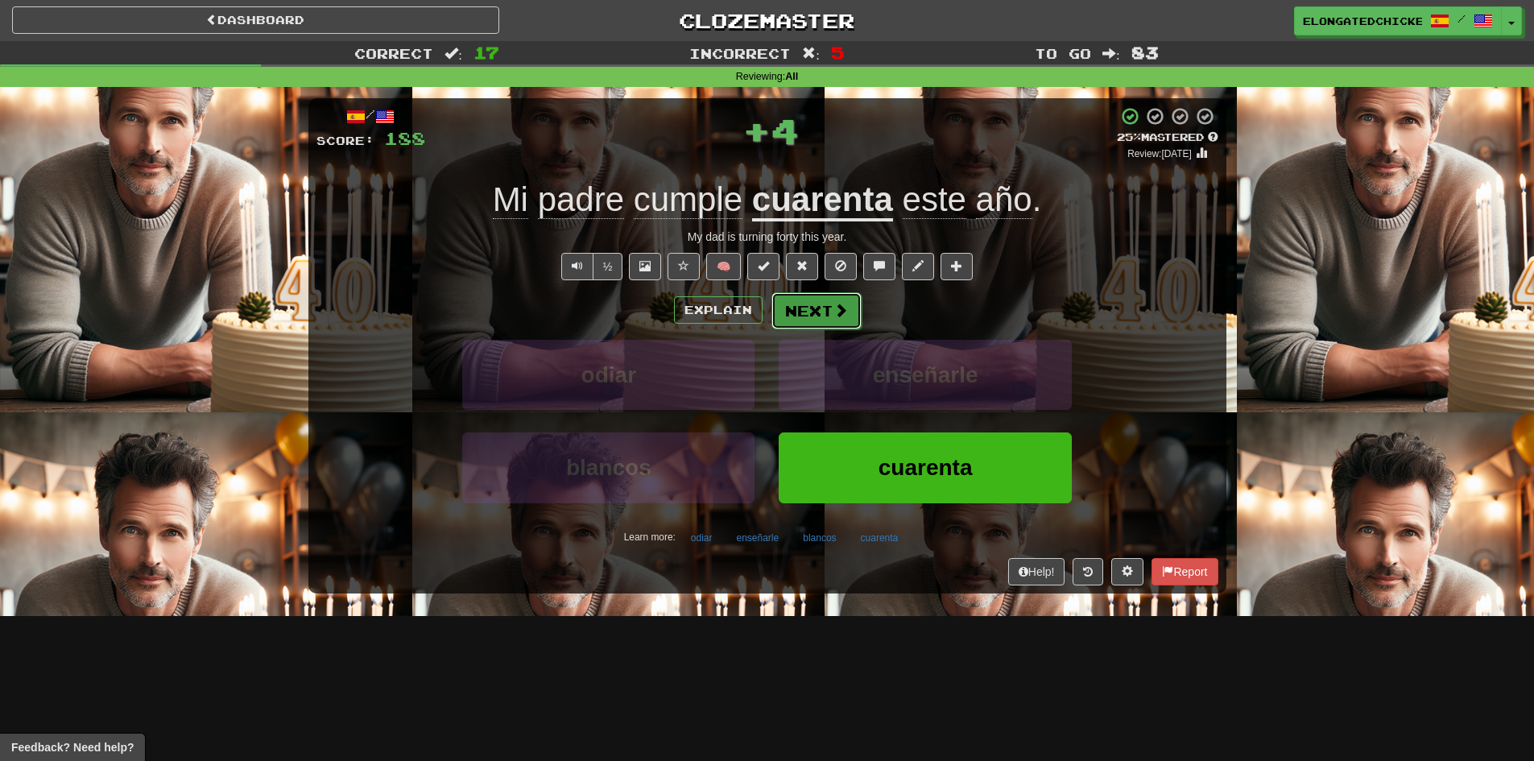
click at [805, 297] on button "Next" at bounding box center [816, 310] width 90 height 37
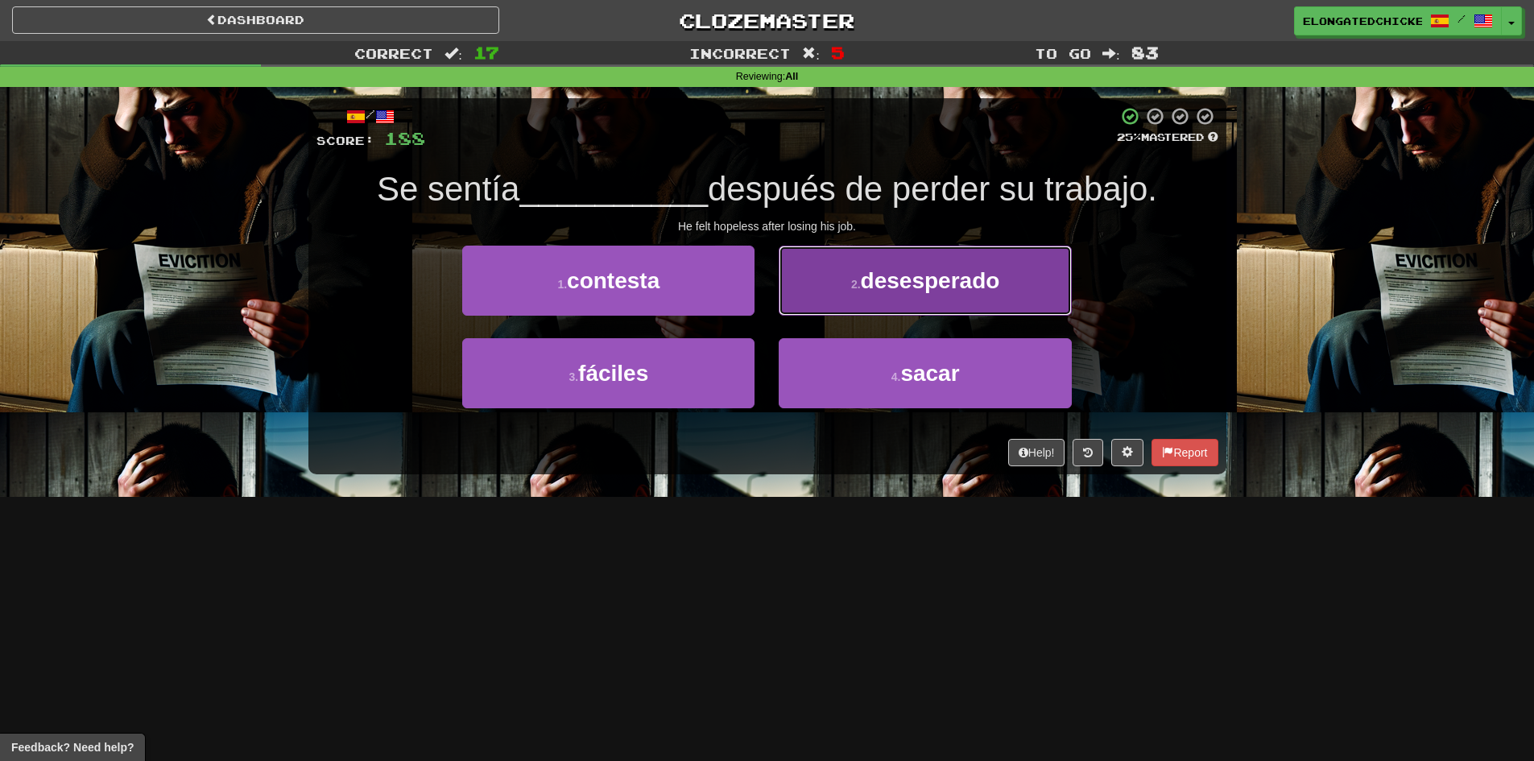
click at [923, 300] on button "2 . desesperado" at bounding box center [924, 281] width 292 height 70
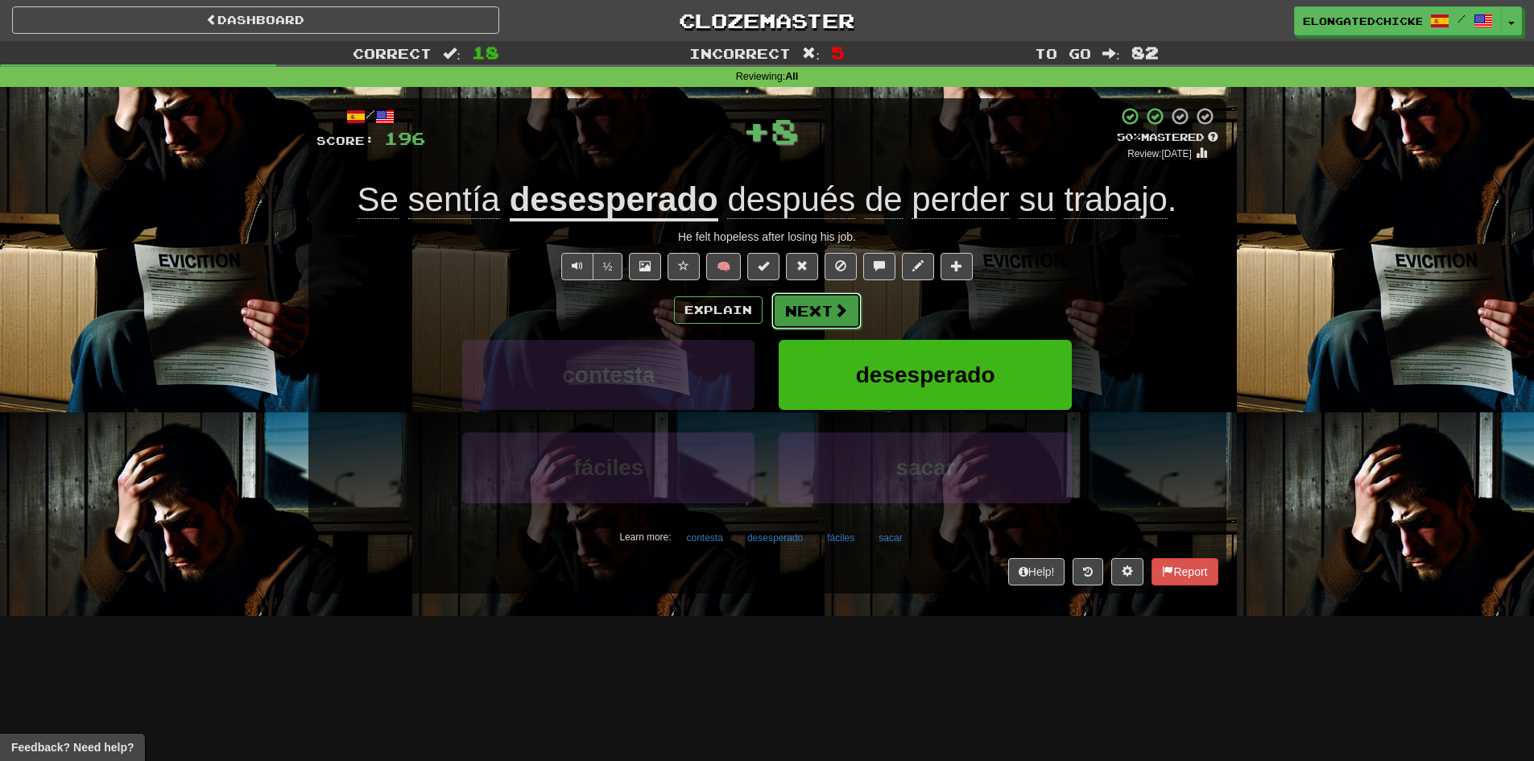
click at [840, 308] on span at bounding box center [840, 310] width 14 height 14
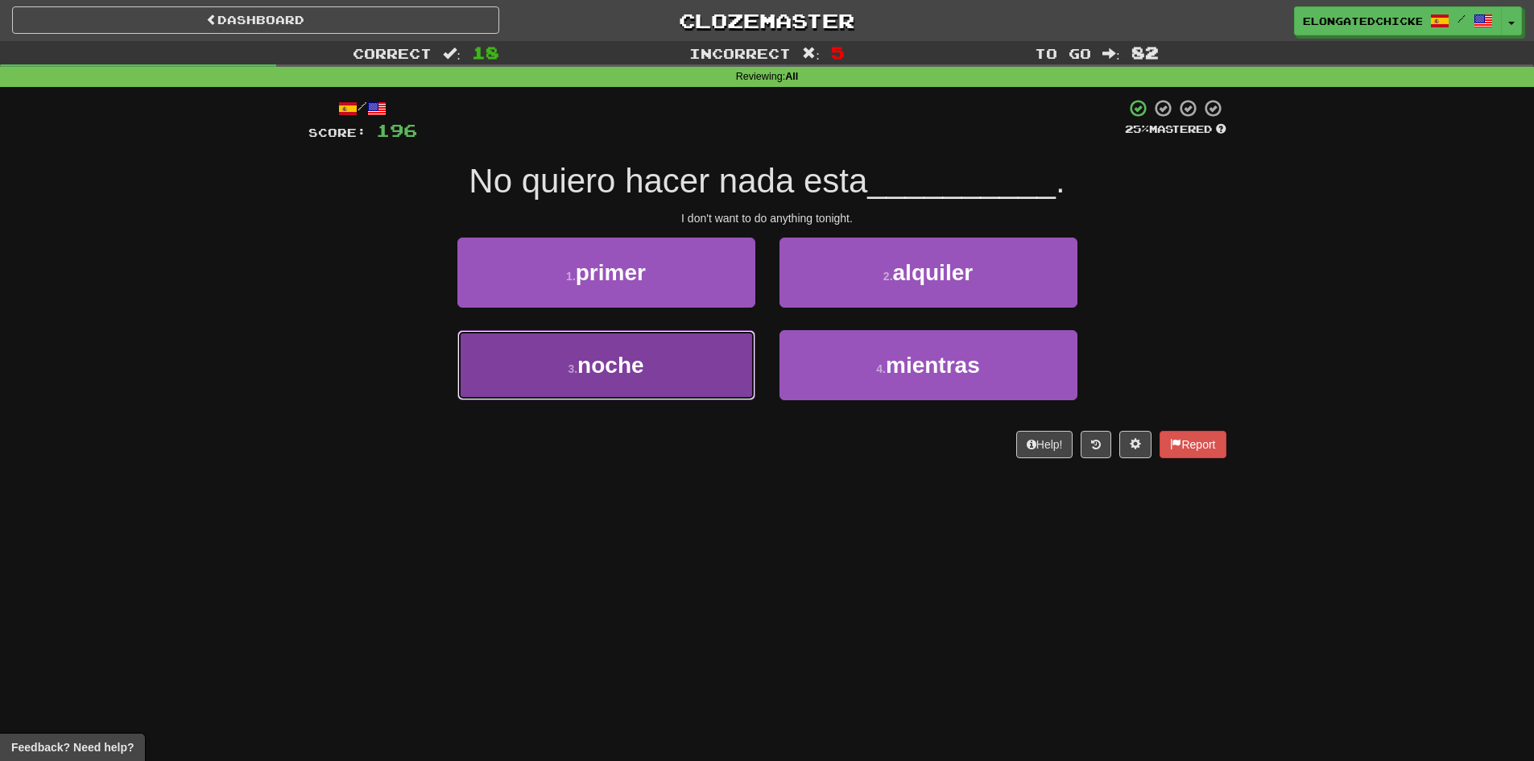
click at [721, 361] on button "3 . noche" at bounding box center [606, 365] width 298 height 70
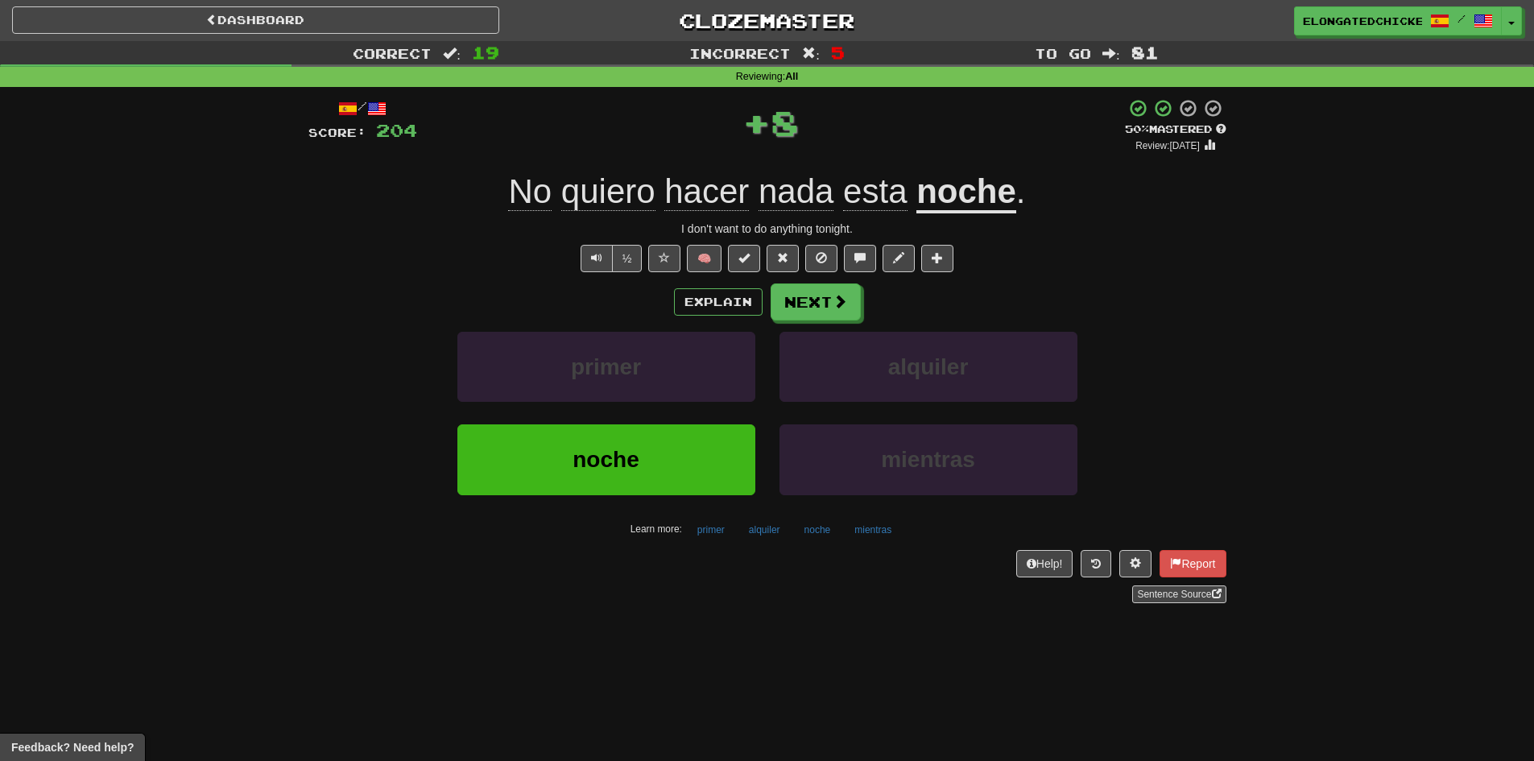
click at [811, 327] on div "Explain Next primer alquiler noche mientras Learn more: primer alquiler noche m…" at bounding box center [767, 412] width 918 height 258
click at [811, 320] on button "Next" at bounding box center [816, 302] width 90 height 37
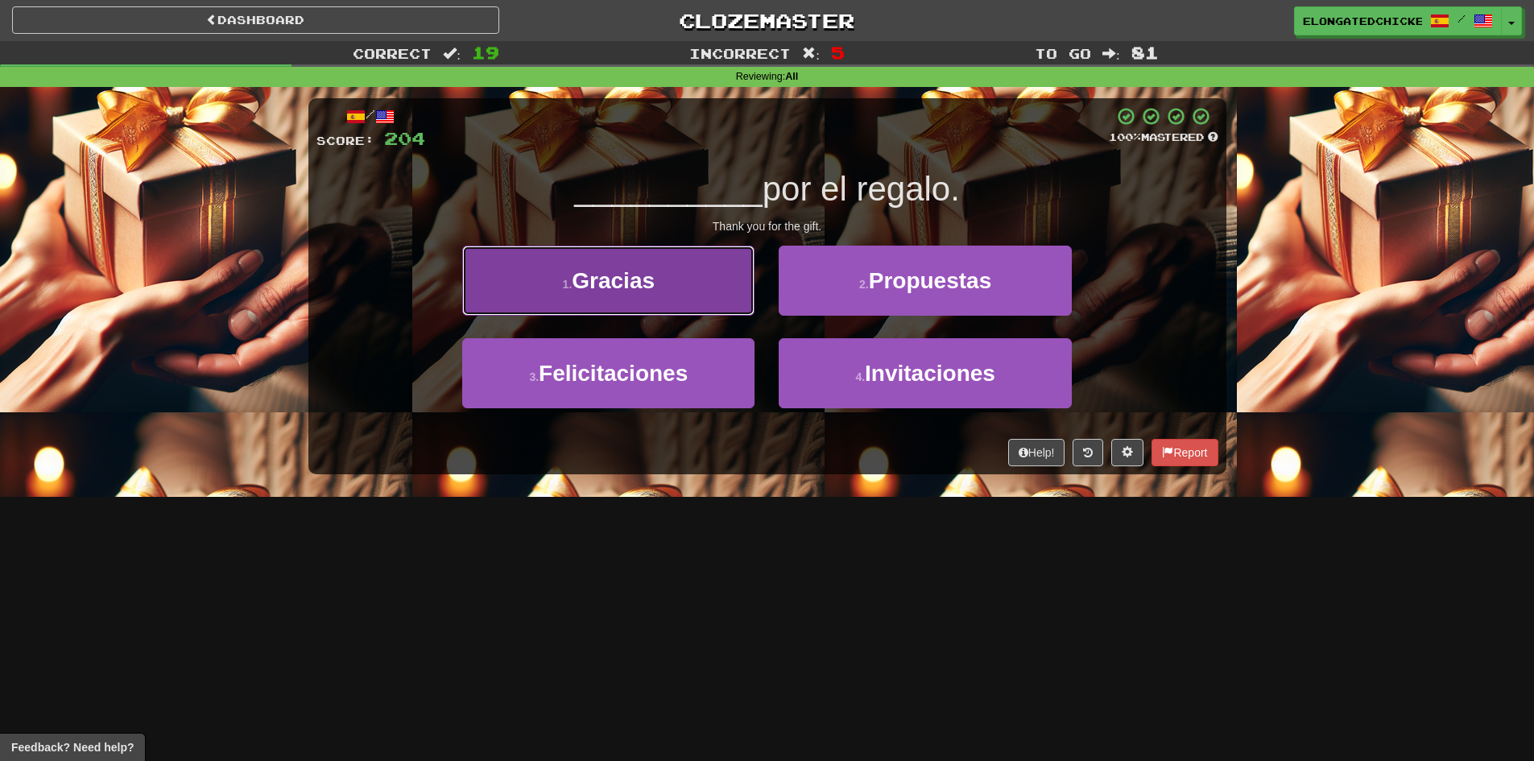
click at [665, 246] on button "1 . Gracias" at bounding box center [608, 281] width 292 height 70
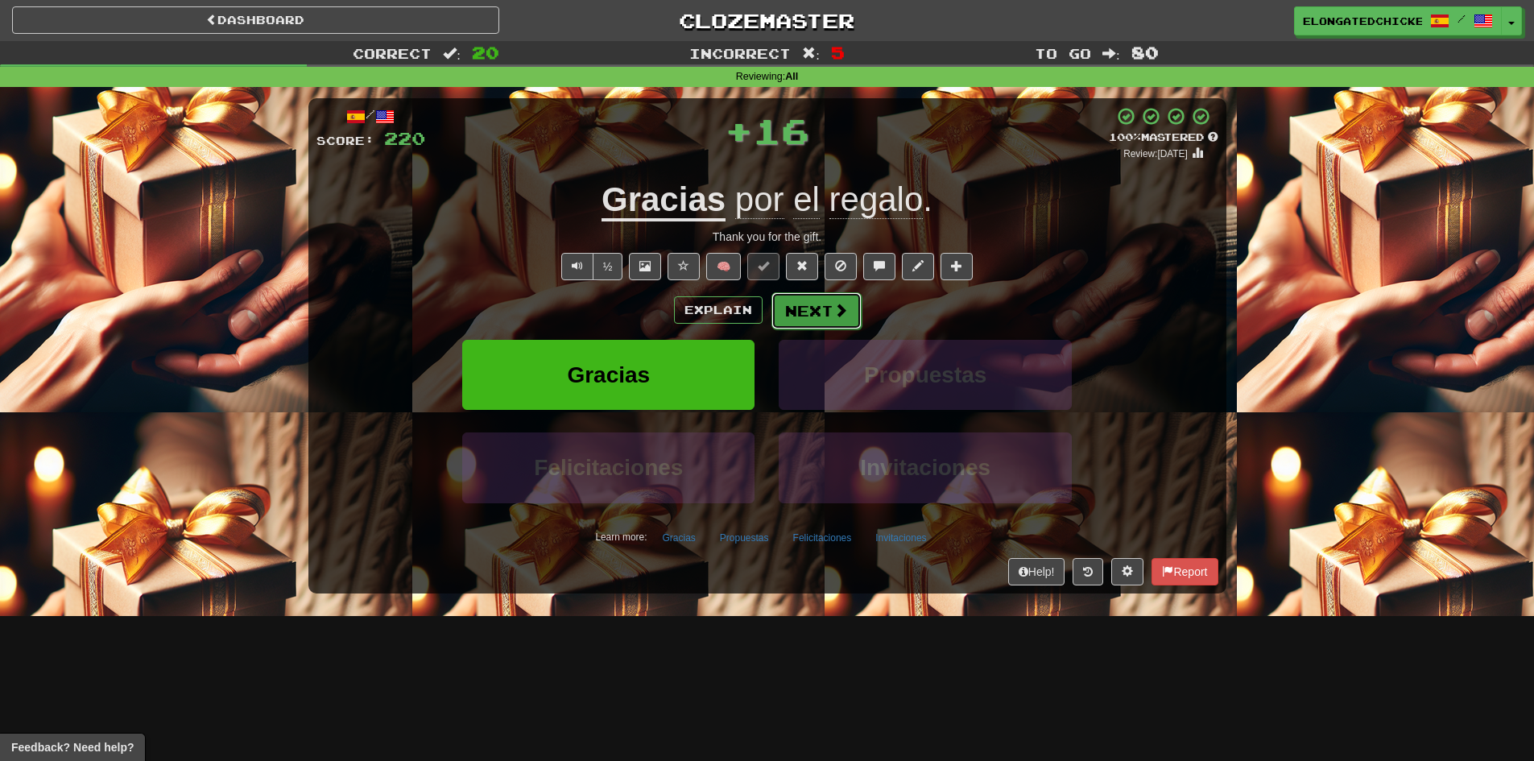
click at [797, 295] on button "Next" at bounding box center [816, 310] width 90 height 37
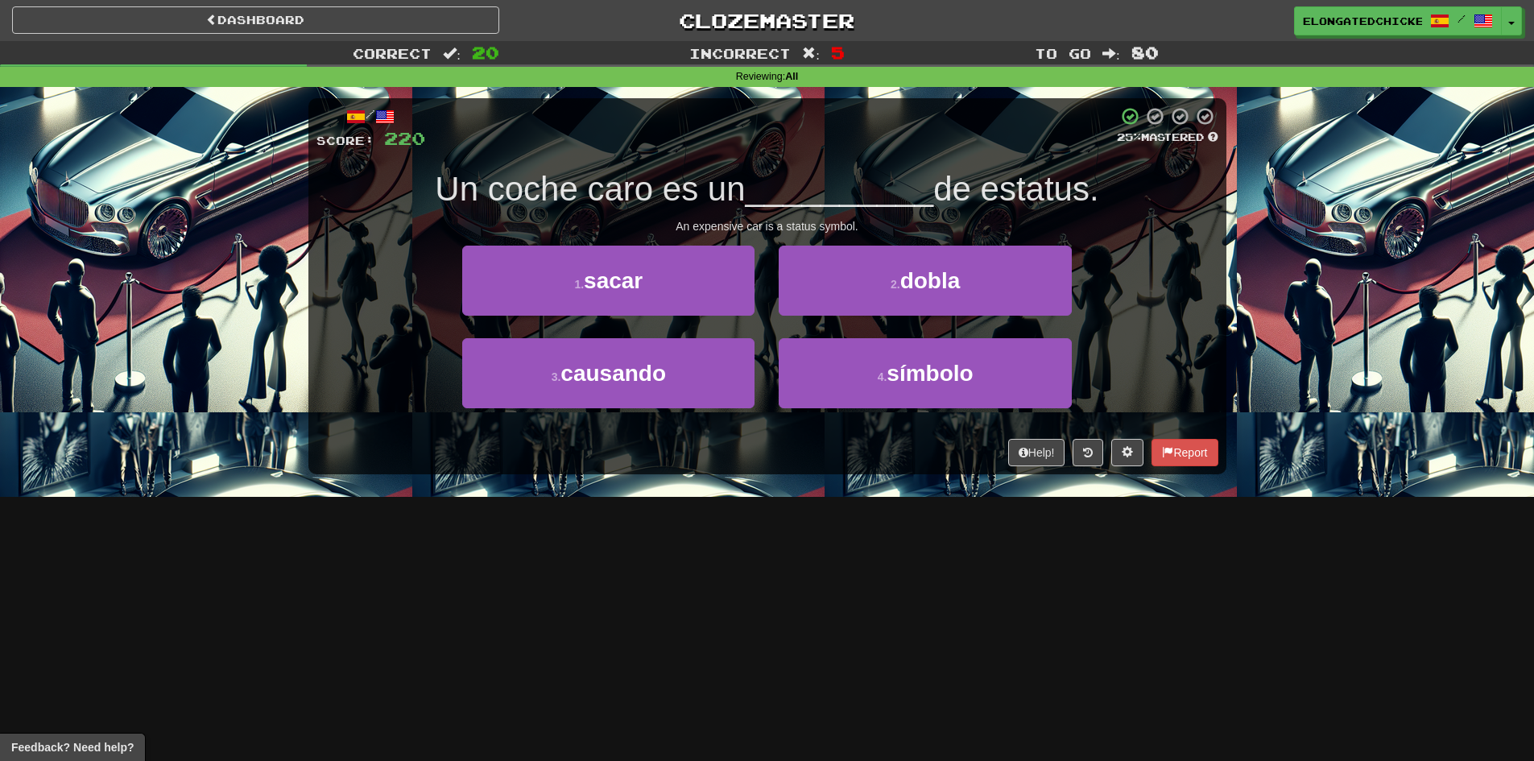
click at [741, 196] on span "Un coche caro es un" at bounding box center [590, 189] width 310 height 38
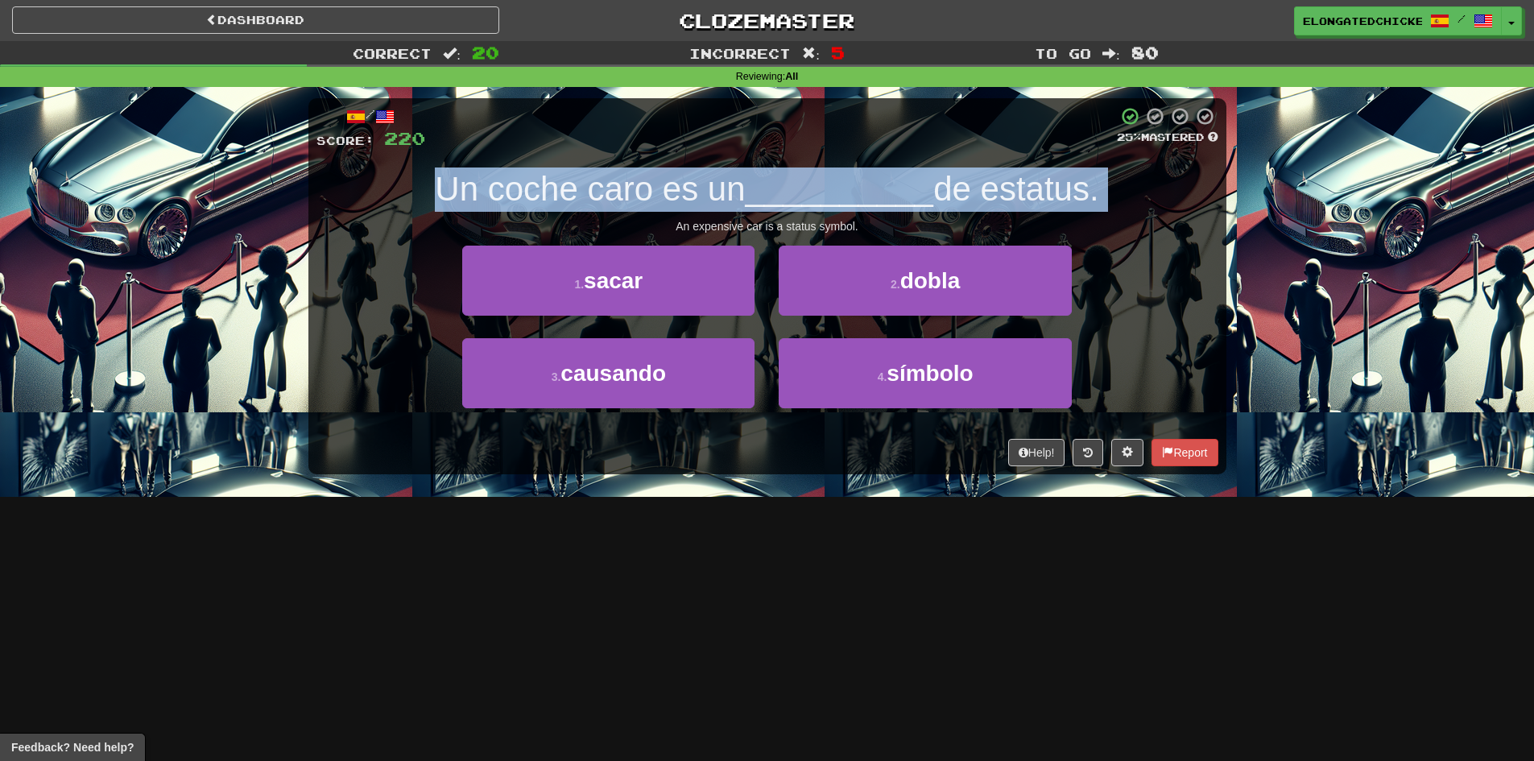
click at [741, 196] on span "Un coche caro es un" at bounding box center [590, 189] width 310 height 38
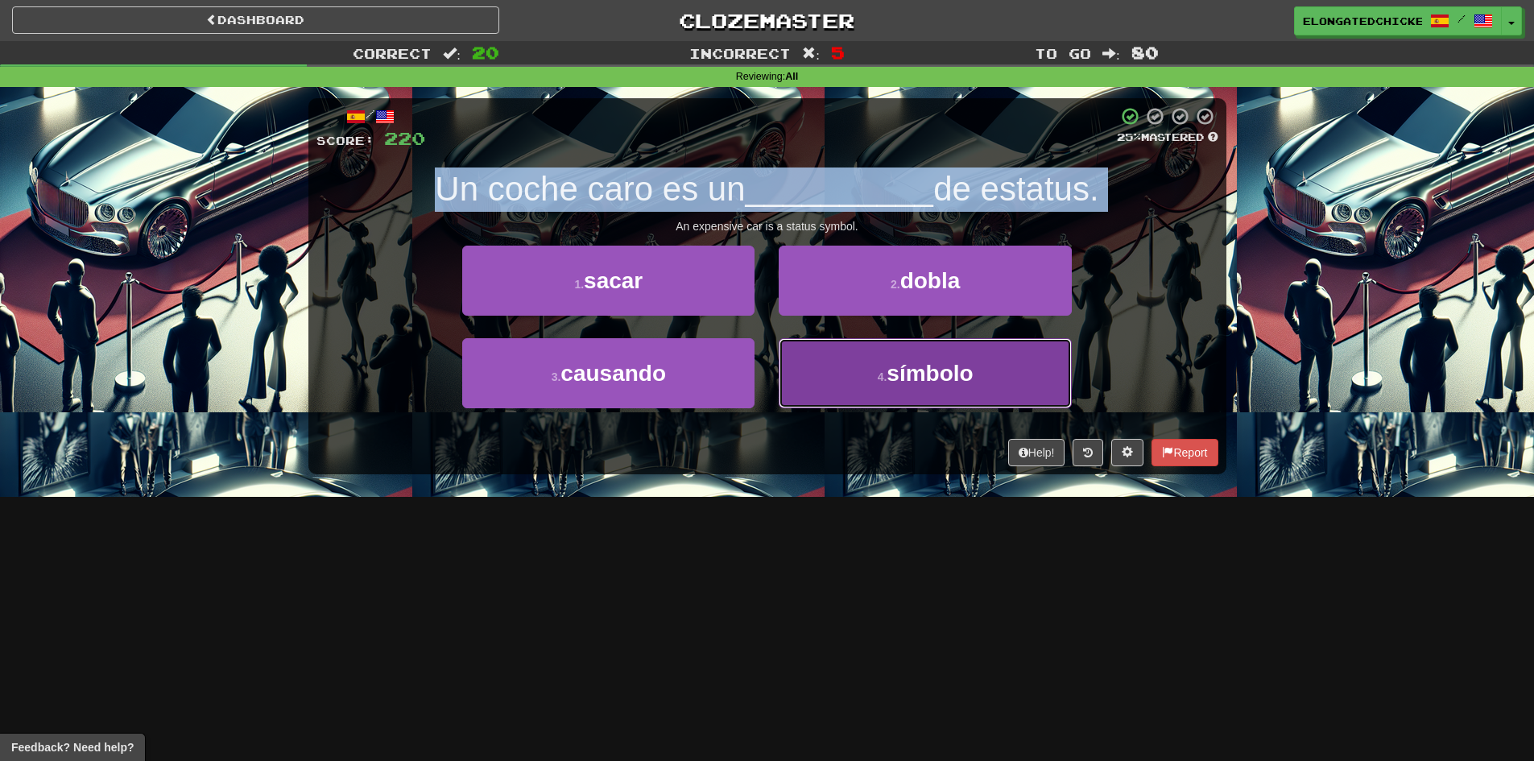
click at [919, 349] on button "4 . símbolo" at bounding box center [924, 373] width 292 height 70
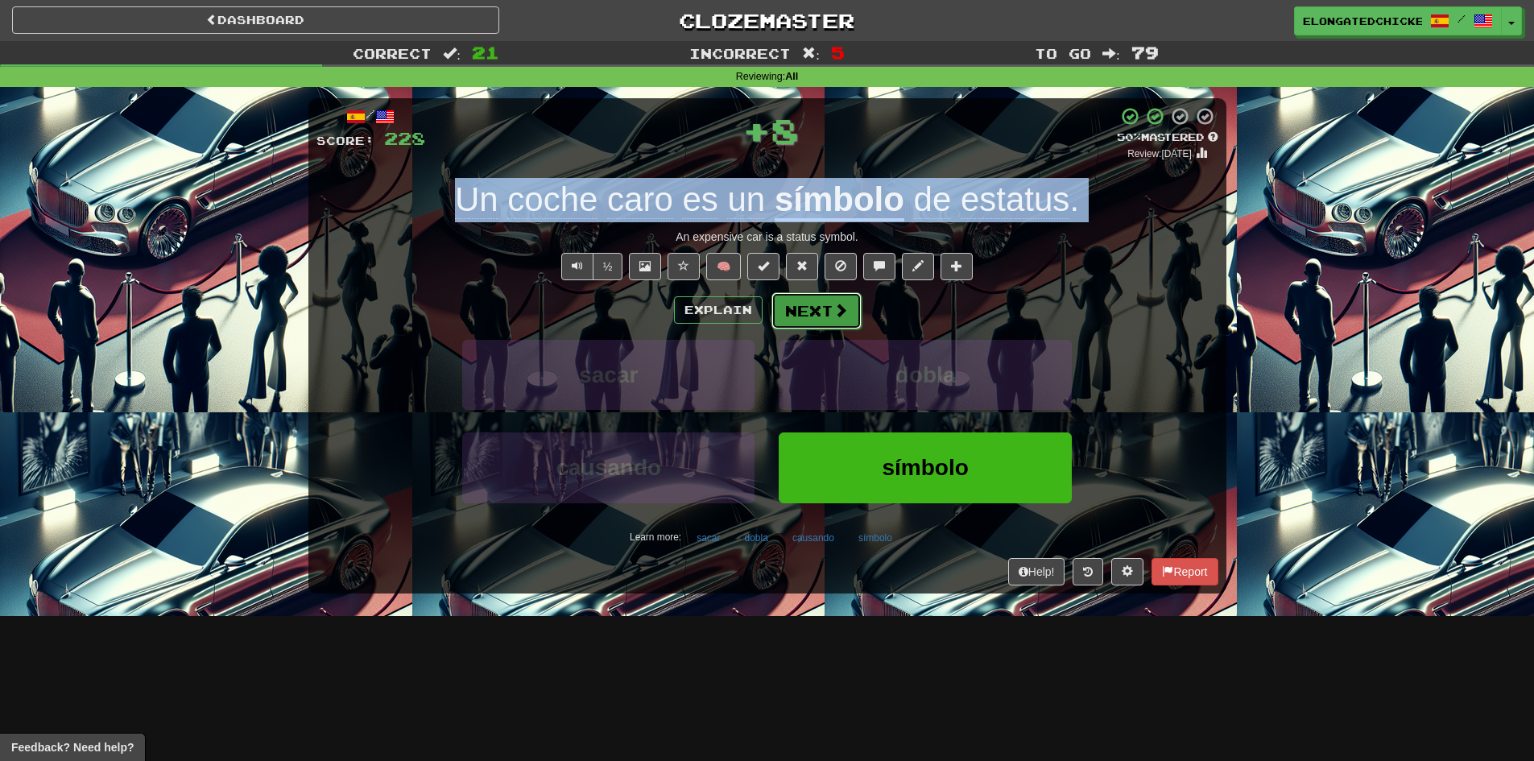
click at [833, 306] on span at bounding box center [840, 310] width 14 height 14
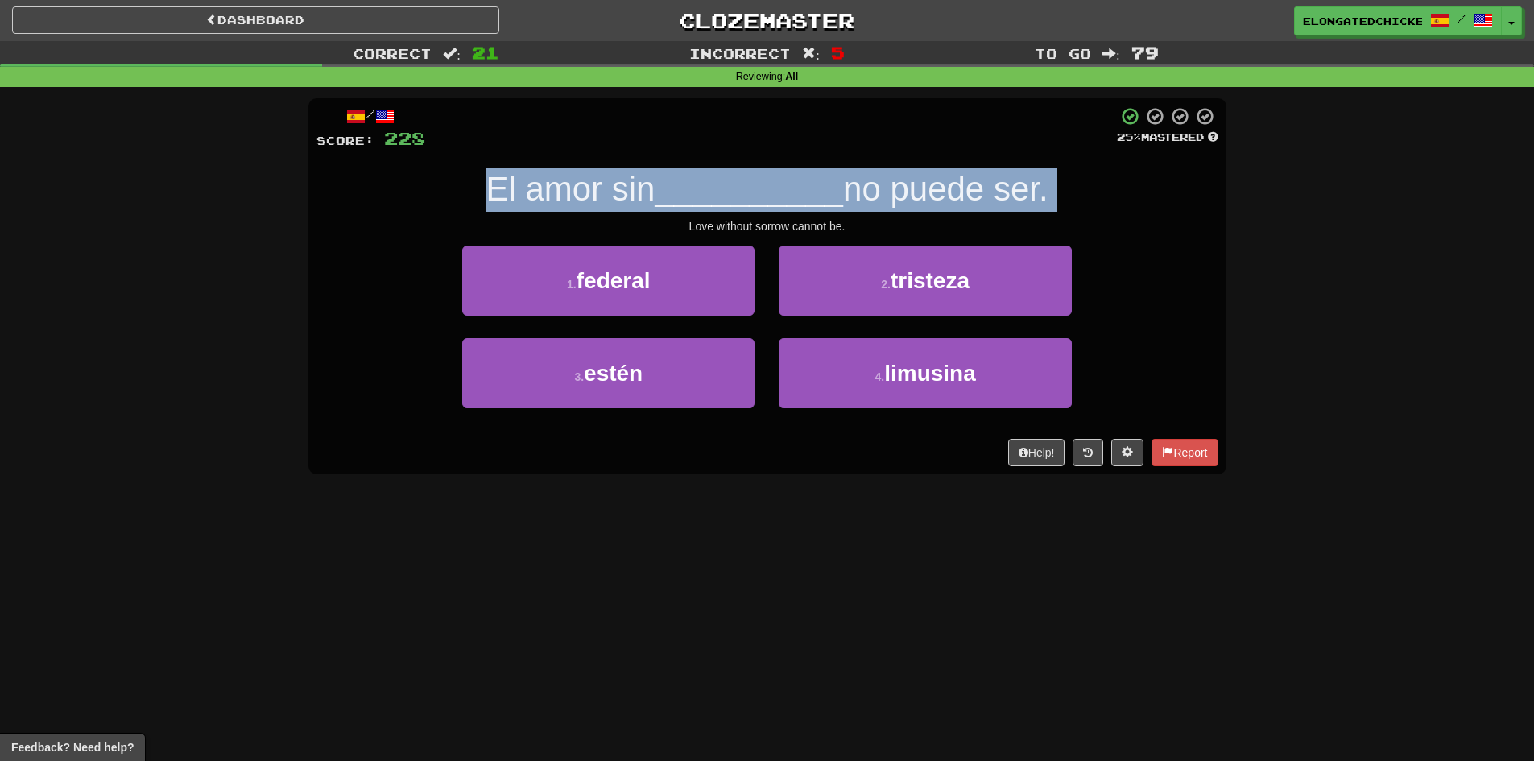
click at [661, 204] on span "__________" at bounding box center [748, 189] width 188 height 38
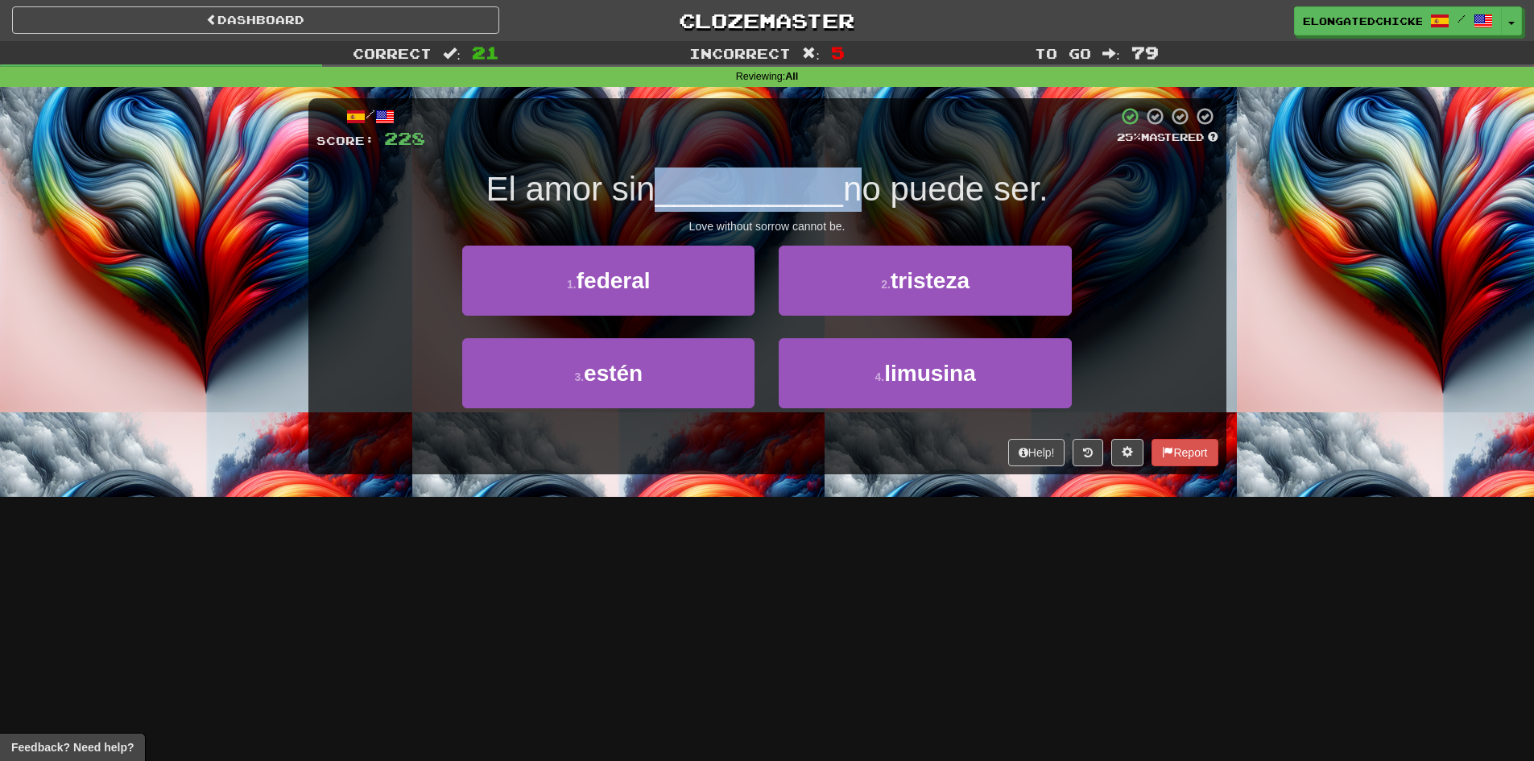
click at [661, 204] on span "__________" at bounding box center [748, 189] width 188 height 38
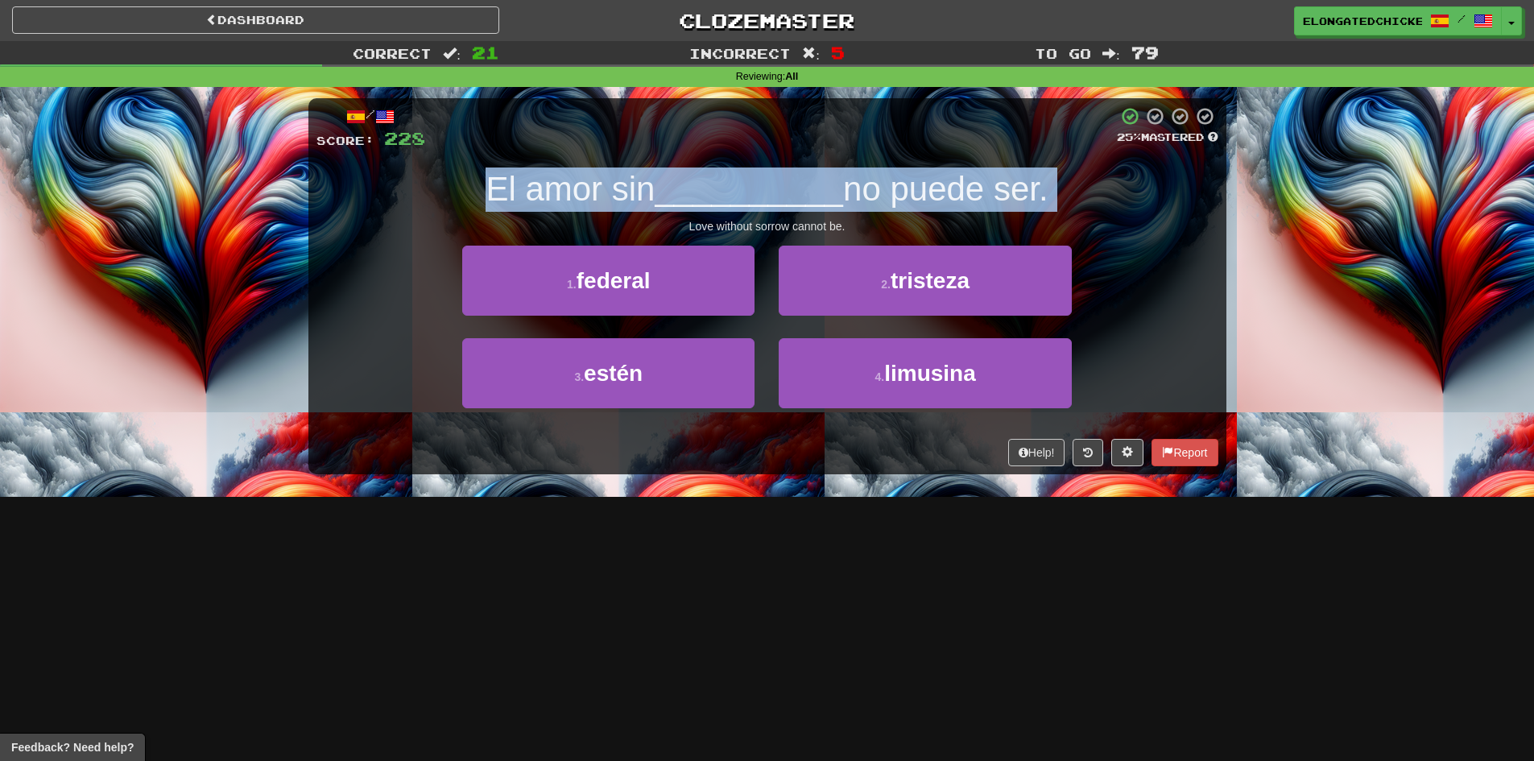
click at [661, 204] on span "__________" at bounding box center [748, 189] width 188 height 38
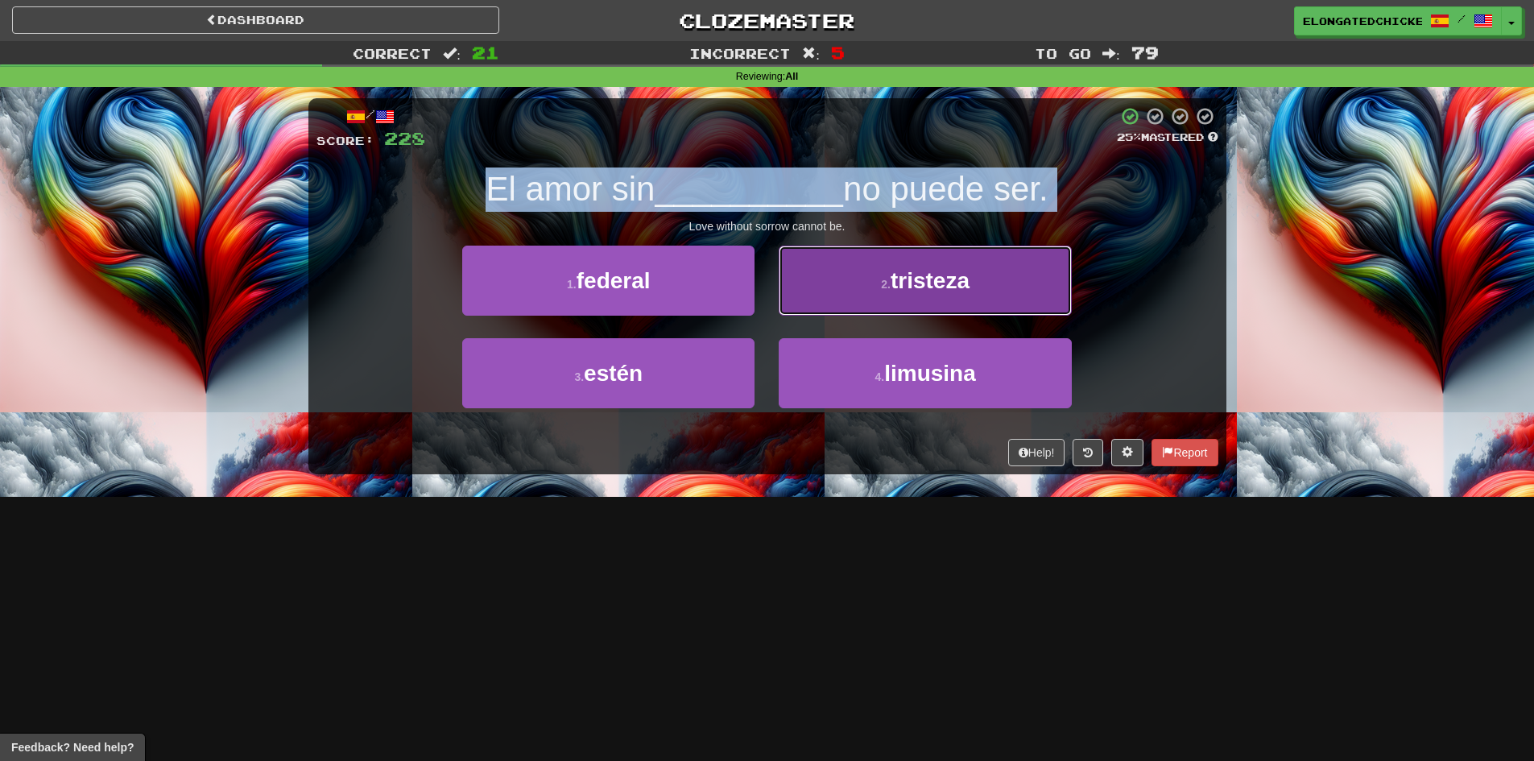
click at [902, 278] on span "tristeza" at bounding box center [929, 280] width 79 height 25
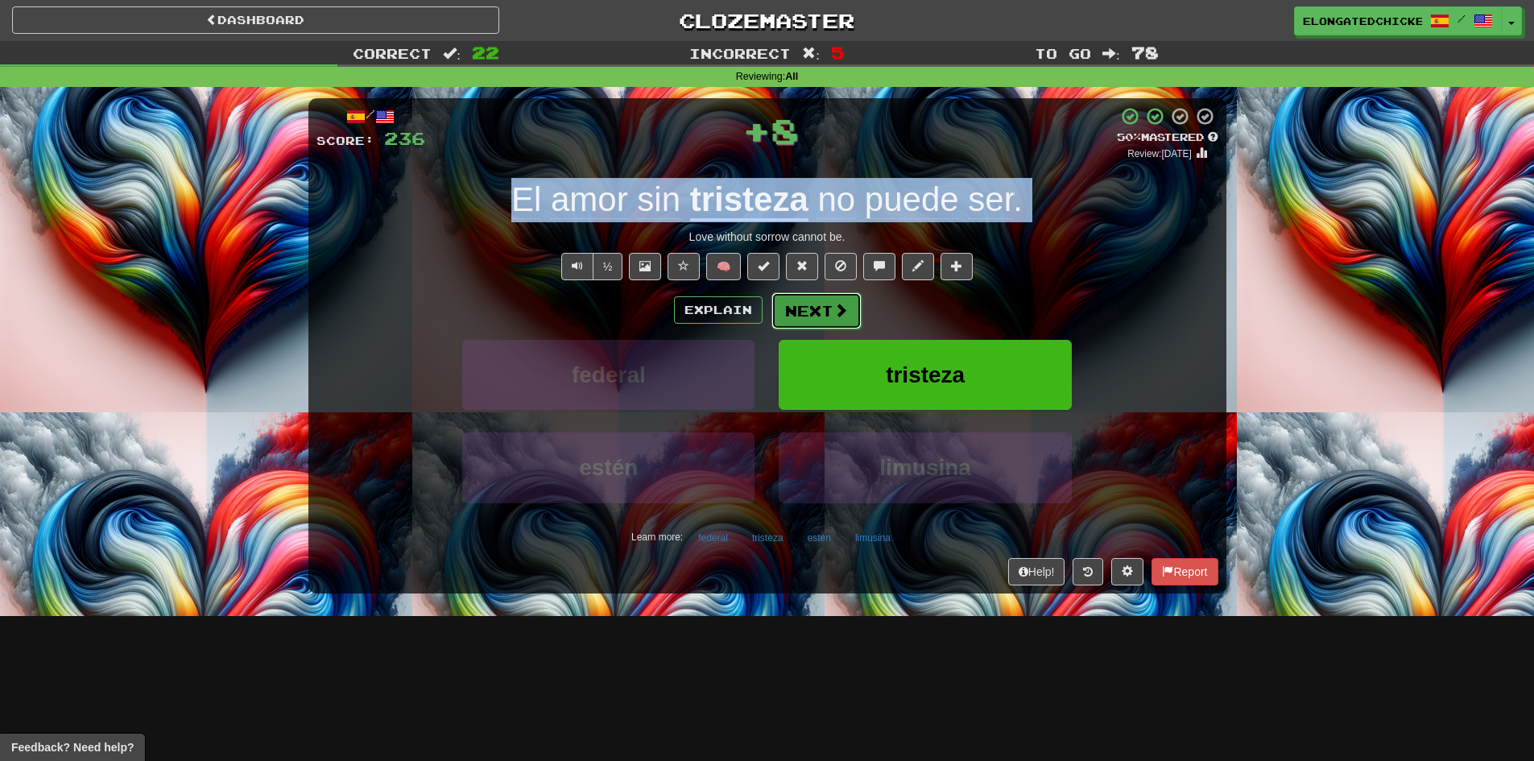
click at [834, 308] on span at bounding box center [840, 310] width 14 height 14
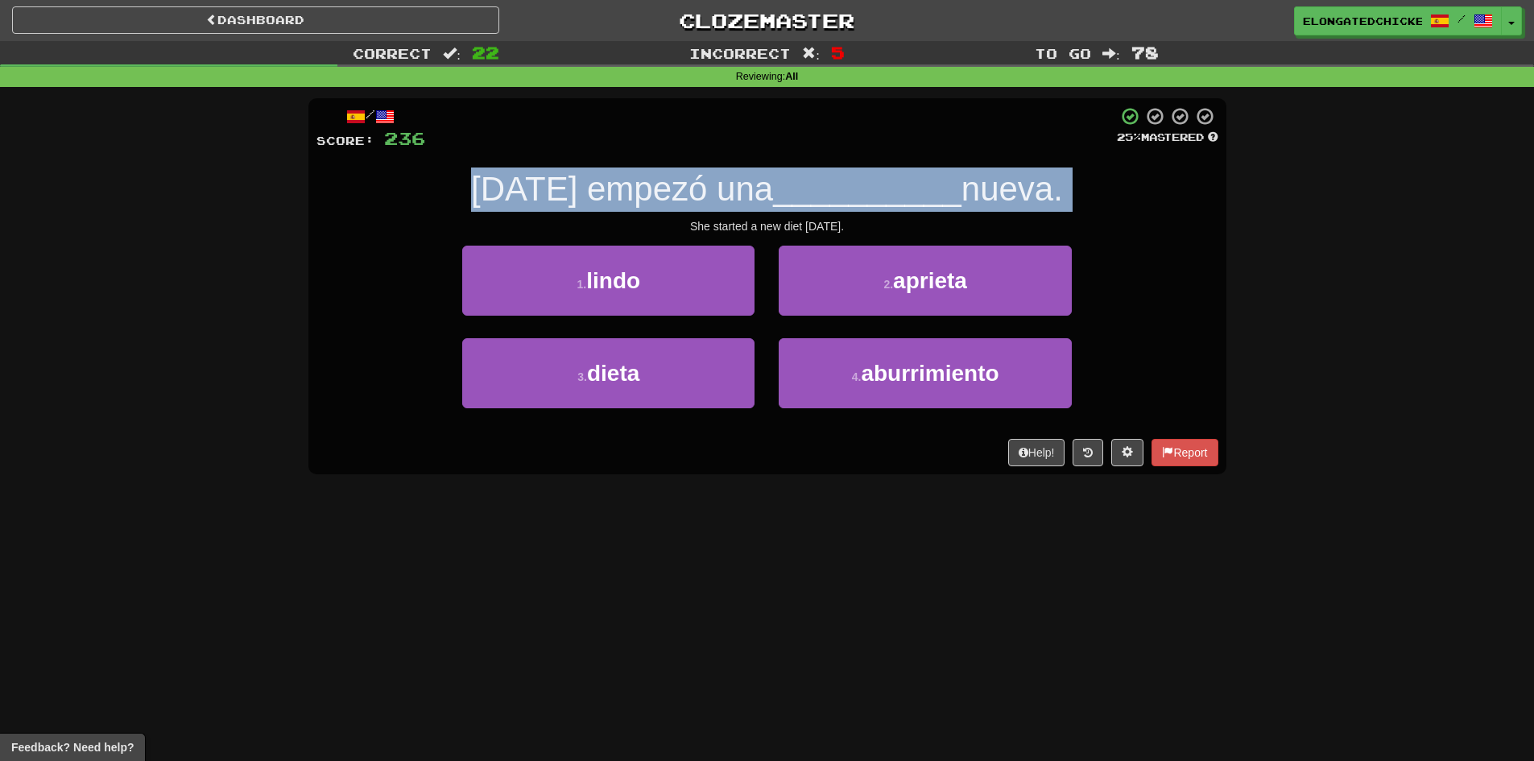
click at [786, 200] on span "__________" at bounding box center [867, 189] width 188 height 38
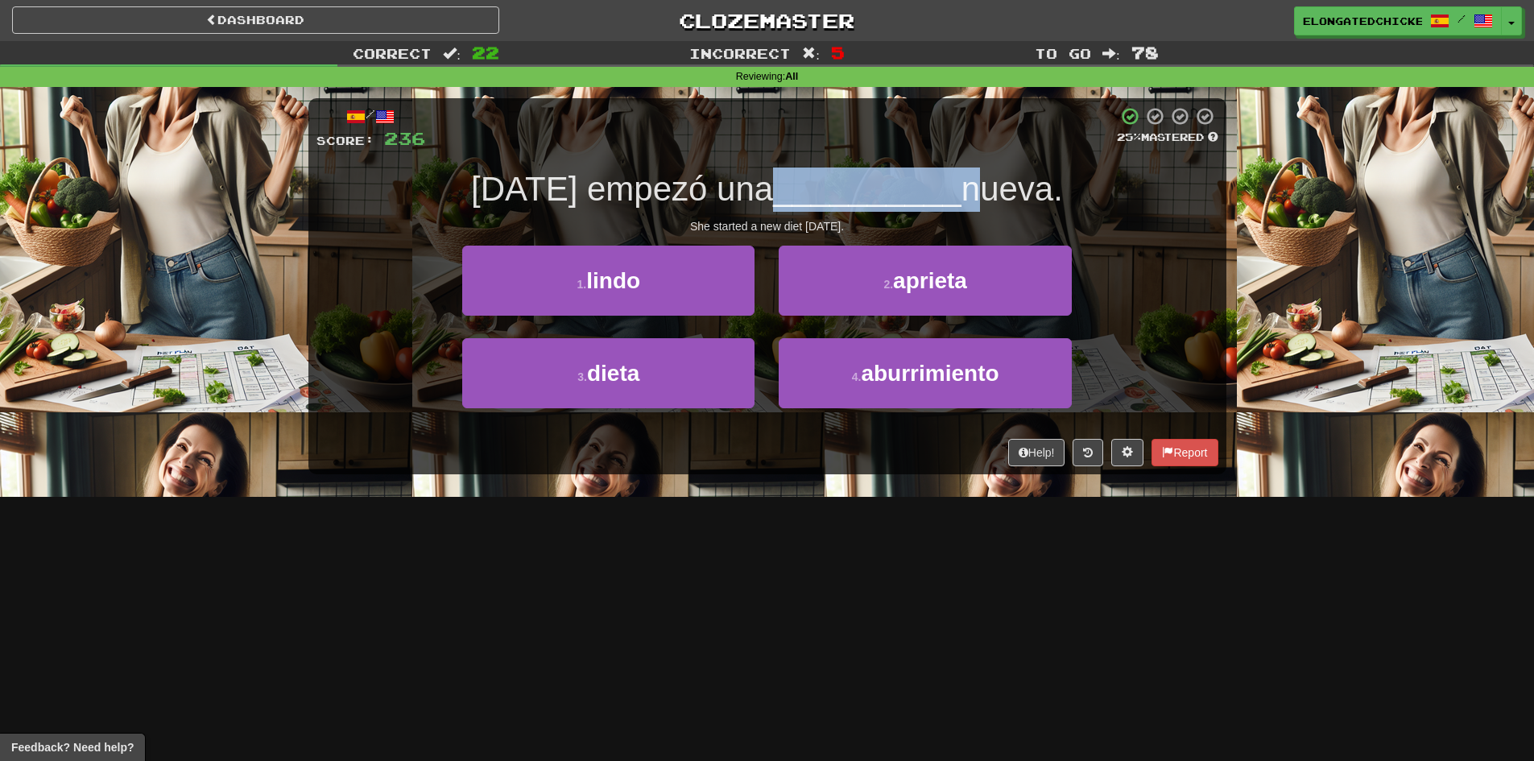
click at [786, 200] on span "__________" at bounding box center [867, 189] width 188 height 38
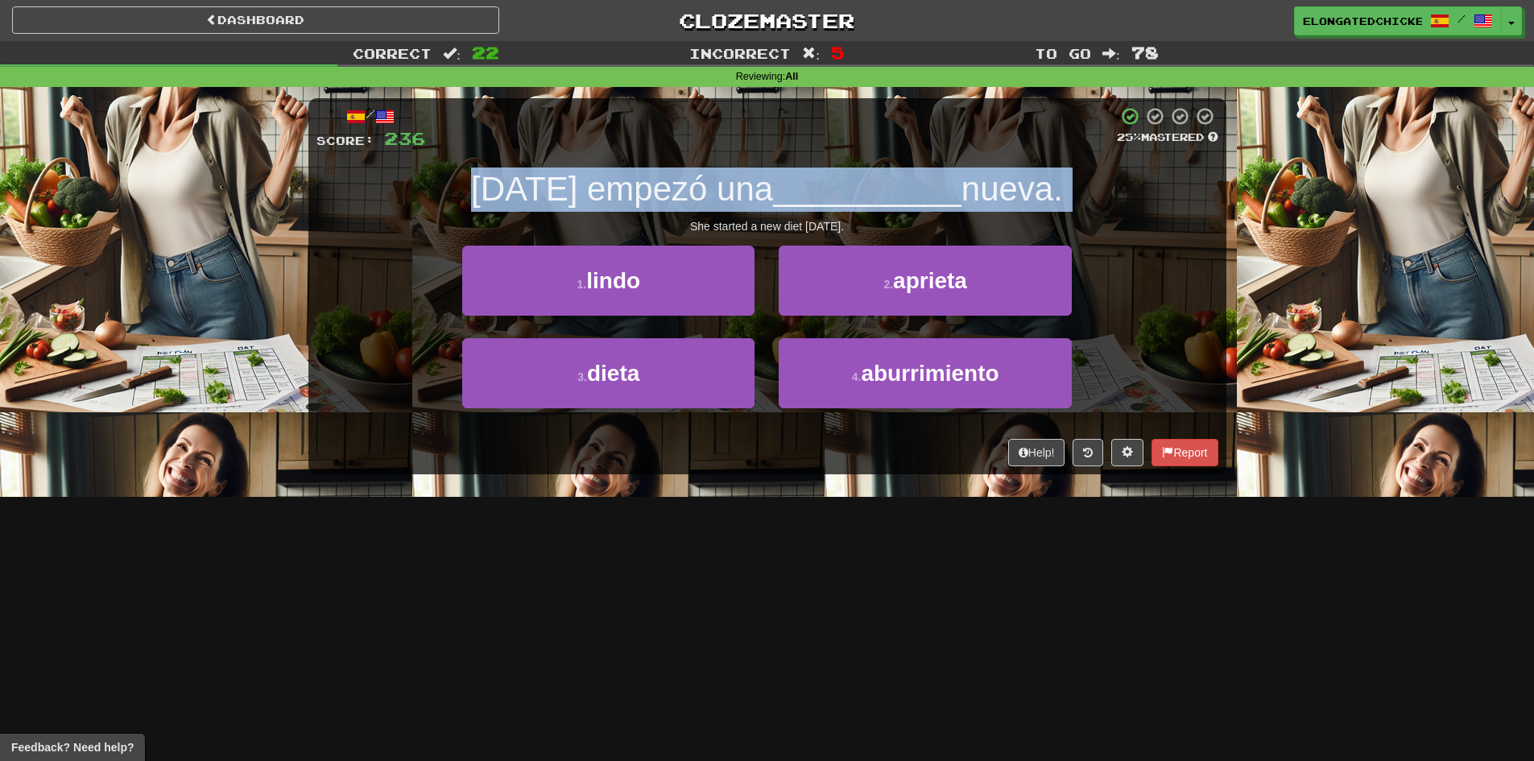
click at [786, 200] on span "__________" at bounding box center [867, 189] width 188 height 38
click at [660, 162] on div "/ Score: 236 25 % Mastered Ayer empezó una __________ nueva. She started a new …" at bounding box center [767, 286] width 918 height 376
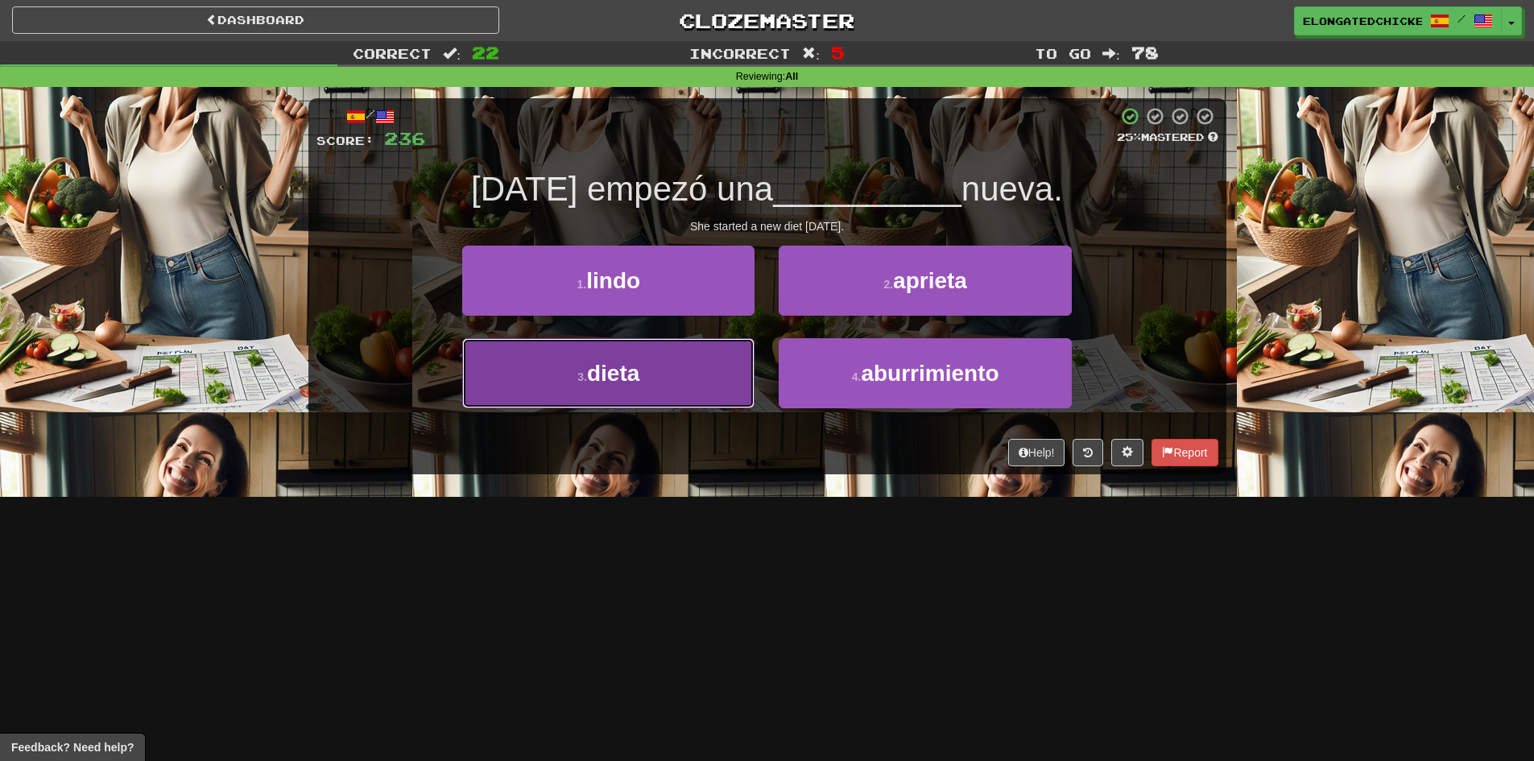
click at [721, 374] on button "3 . dieta" at bounding box center [608, 373] width 292 height 70
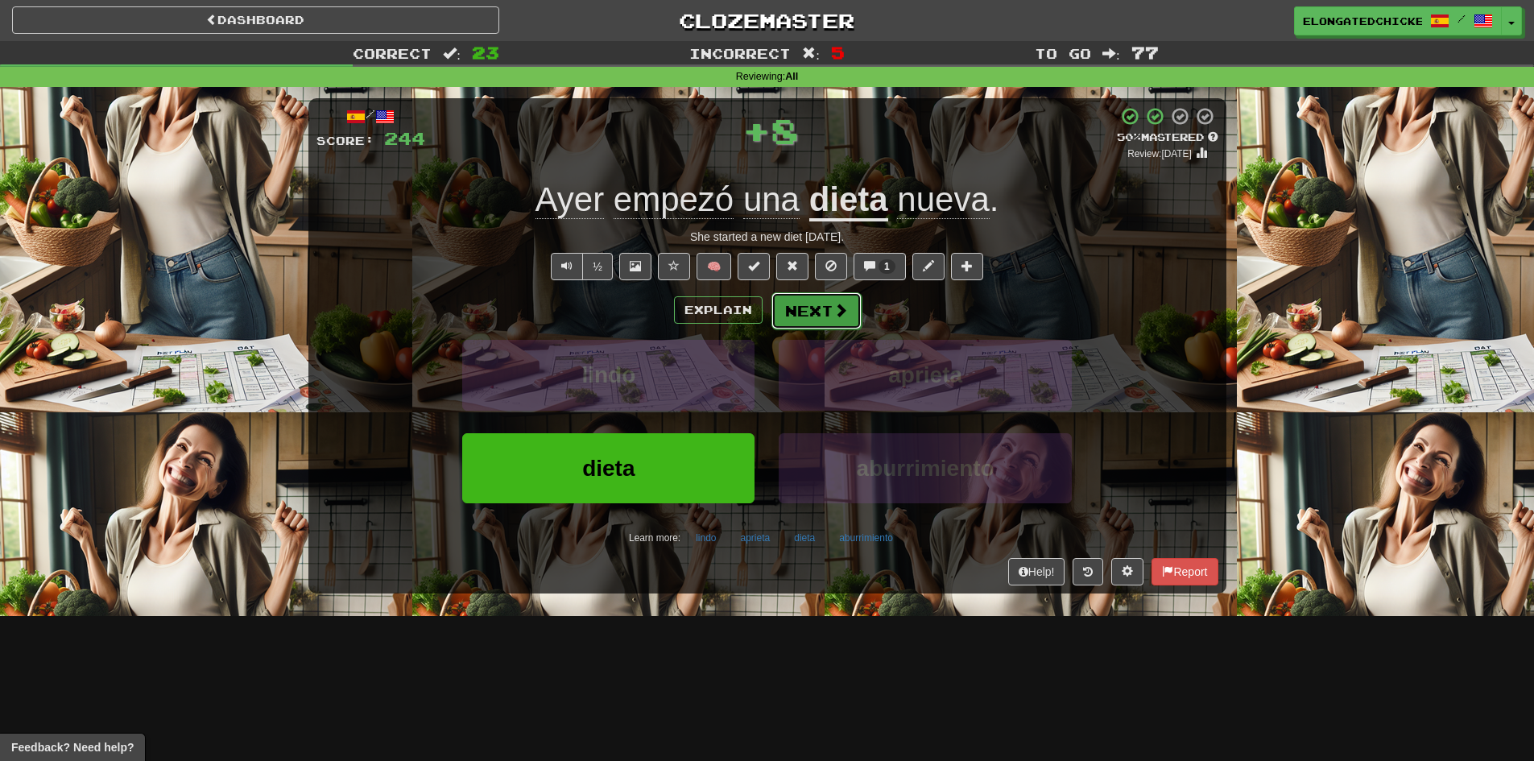
click at [824, 304] on button "Next" at bounding box center [816, 310] width 90 height 37
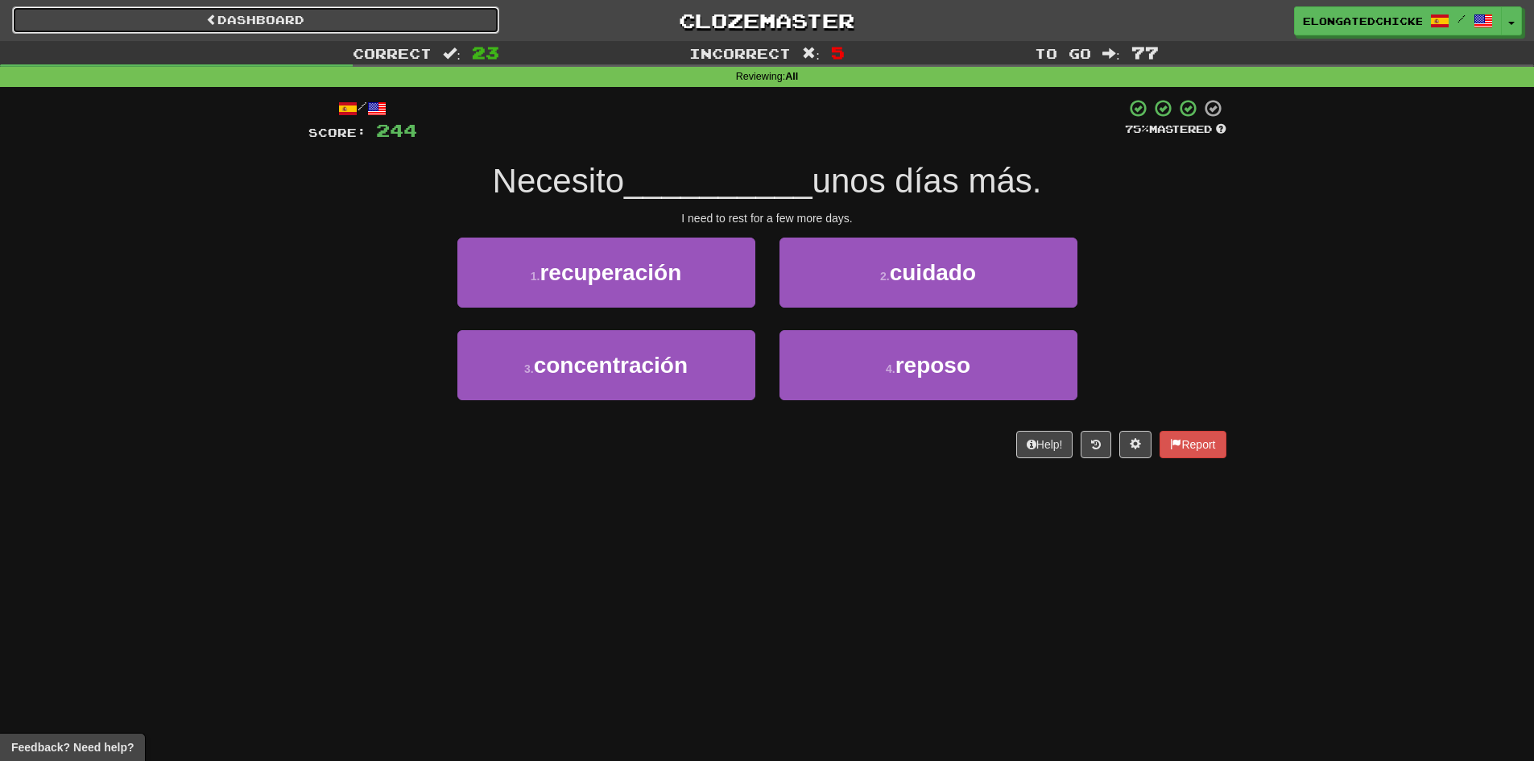
click at [461, 25] on link "Dashboard" at bounding box center [255, 19] width 487 height 27
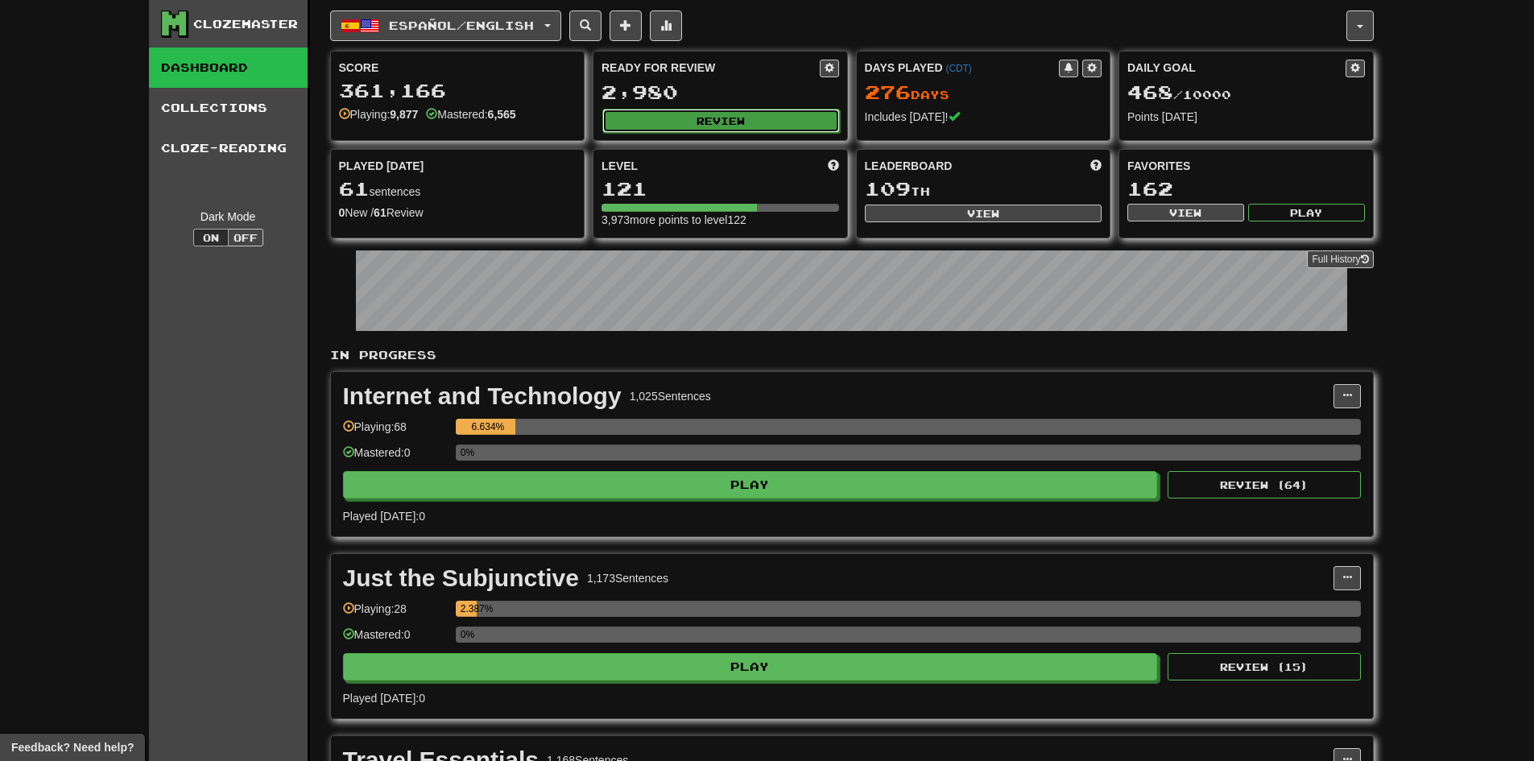
click at [655, 123] on button "Review" at bounding box center [720, 121] width 237 height 24
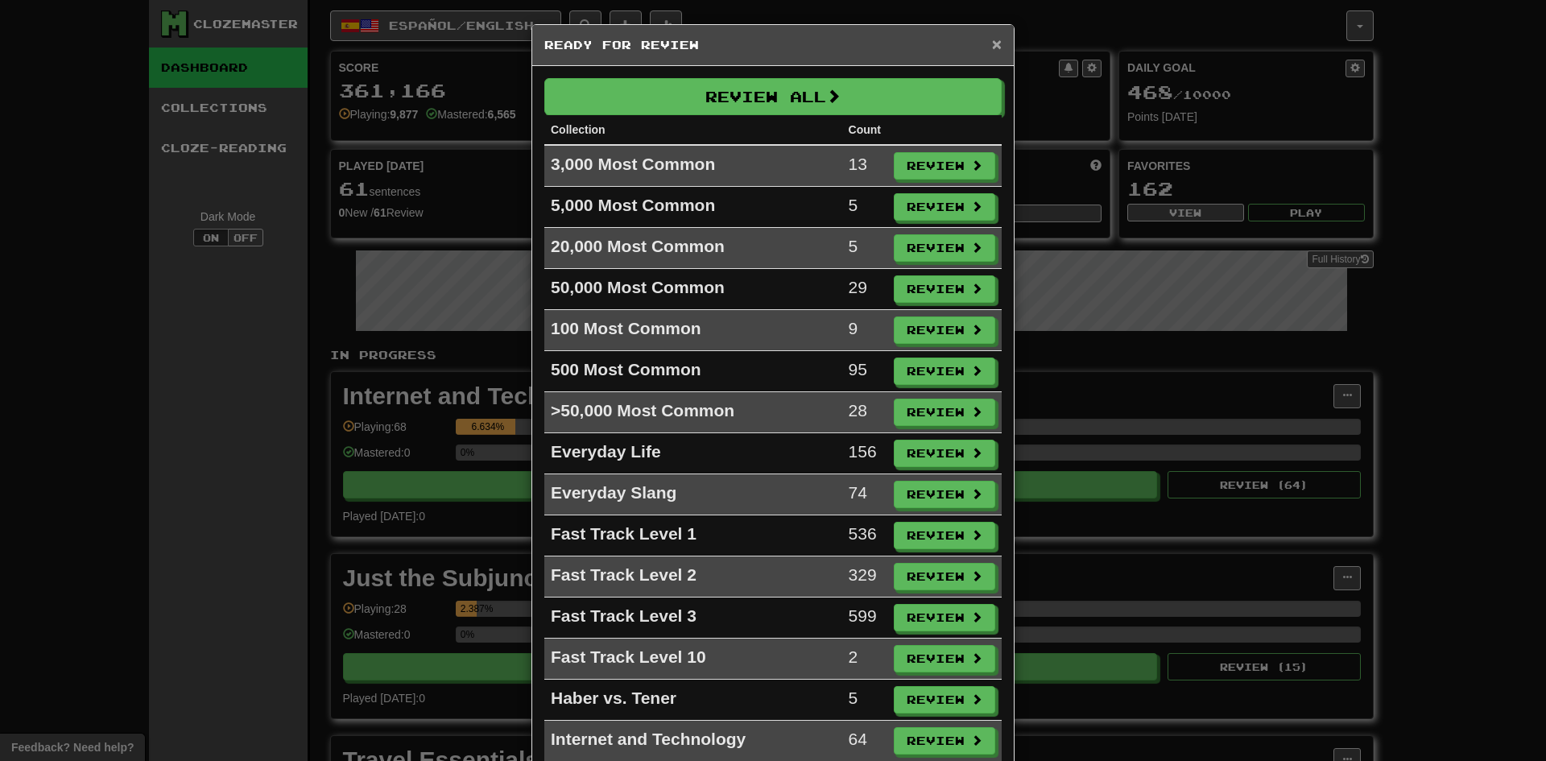
click at [992, 37] on span "×" at bounding box center [997, 44] width 10 height 19
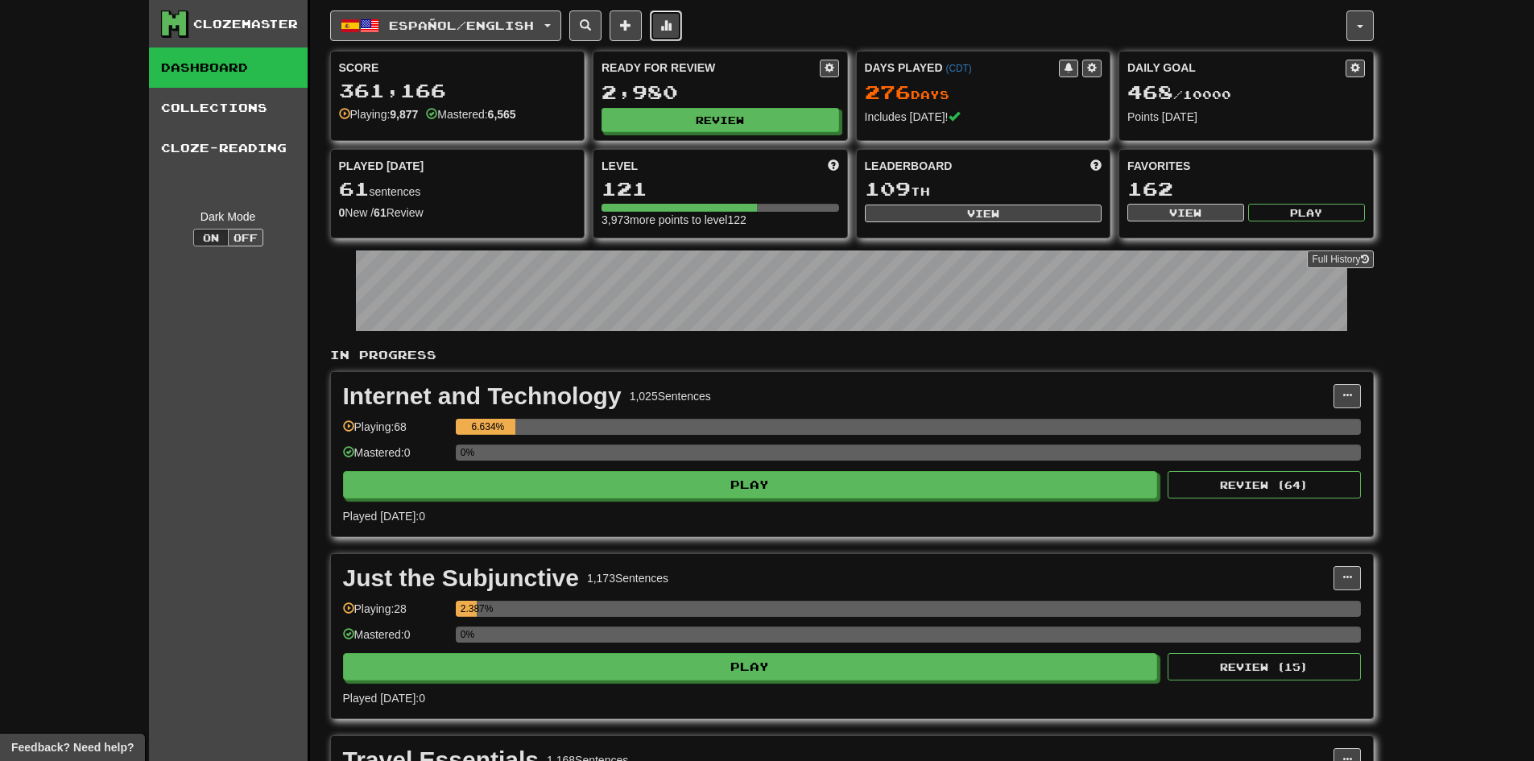
click at [682, 35] on button at bounding box center [666, 25] width 32 height 31
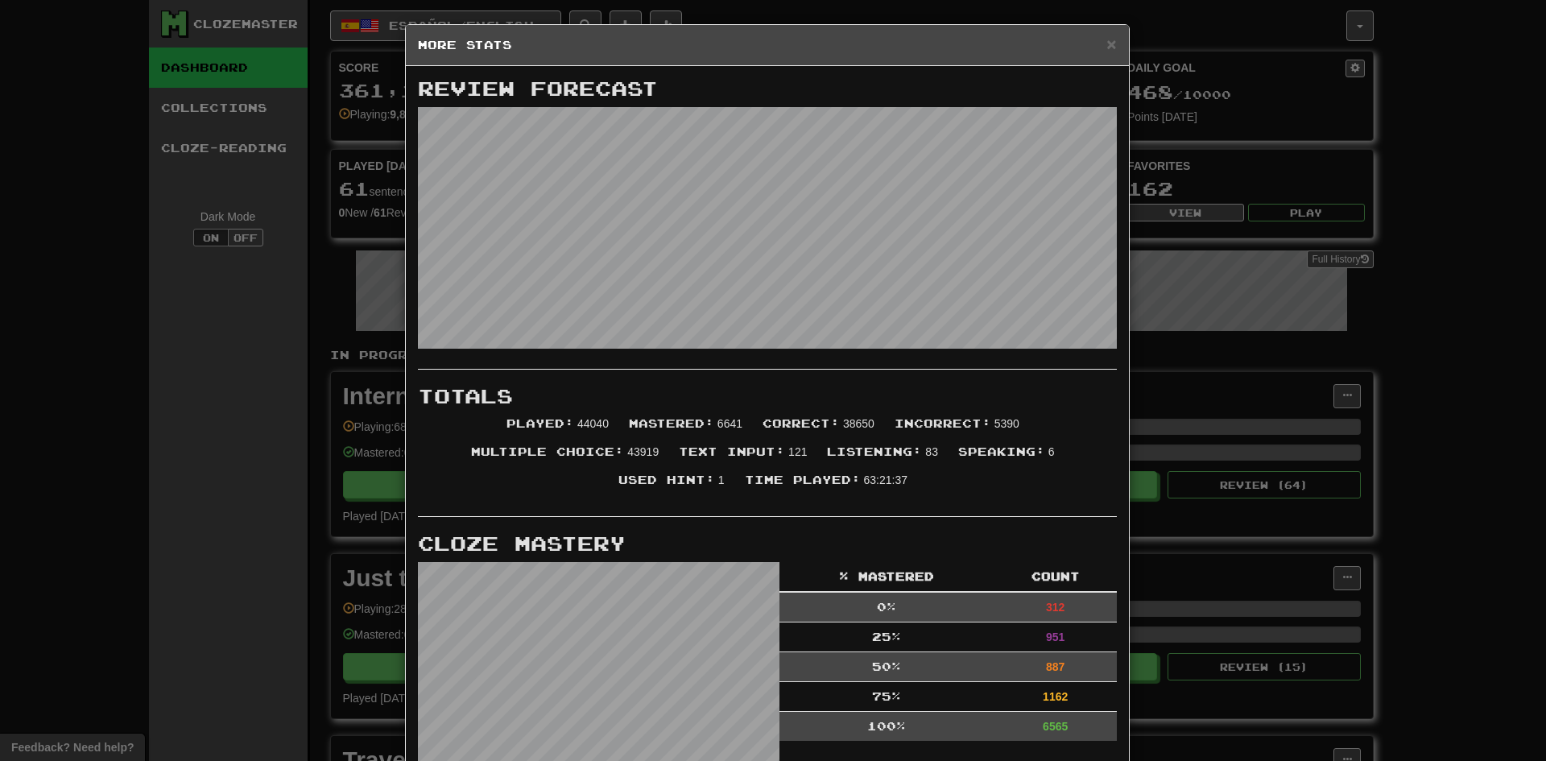
click at [301, 225] on div "× More Stats Review Forecast Totals Played : 44040 Mastered : 6641 Correct : 38…" at bounding box center [773, 380] width 1546 height 761
